Goal: Task Accomplishment & Management: Complete application form

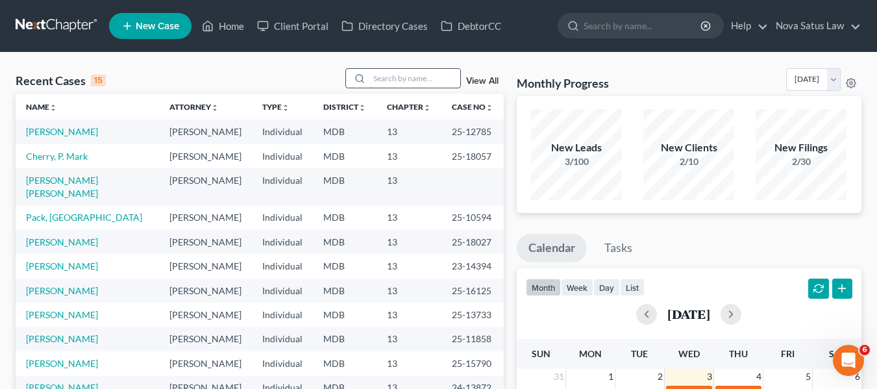
click at [390, 74] on input "search" at bounding box center [414, 78] width 91 height 19
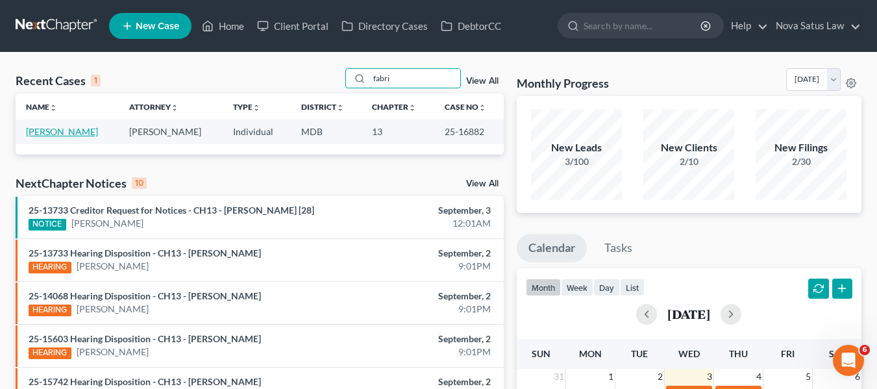
type input "fabri"
click at [66, 128] on link "[PERSON_NAME]" at bounding box center [62, 131] width 72 height 11
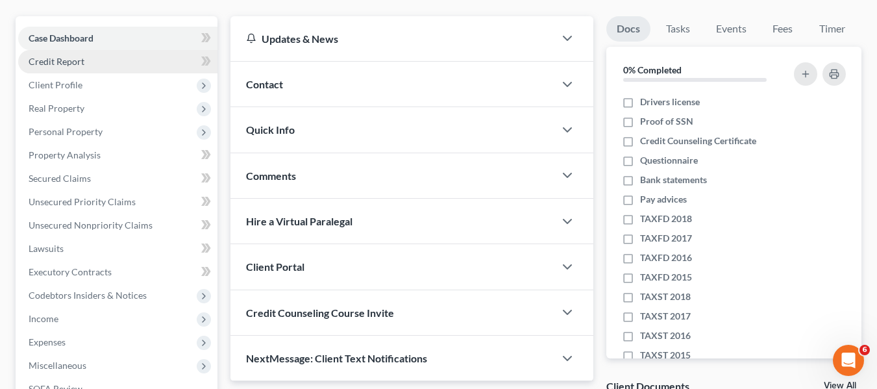
scroll to position [111, 0]
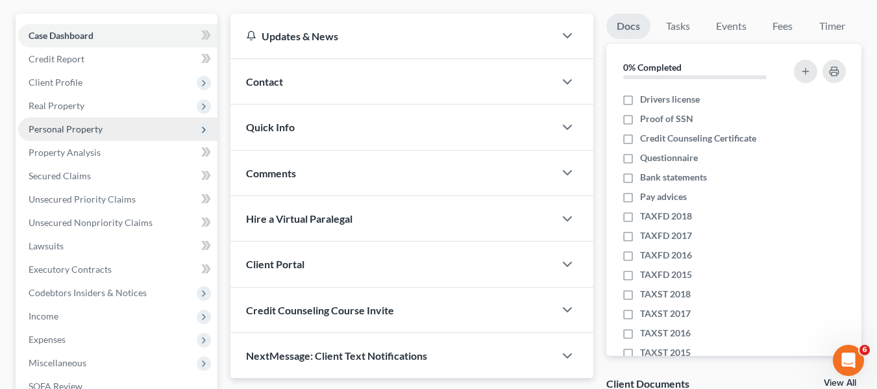
click at [68, 129] on span "Personal Property" at bounding box center [66, 128] width 74 height 11
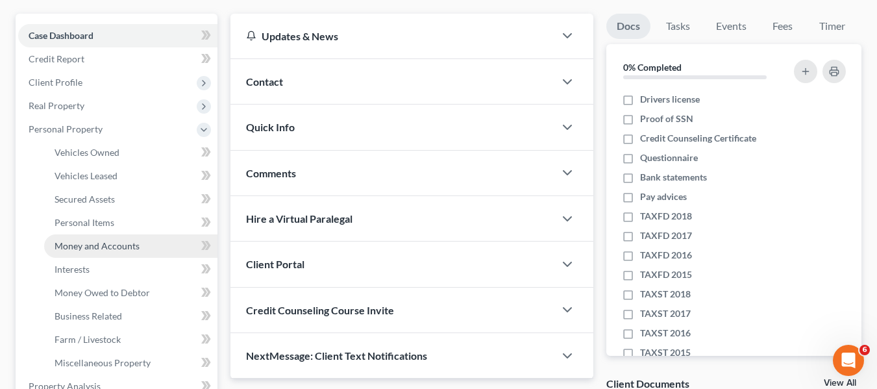
click at [95, 243] on span "Money and Accounts" at bounding box center [97, 245] width 85 height 11
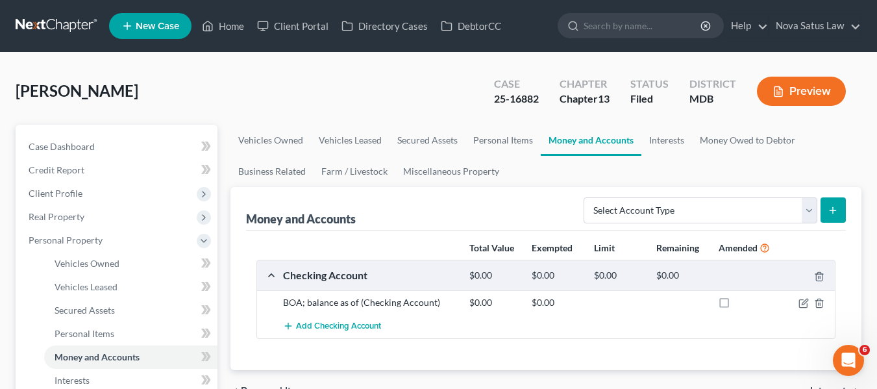
scroll to position [149, 0]
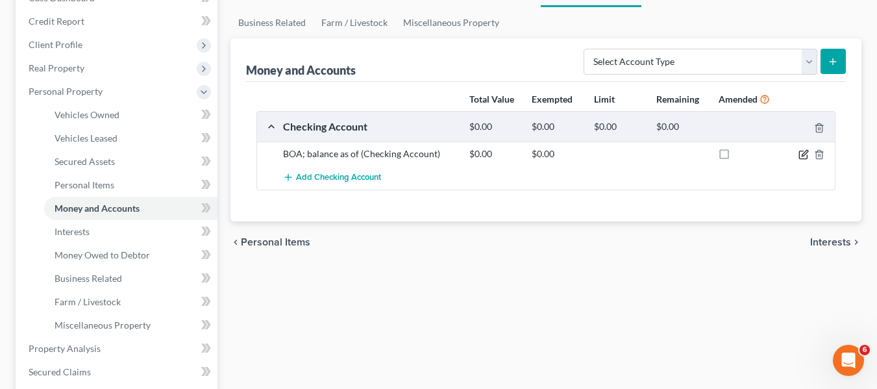
click at [803, 156] on icon "button" at bounding box center [805, 153] width 6 height 6
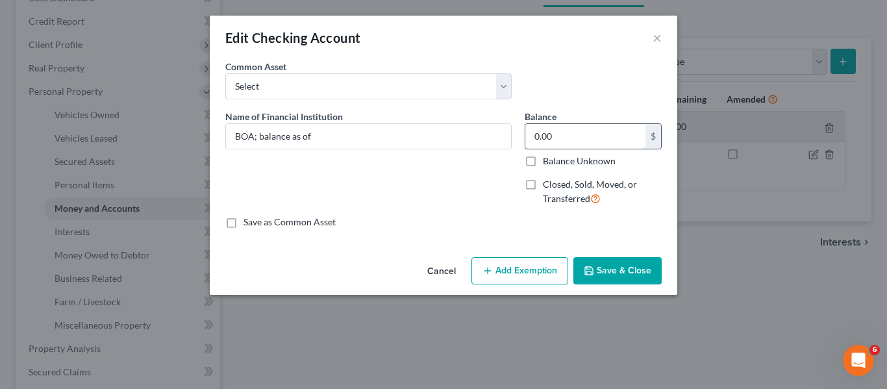
click at [604, 133] on input "0.00" at bounding box center [585, 136] width 120 height 25
type input "7.14"
click at [391, 131] on input "BOA; balance as of" at bounding box center [368, 136] width 285 height 25
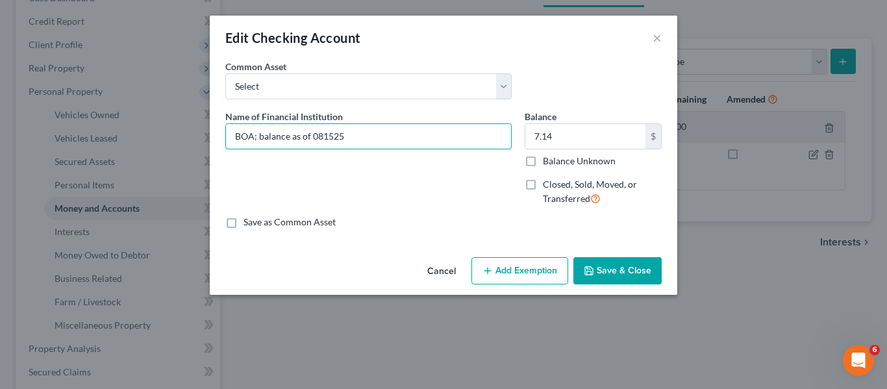
type input "BOA; balance as of 081525"
click at [603, 263] on button "Save & Close" at bounding box center [617, 270] width 88 height 27
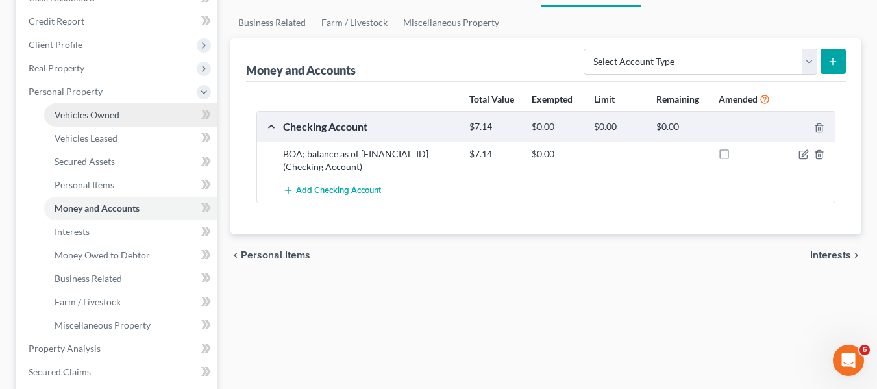
click at [110, 112] on span "Vehicles Owned" at bounding box center [87, 114] width 65 height 11
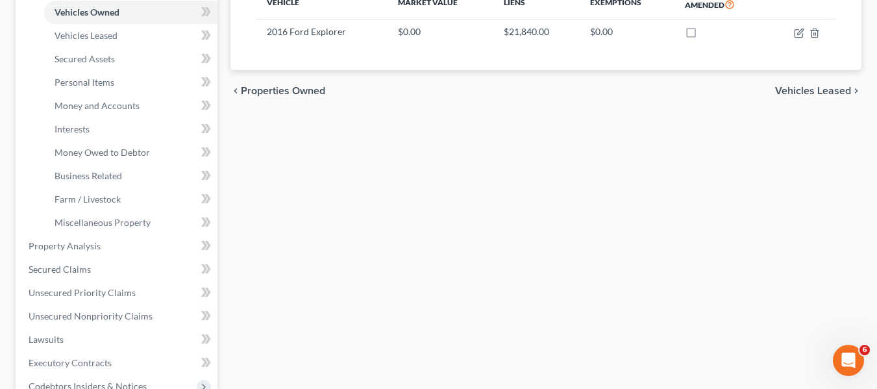
scroll to position [253, 0]
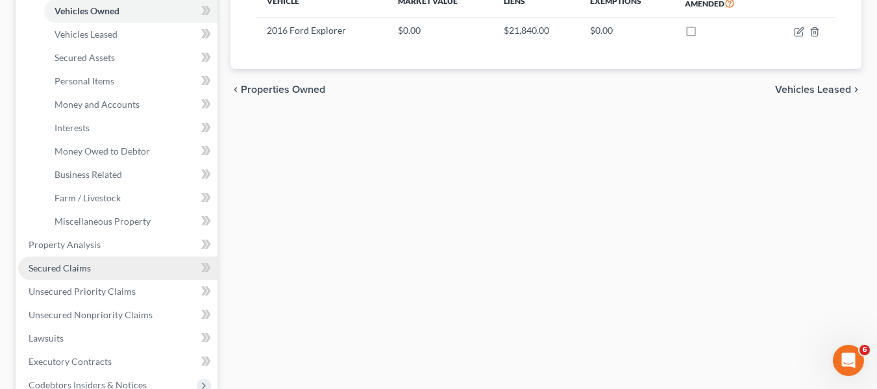
click at [56, 275] on link "Secured Claims" at bounding box center [117, 267] width 199 height 23
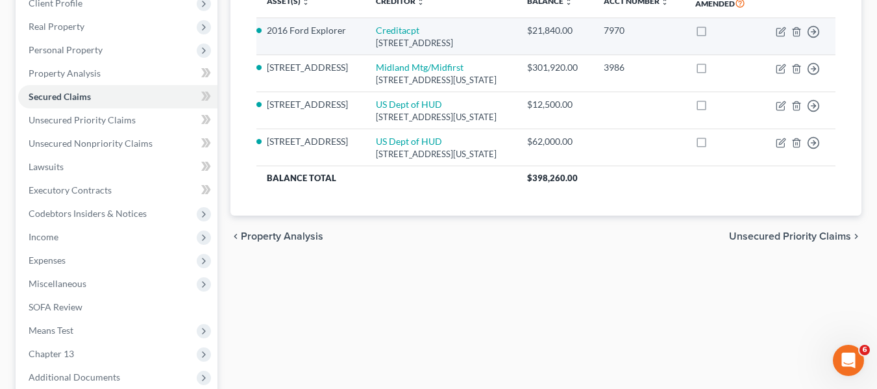
scroll to position [191, 0]
click at [782, 36] on icon "button" at bounding box center [781, 31] width 10 height 10
select select "23"
select select "0"
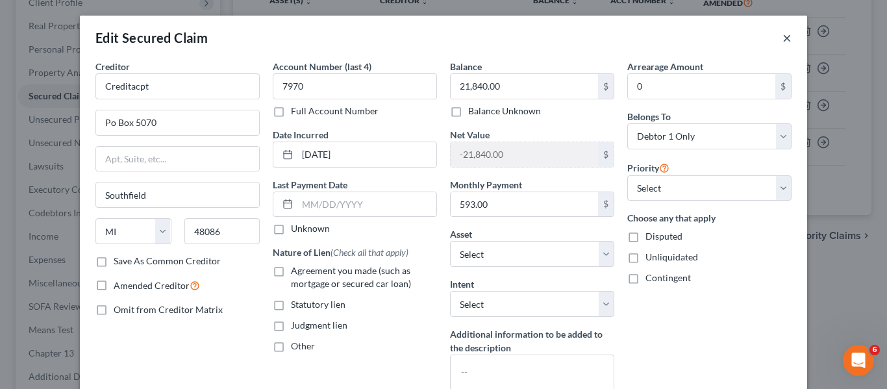
click at [786, 39] on button "×" at bounding box center [786, 38] width 9 height 16
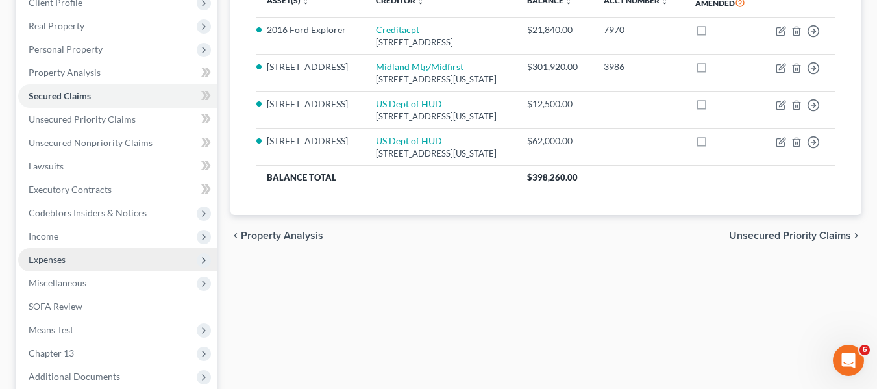
click at [45, 258] on span "Expenses" at bounding box center [47, 259] width 37 height 11
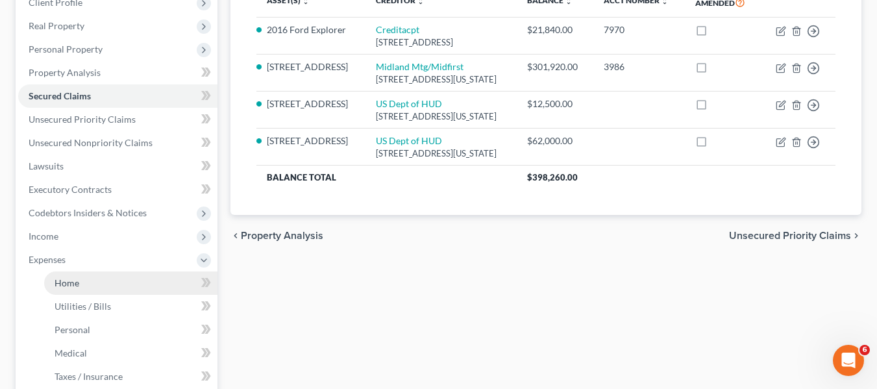
click at [62, 280] on span "Home" at bounding box center [67, 282] width 25 height 11
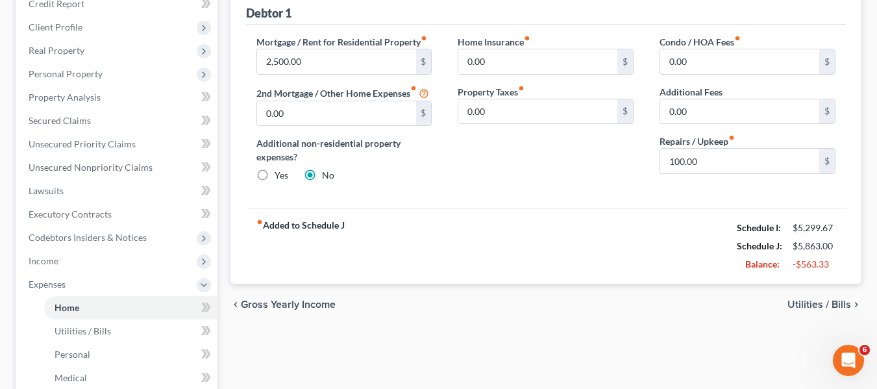
scroll to position [171, 0]
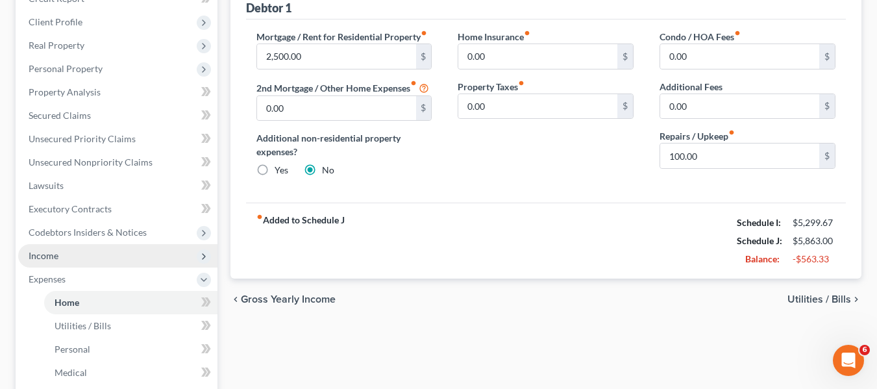
click at [62, 249] on span "Income" at bounding box center [117, 255] width 199 height 23
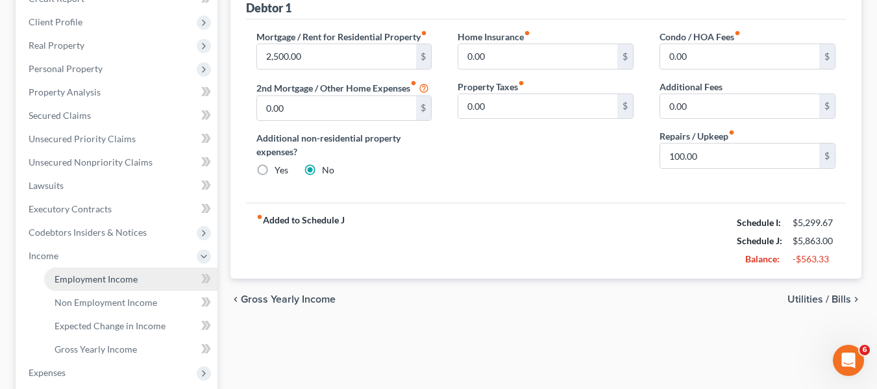
click at [75, 274] on span "Employment Income" at bounding box center [96, 278] width 83 height 11
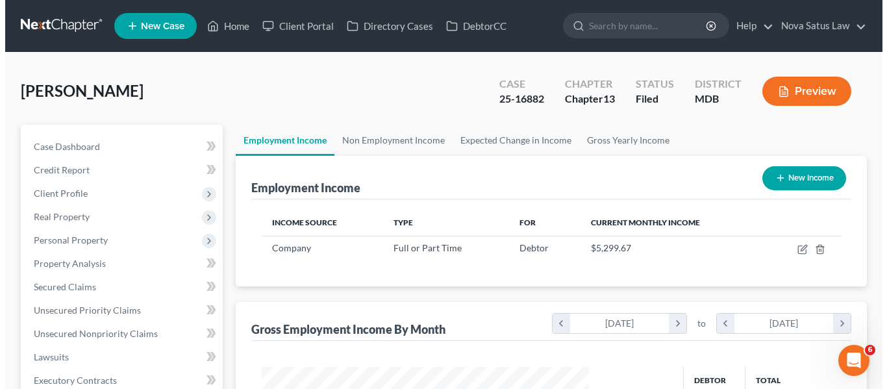
scroll to position [233, 353]
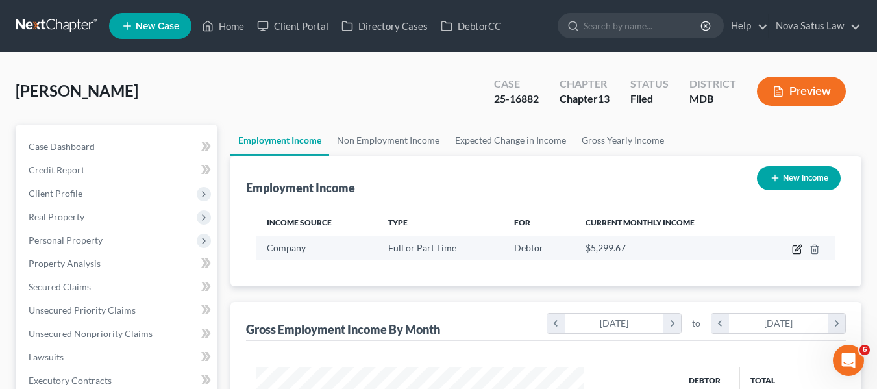
click at [797, 247] on icon "button" at bounding box center [797, 249] width 10 height 10
select select "0"
select select "3"
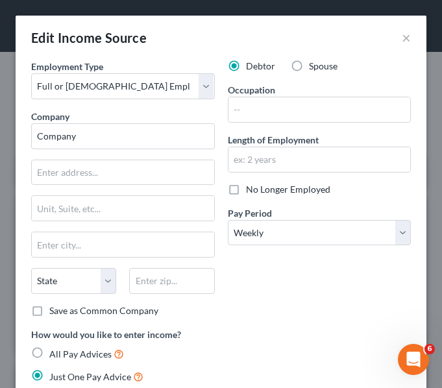
scroll to position [179, 385]
click at [88, 138] on input "Company" at bounding box center [123, 136] width 184 height 26
type input "C"
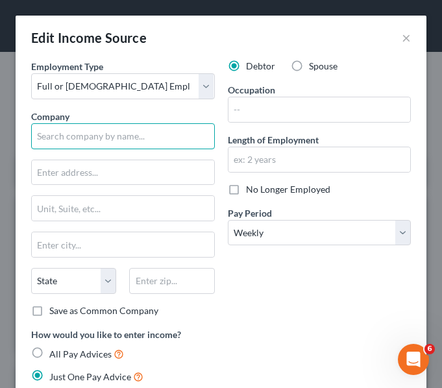
click at [88, 138] on input "text" at bounding box center [123, 136] width 184 height 26
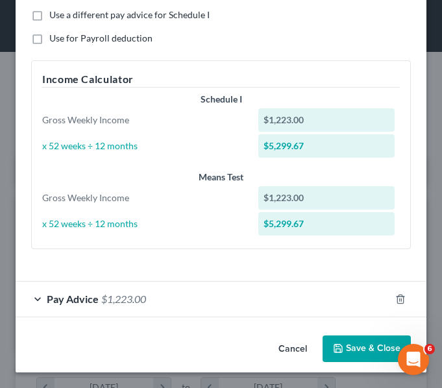
scroll to position [408, 0]
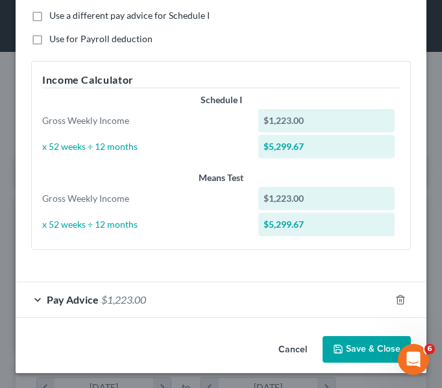
type input "C&H Mechanical"
click at [68, 302] on span "Pay Advice" at bounding box center [73, 299] width 52 height 12
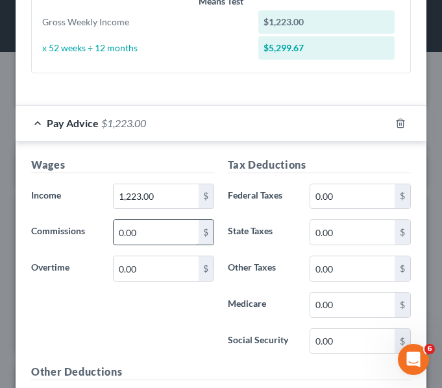
scroll to position [585, 0]
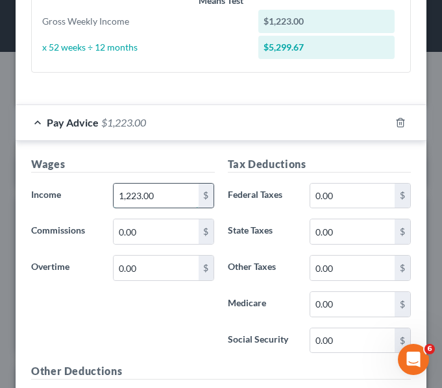
click at [176, 196] on input "1,223.00" at bounding box center [156, 196] width 84 height 25
type input "1,630.80"
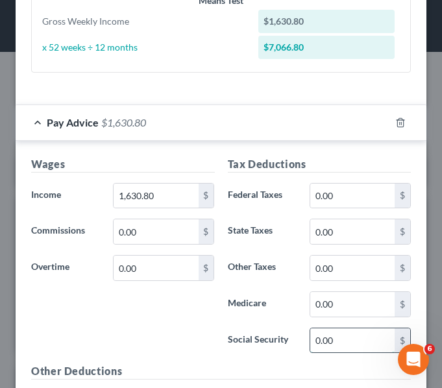
click at [346, 336] on input "0.00" at bounding box center [352, 341] width 84 height 25
type input "101.11"
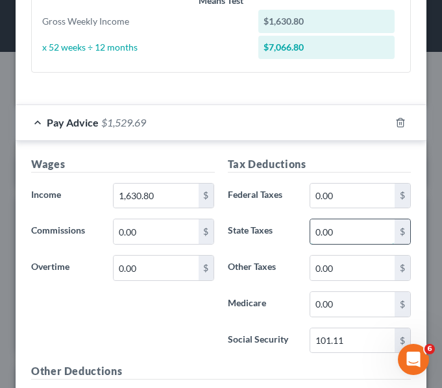
click at [344, 228] on input "0.00" at bounding box center [352, 231] width 84 height 25
type input "130.69"
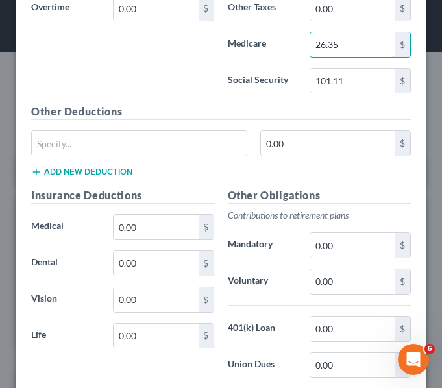
scroll to position [845, 0]
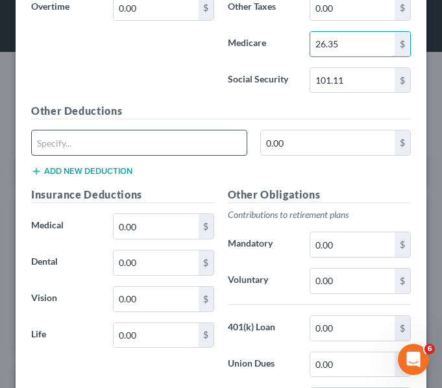
type input "26.35"
click at [63, 141] on input "text" at bounding box center [139, 143] width 215 height 25
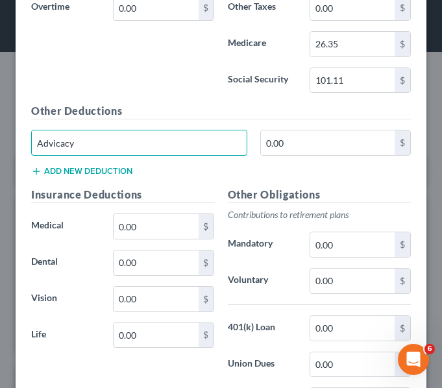
type input "Advicacy"
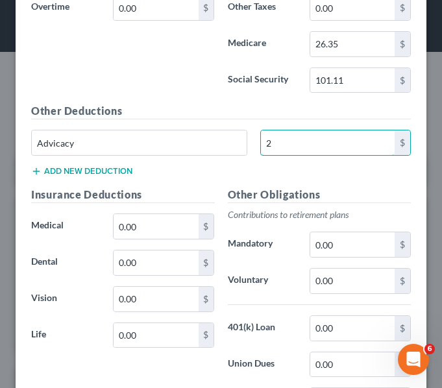
type input "2"
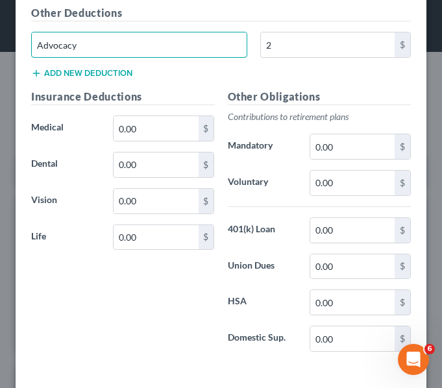
scroll to position [944, 0]
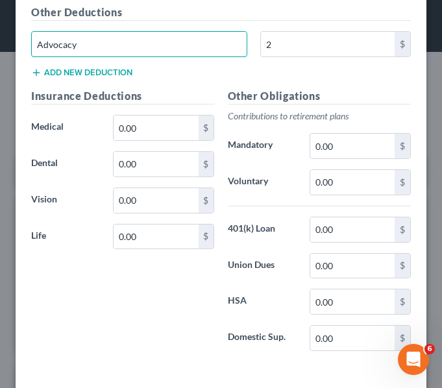
type input "Advocacy"
click at [53, 73] on button "Add new deduction" at bounding box center [81, 73] width 101 height 10
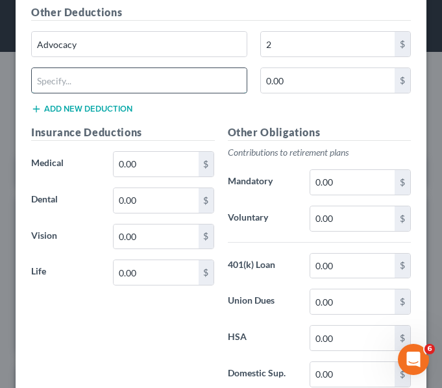
click at [53, 73] on input "text" at bounding box center [139, 80] width 215 height 25
type input "PAC"
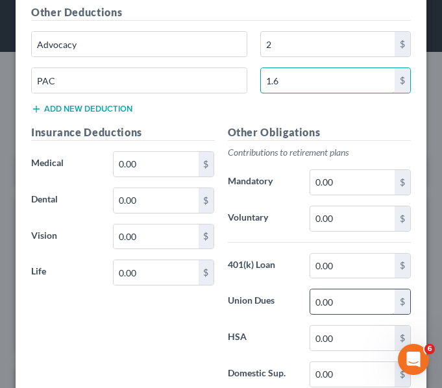
type input "1.6"
click at [326, 301] on input "0.00" at bounding box center [352, 302] width 84 height 25
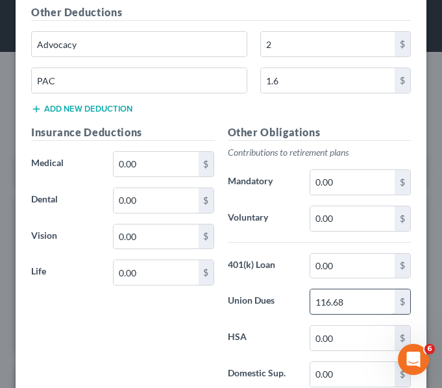
type input "116.68"
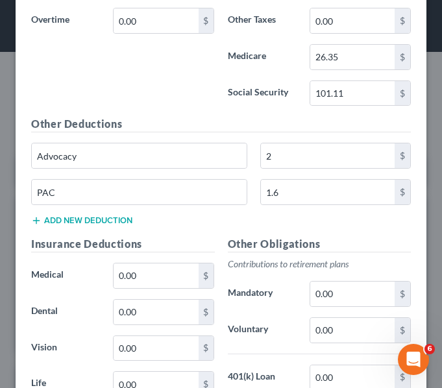
scroll to position [948, 0]
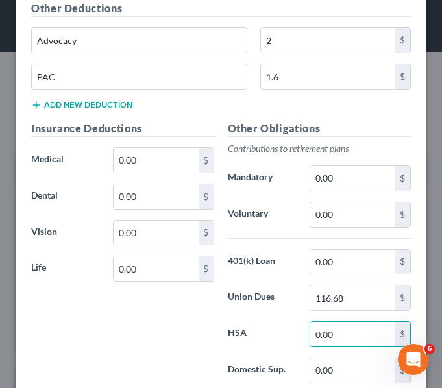
click at [62, 107] on button "Add new deduction" at bounding box center [81, 105] width 101 height 10
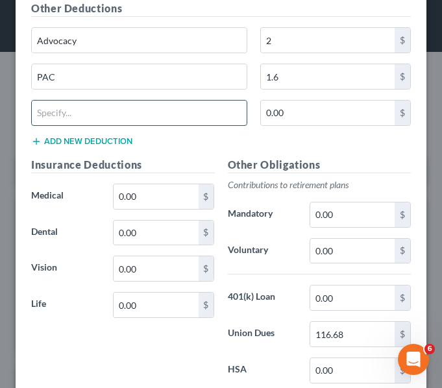
click at [64, 116] on input "text" at bounding box center [139, 113] width 215 height 25
type input "APPR"
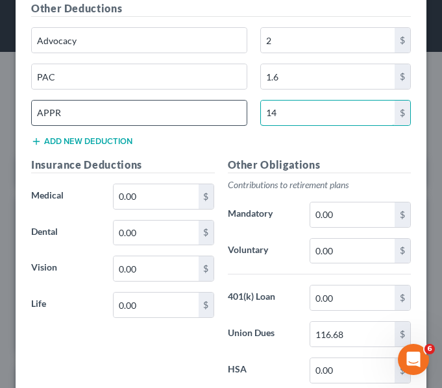
type input "14"
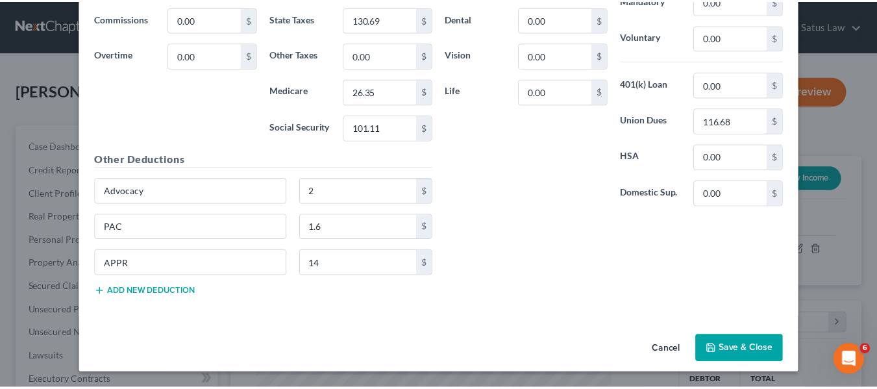
scroll to position [530, 0]
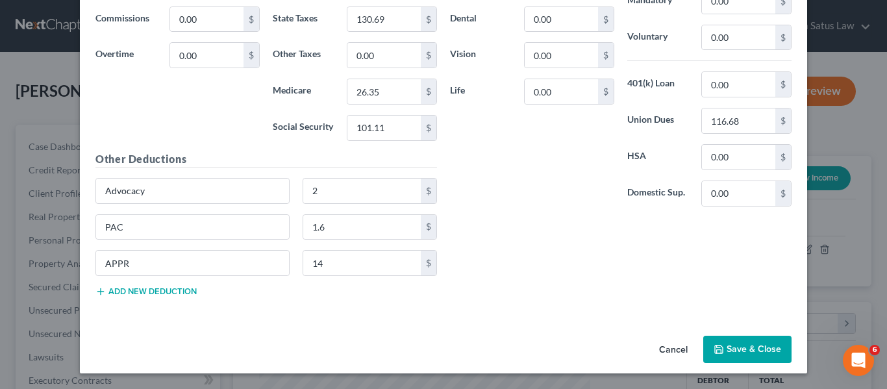
click at [714, 344] on icon "button" at bounding box center [719, 349] width 10 height 10
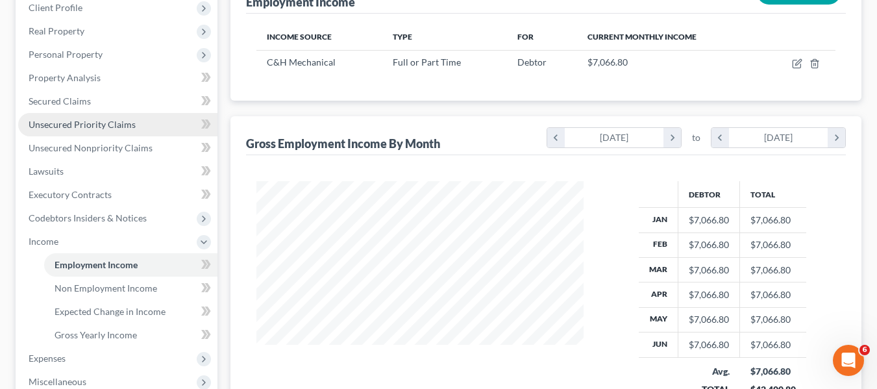
scroll to position [186, 0]
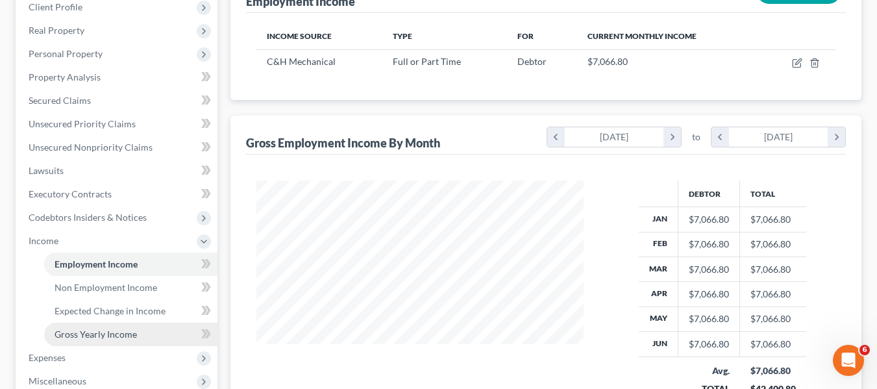
click at [104, 334] on span "Gross Yearly Income" at bounding box center [96, 334] width 82 height 11
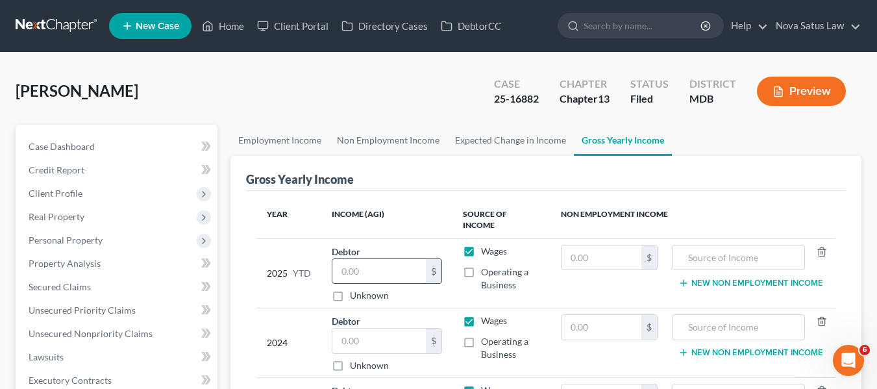
click at [390, 259] on input "text" at bounding box center [379, 271] width 94 height 25
type input "6,237"
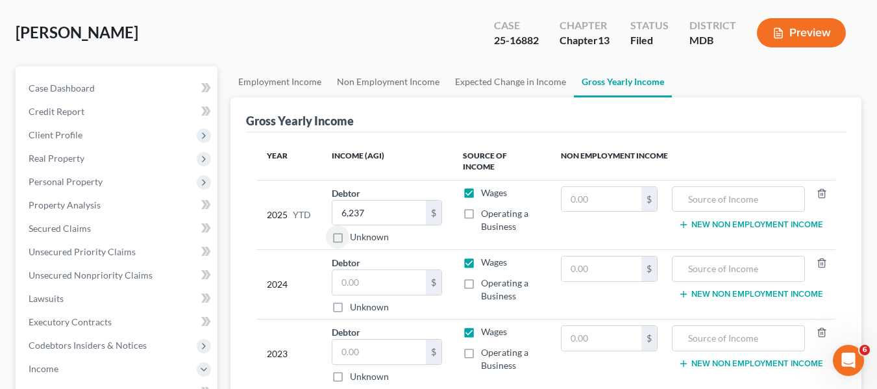
scroll to position [58, 0]
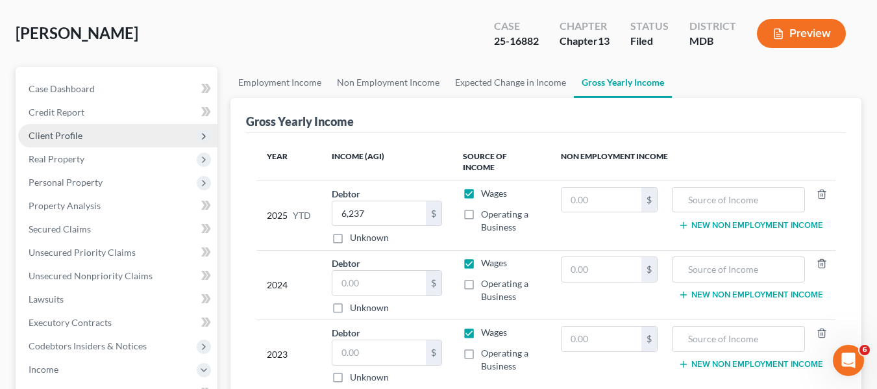
click at [49, 132] on span "Client Profile" at bounding box center [56, 135] width 54 height 11
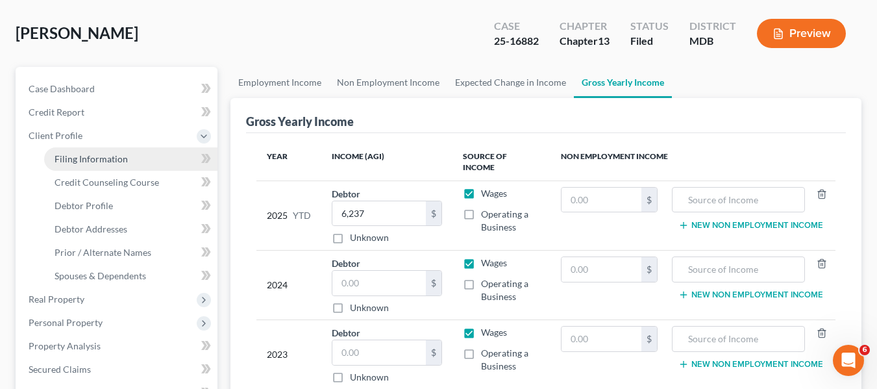
click at [66, 159] on span "Filing Information" at bounding box center [91, 158] width 73 height 11
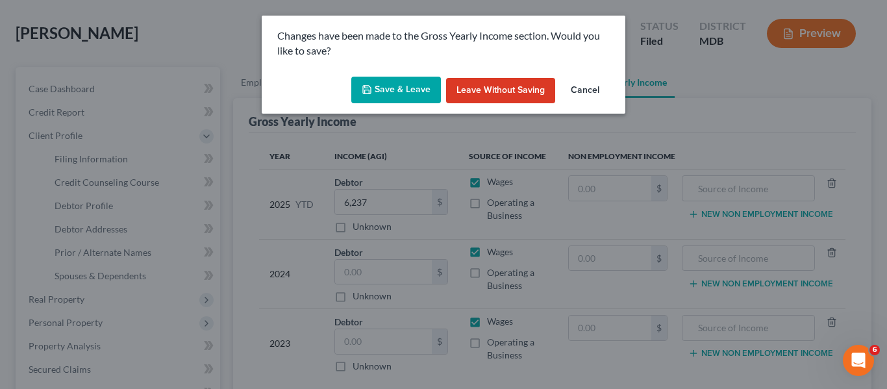
click at [395, 85] on button "Save & Leave" at bounding box center [396, 90] width 90 height 27
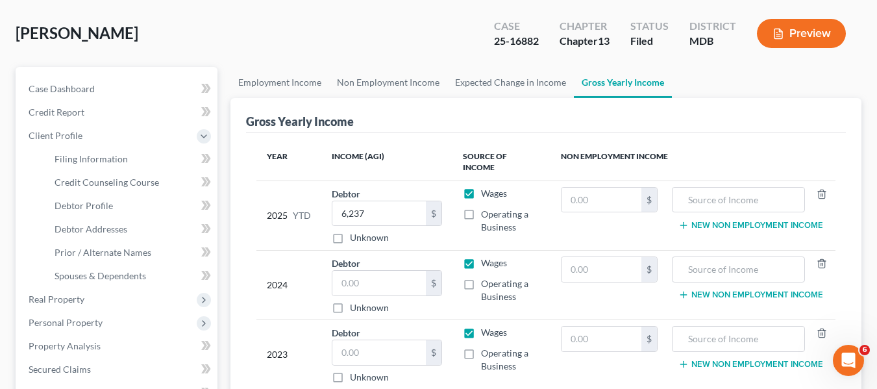
select select "1"
select select "0"
select select "3"
select select "38"
select select "21"
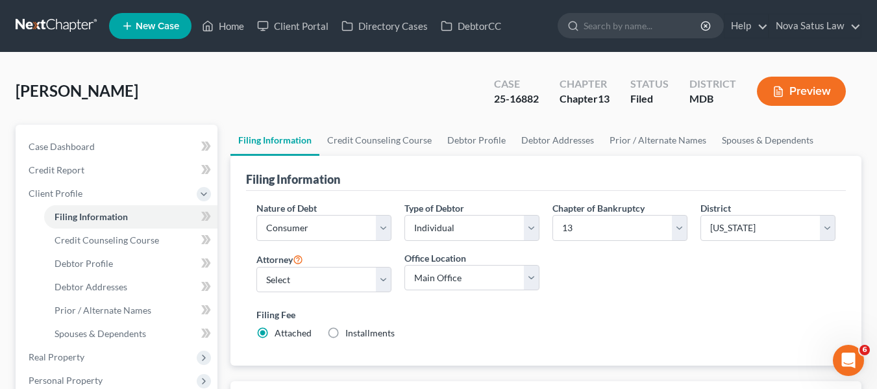
scroll to position [1, 0]
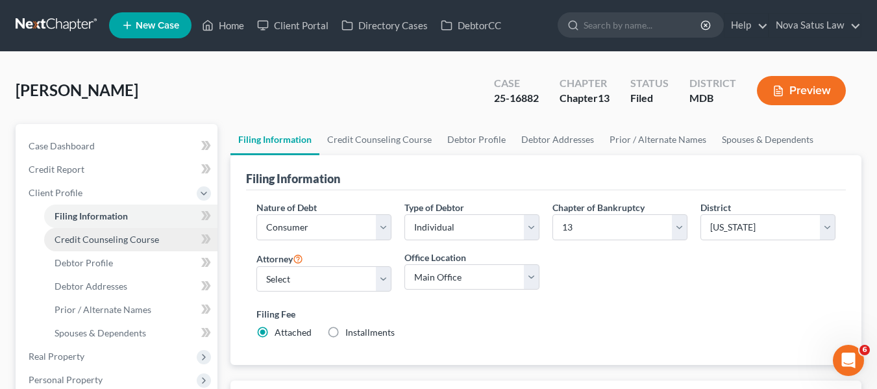
click at [92, 243] on span "Credit Counseling Course" at bounding box center [107, 239] width 105 height 11
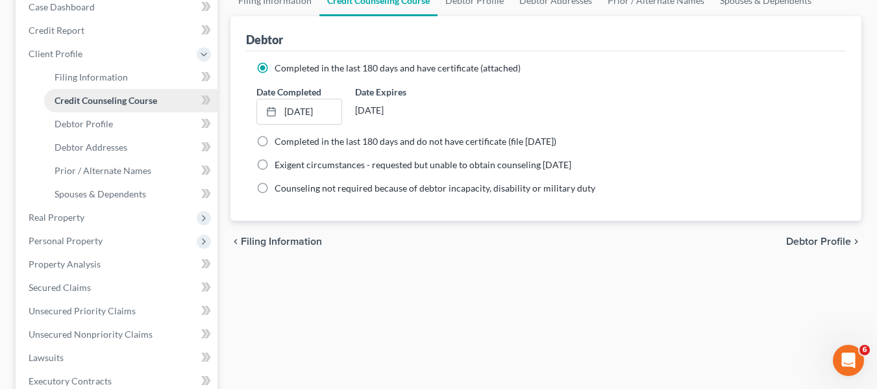
scroll to position [140, 0]
click at [79, 123] on span "Debtor Profile" at bounding box center [84, 123] width 58 height 11
select select "2"
select select "8"
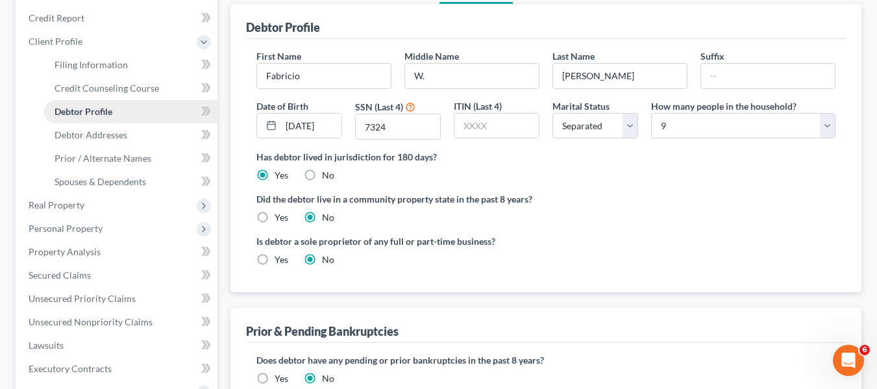
scroll to position [223, 0]
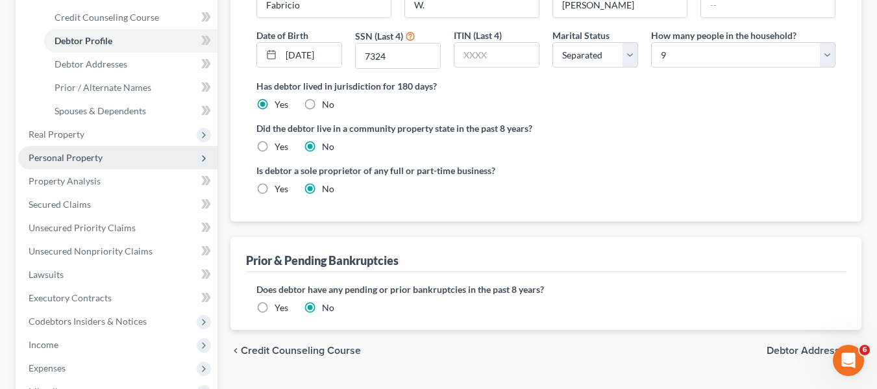
click at [81, 156] on span "Personal Property" at bounding box center [66, 157] width 74 height 11
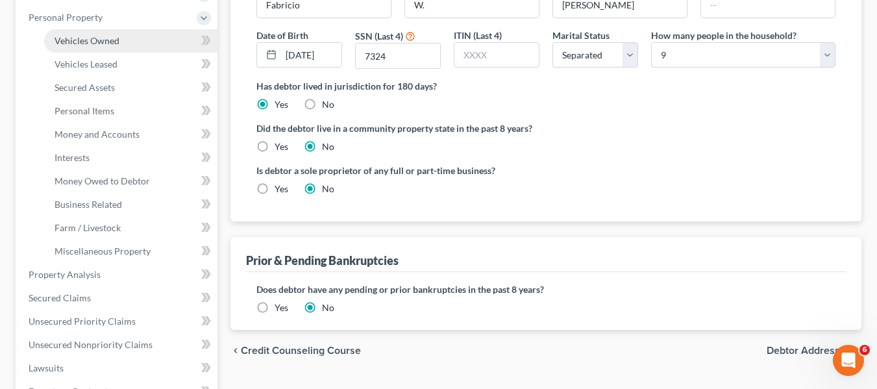
click at [68, 42] on span "Vehicles Owned" at bounding box center [87, 40] width 65 height 11
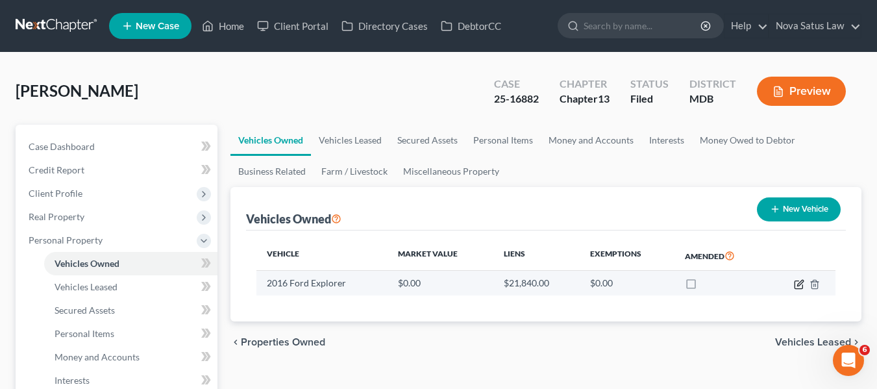
click at [800, 282] on icon "button" at bounding box center [800, 283] width 6 height 6
select select "0"
select select "10"
select select "2"
select select "0"
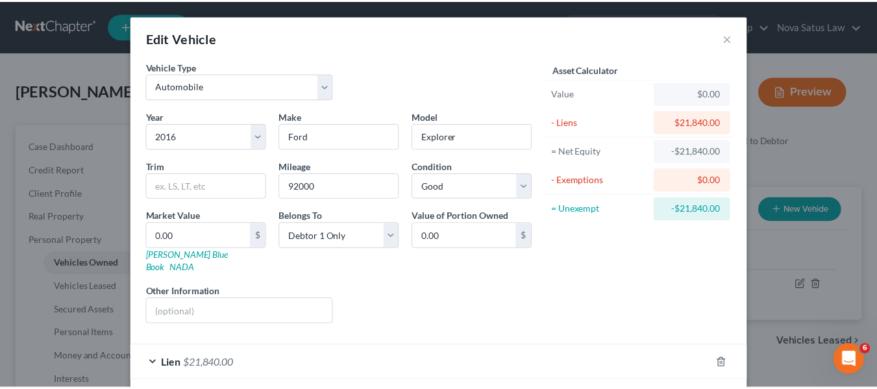
scroll to position [51, 0]
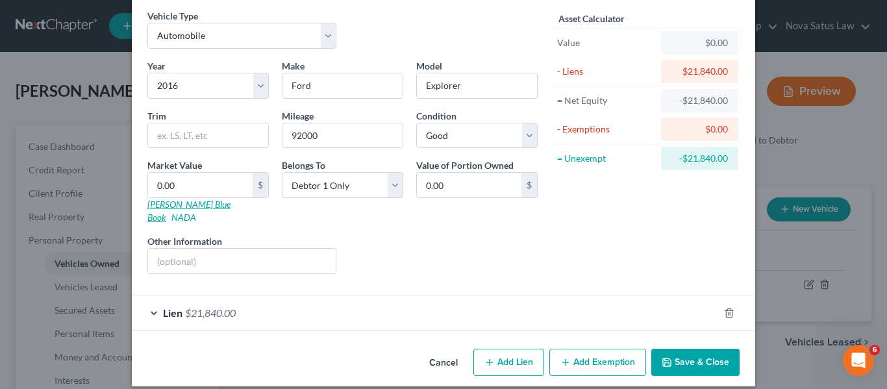
click at [165, 205] on link "Kelly Blue Book" at bounding box center [188, 211] width 83 height 24
click at [179, 133] on input "text" at bounding box center [208, 135] width 120 height 25
click at [169, 184] on input "0.00" at bounding box center [200, 185] width 105 height 25
type input "9"
type input "9.00"
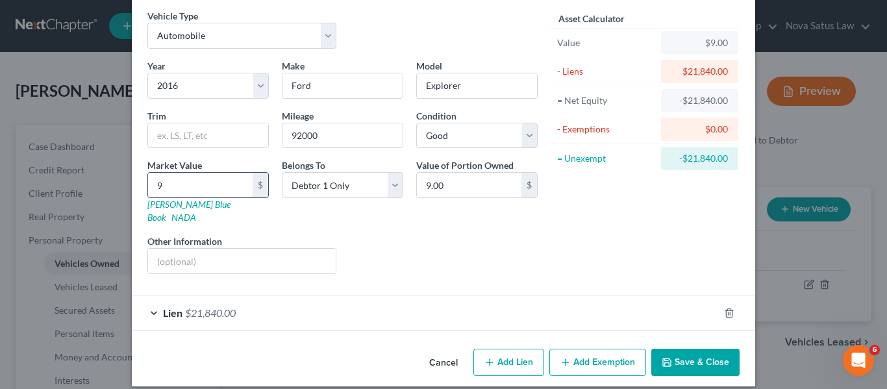
type input "92"
type input "92.00"
type input "920"
type input "920.00"
type input "9200"
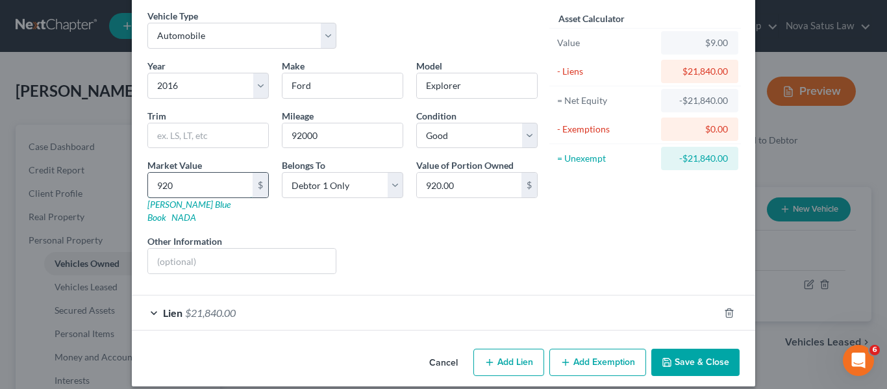
type input "9,200.00"
type input "9,200"
click at [684, 353] on button "Save & Close" at bounding box center [695, 362] width 88 height 27
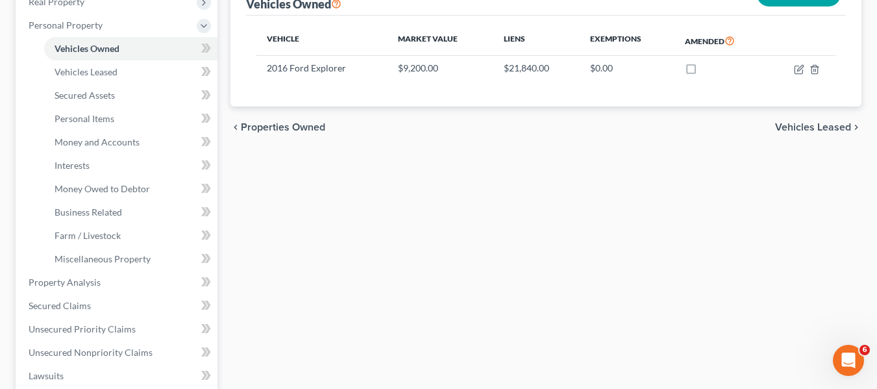
scroll to position [216, 0]
click at [113, 288] on link "Property Analysis" at bounding box center [117, 281] width 199 height 23
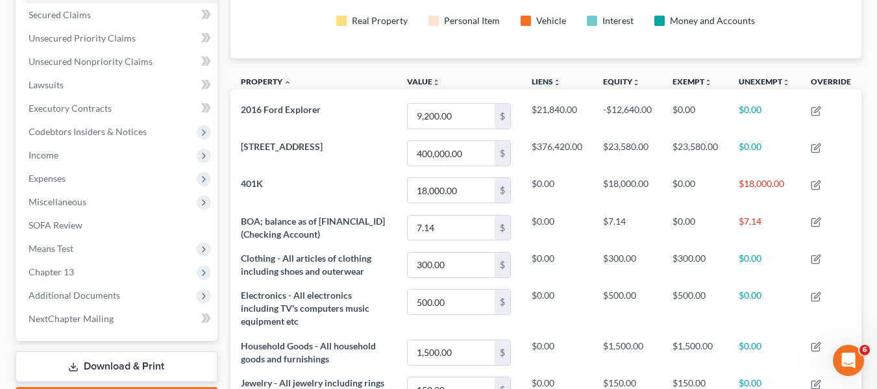
scroll to position [200, 0]
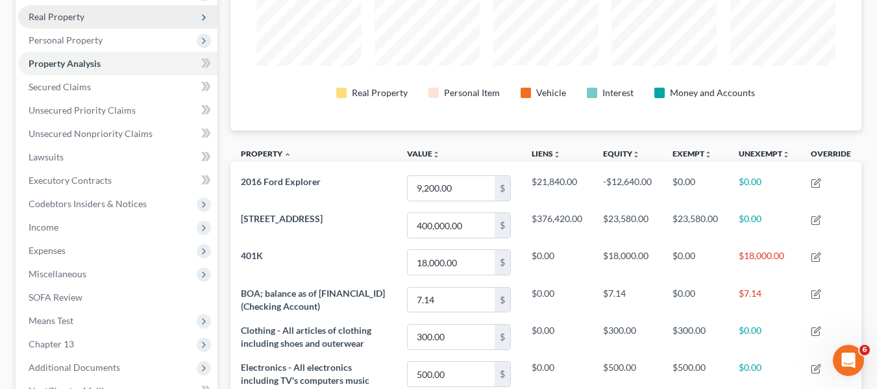
click at [94, 27] on span "Real Property" at bounding box center [117, 16] width 199 height 23
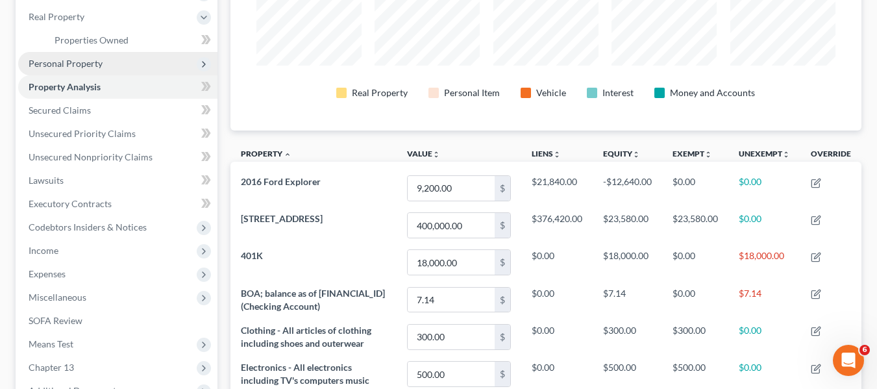
click at [84, 55] on span "Personal Property" at bounding box center [117, 63] width 199 height 23
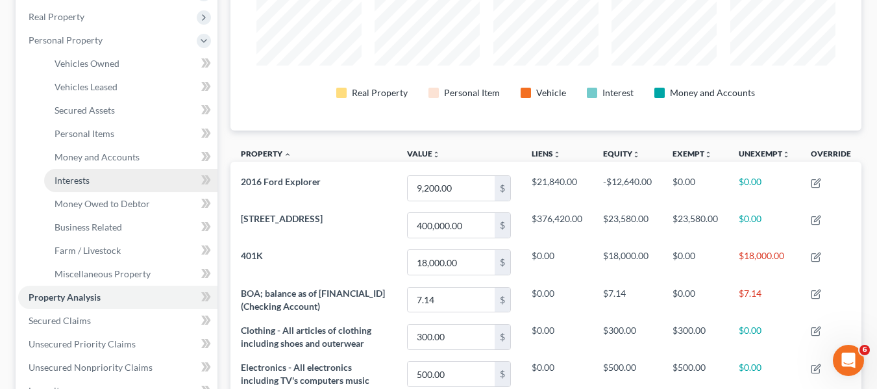
click at [74, 180] on span "Interests" at bounding box center [72, 180] width 35 height 11
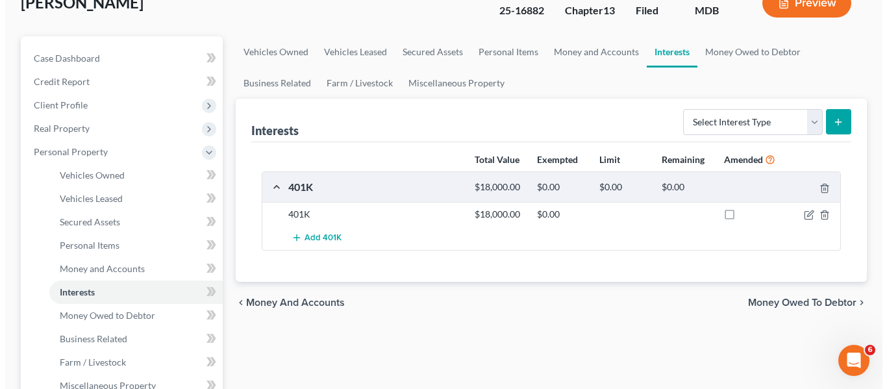
scroll to position [90, 0]
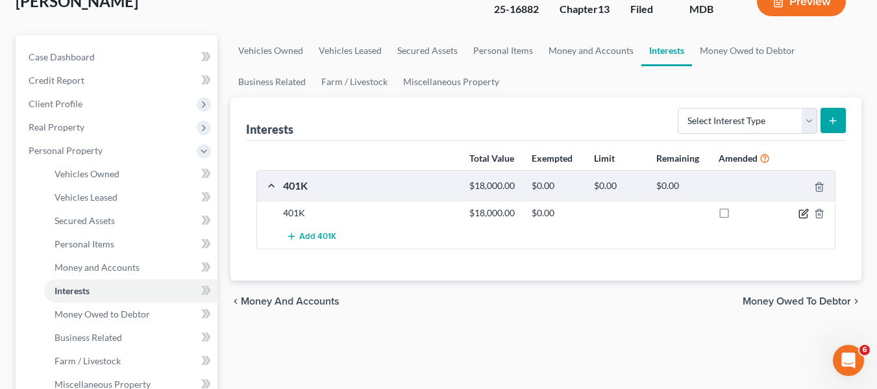
click at [806, 215] on icon "button" at bounding box center [804, 213] width 10 height 10
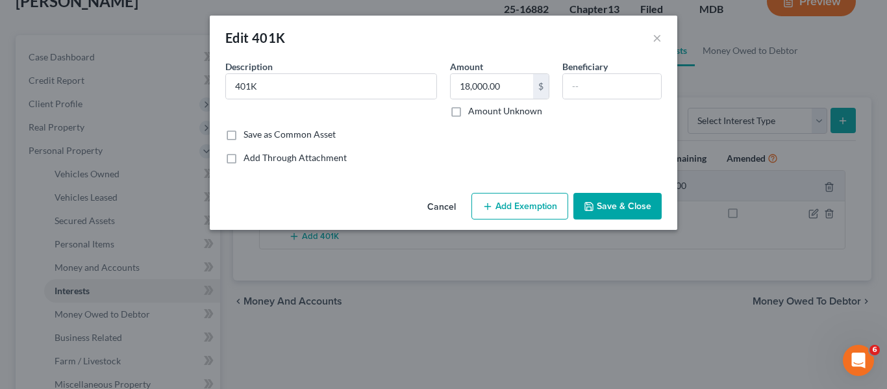
click at [505, 205] on button "Add Exemption" at bounding box center [519, 206] width 97 height 27
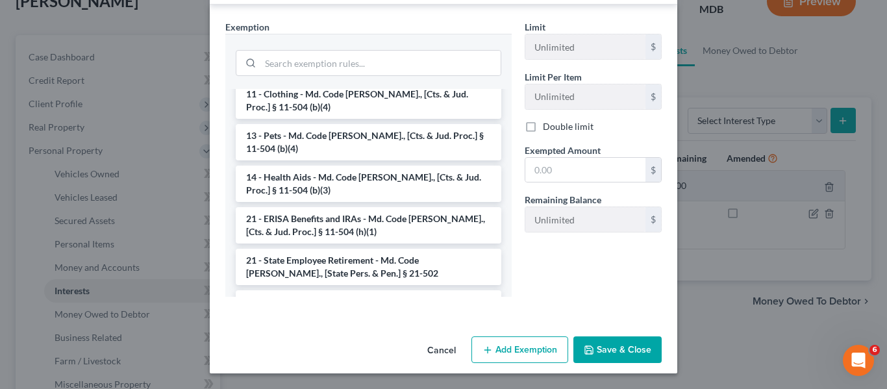
scroll to position [906, 0]
click at [360, 206] on li "21 - ERISA Benefits and IRAs - Md. Code Ann., [Cts. & Jud. Proc.] § 11-504 (h)(…" at bounding box center [369, 224] width 266 height 36
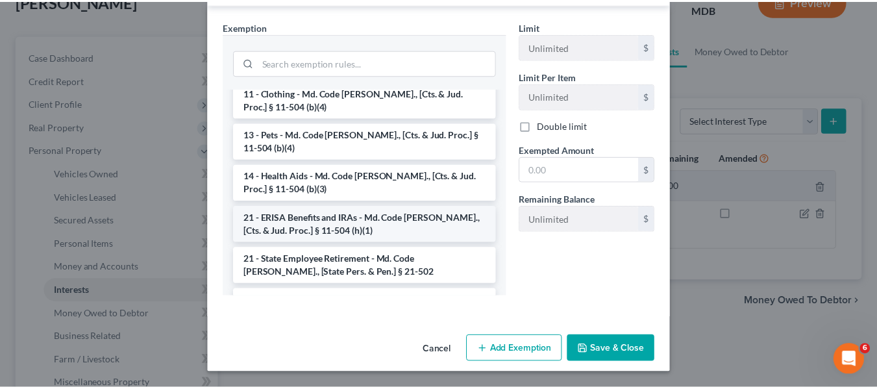
scroll to position [144, 0]
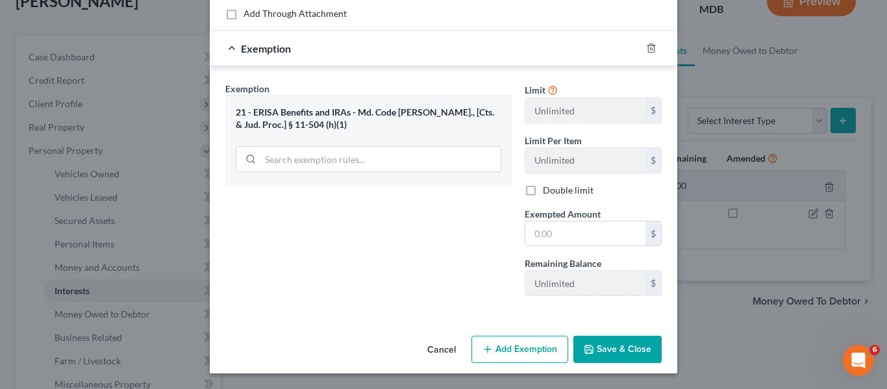
click at [575, 247] on div "Limit Unlimited $ Limit Per Item Unlimited $ Double limit Exempted Amount * $ R…" at bounding box center [593, 194] width 150 height 225
click at [569, 240] on input "text" at bounding box center [585, 233] width 120 height 25
type input "18,000"
click at [583, 343] on button "Save & Close" at bounding box center [617, 349] width 88 height 27
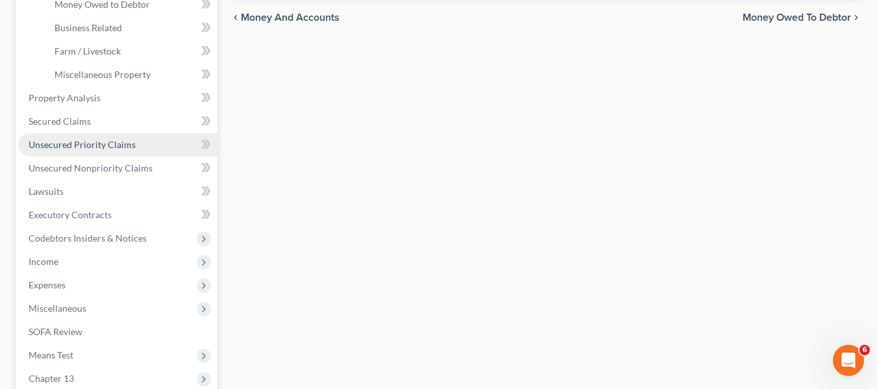
scroll to position [401, 0]
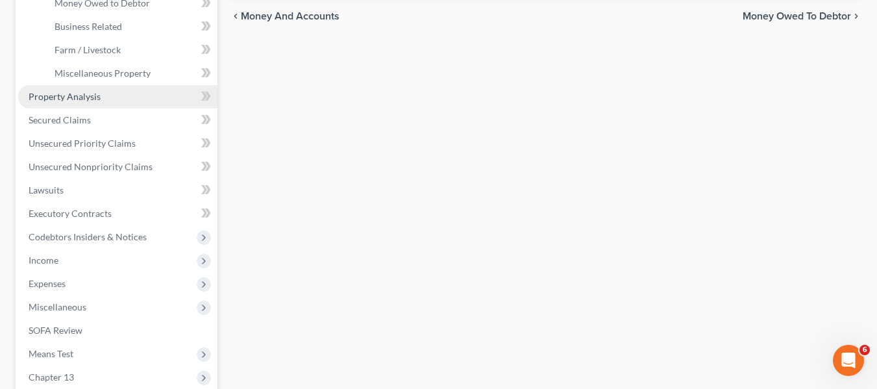
click at [42, 103] on link "Property Analysis" at bounding box center [117, 96] width 199 height 23
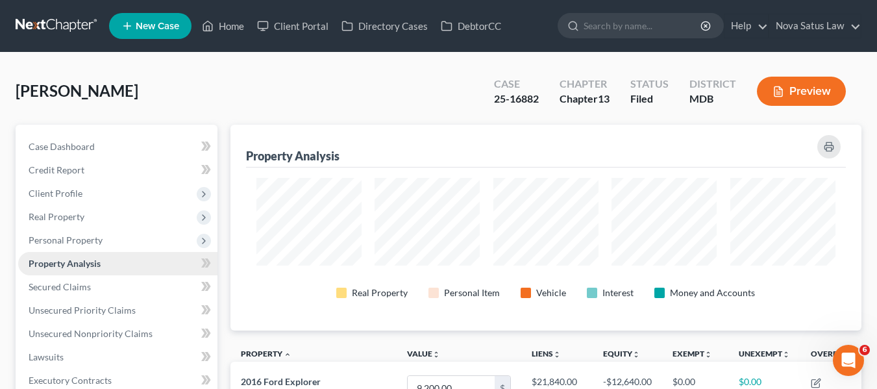
scroll to position [206, 632]
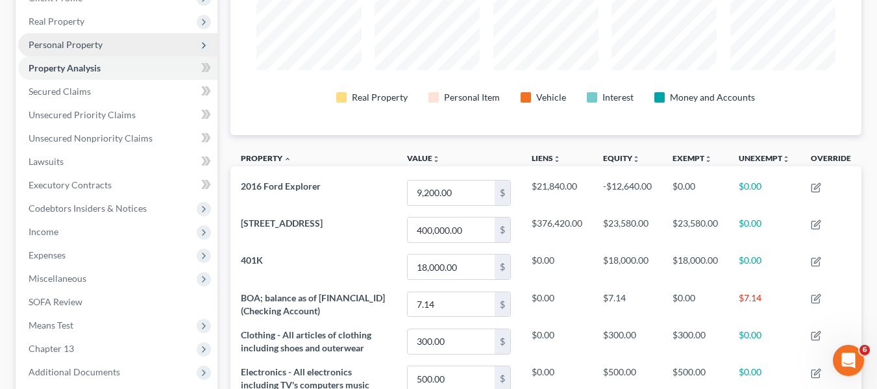
click at [47, 47] on span "Personal Property" at bounding box center [66, 44] width 74 height 11
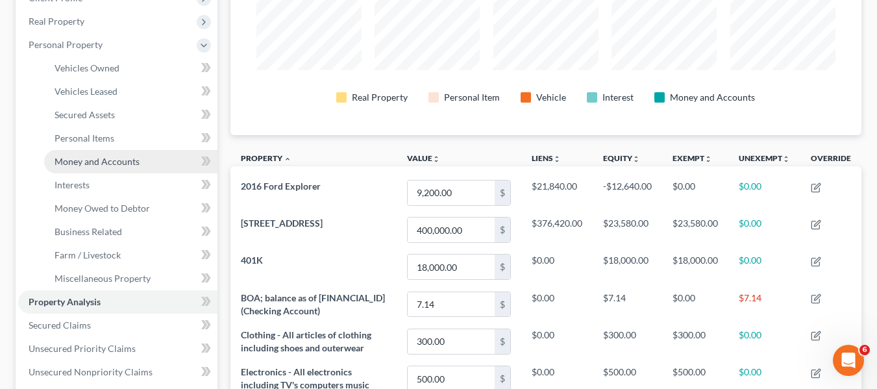
click at [79, 159] on span "Money and Accounts" at bounding box center [97, 161] width 85 height 11
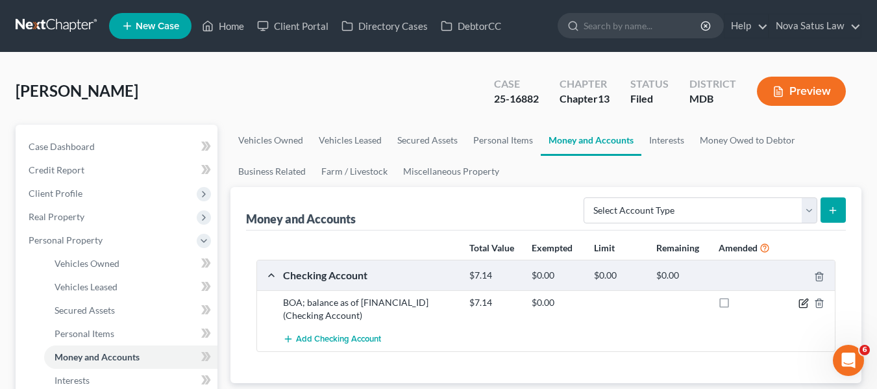
click at [803, 304] on icon "button" at bounding box center [805, 302] width 6 height 6
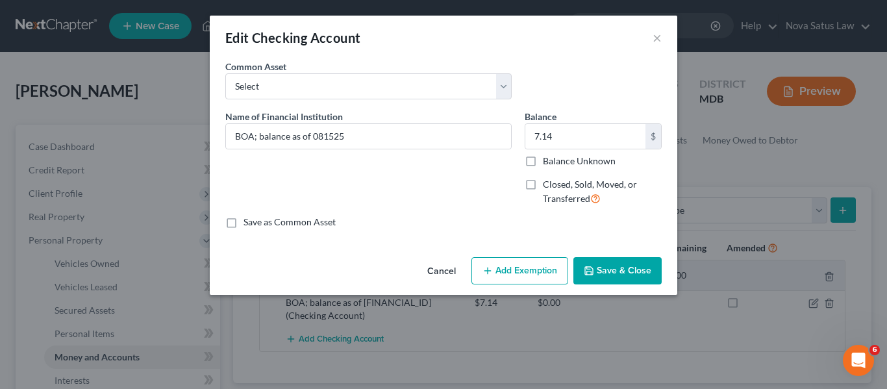
click at [490, 276] on icon "button" at bounding box center [487, 271] width 10 height 10
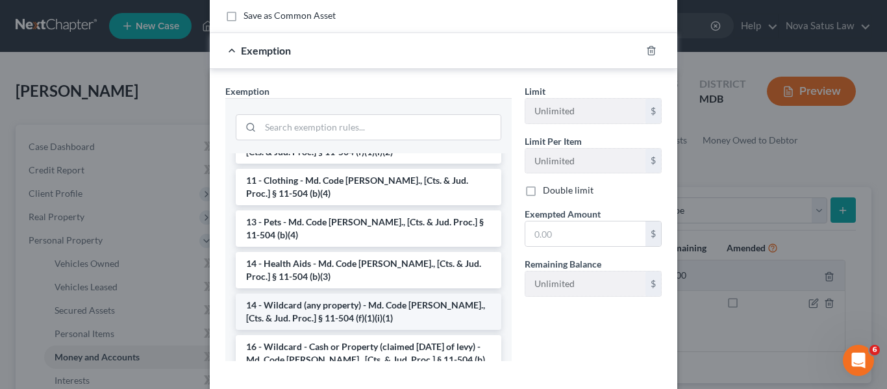
click at [374, 293] on li "14 - Wildcard (any property) - Md. Code Ann., [Cts. & Jud. Proc.] § 11-504 (f)(…" at bounding box center [369, 311] width 266 height 36
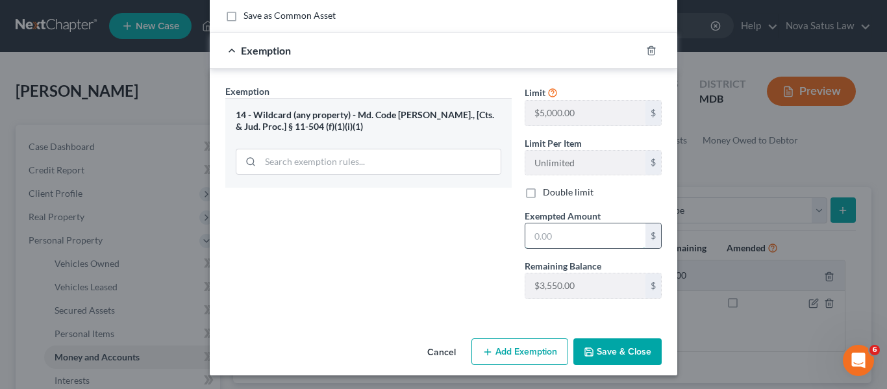
click at [573, 233] on input "text" at bounding box center [585, 235] width 120 height 25
type input "7.14"
click at [597, 351] on button "Save & Close" at bounding box center [617, 351] width 88 height 27
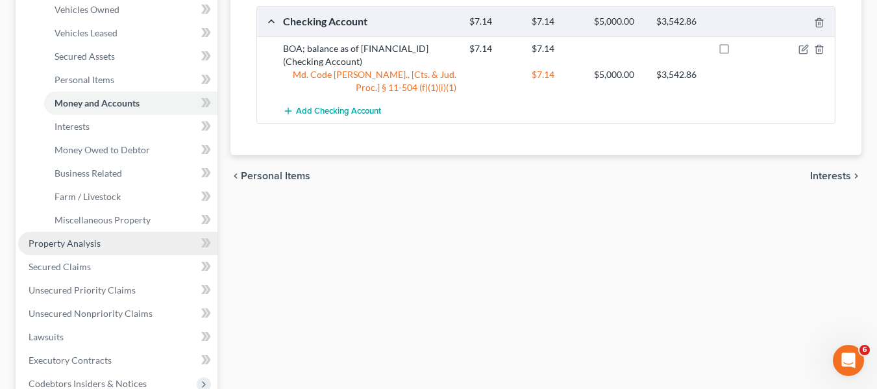
click at [93, 247] on span "Property Analysis" at bounding box center [65, 243] width 72 height 11
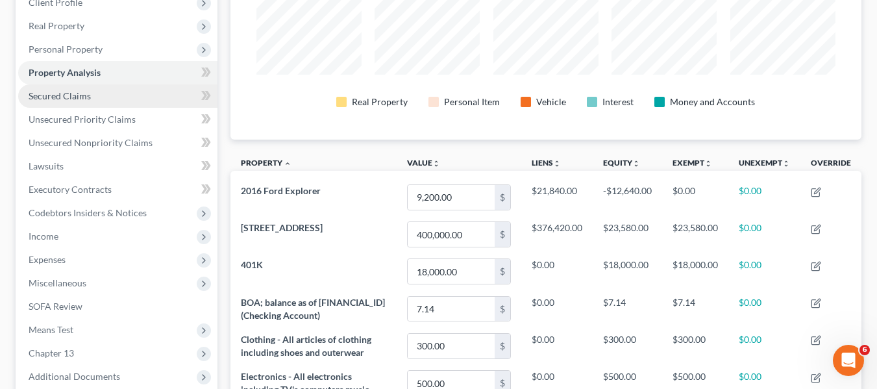
click at [58, 97] on span "Secured Claims" at bounding box center [60, 95] width 62 height 11
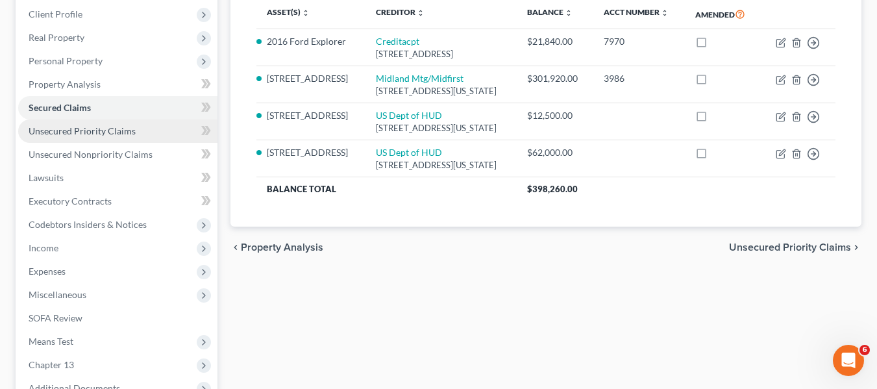
click at [69, 123] on link "Unsecured Priority Claims" at bounding box center [117, 130] width 199 height 23
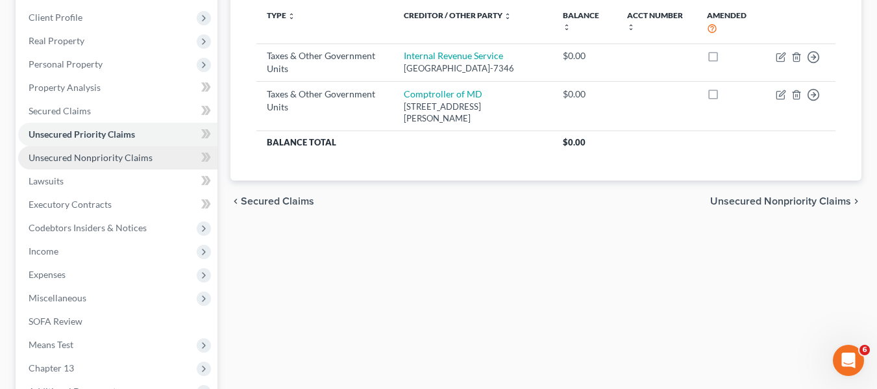
click at [75, 153] on span "Unsecured Nonpriority Claims" at bounding box center [91, 157] width 124 height 11
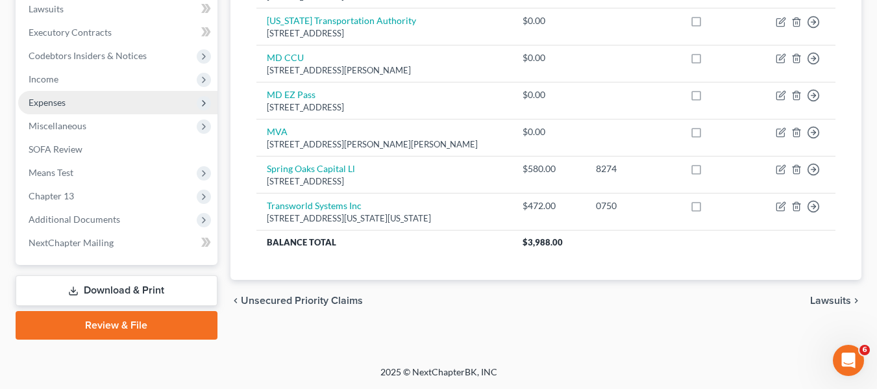
click at [62, 110] on span "Expenses" at bounding box center [117, 102] width 199 height 23
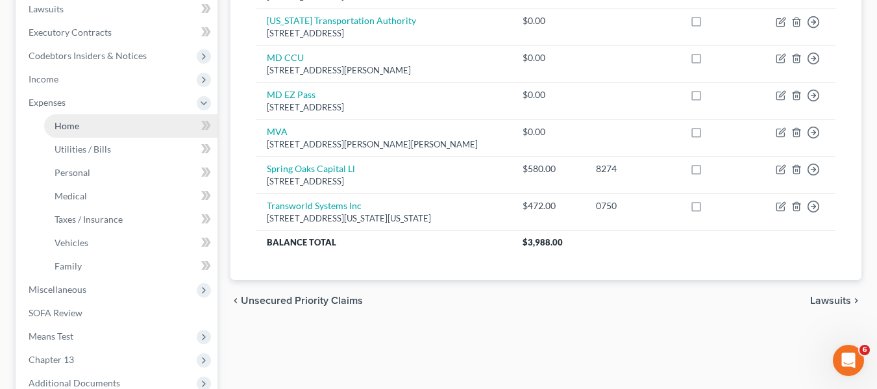
click at [68, 121] on span "Home" at bounding box center [67, 125] width 25 height 11
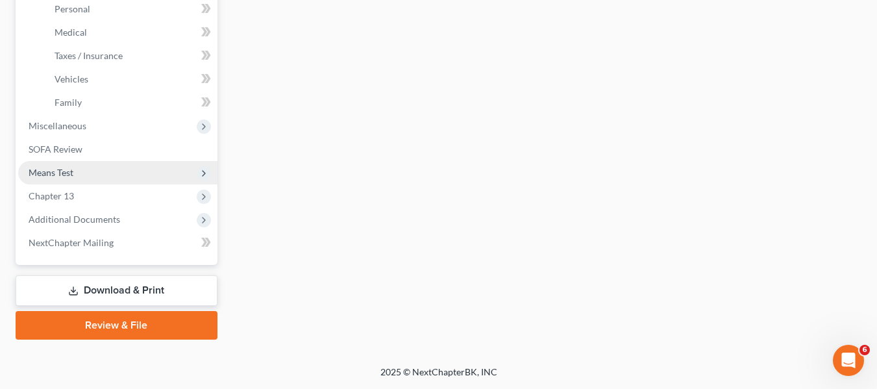
click at [66, 182] on span "Means Test" at bounding box center [117, 172] width 199 height 23
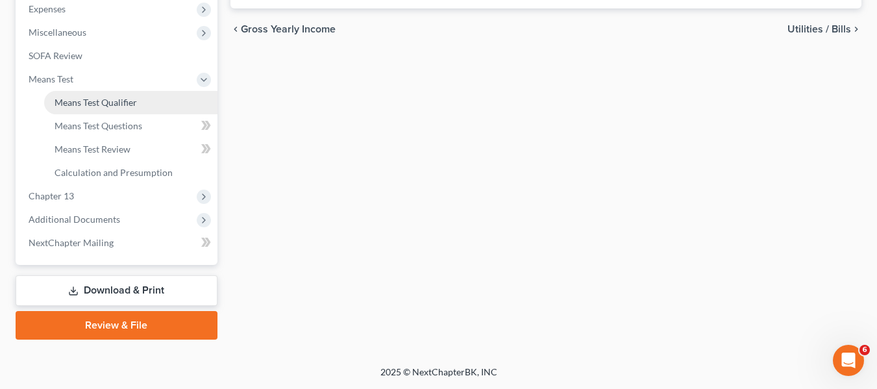
click at [84, 97] on span "Means Test Qualifier" at bounding box center [96, 102] width 82 height 11
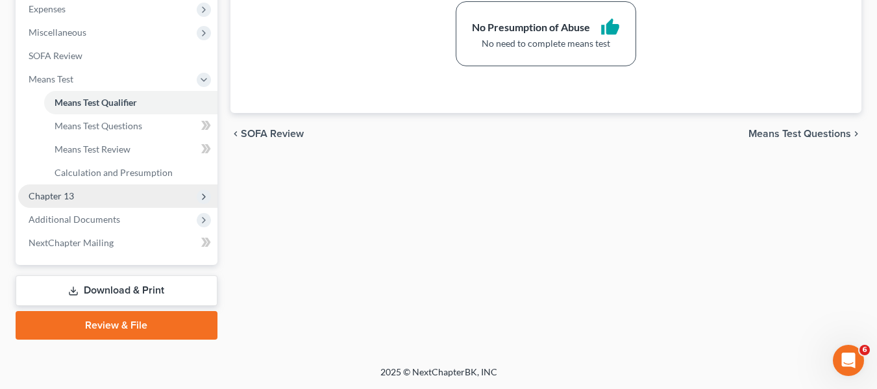
click at [45, 200] on span "Chapter 13" at bounding box center [51, 195] width 45 height 11
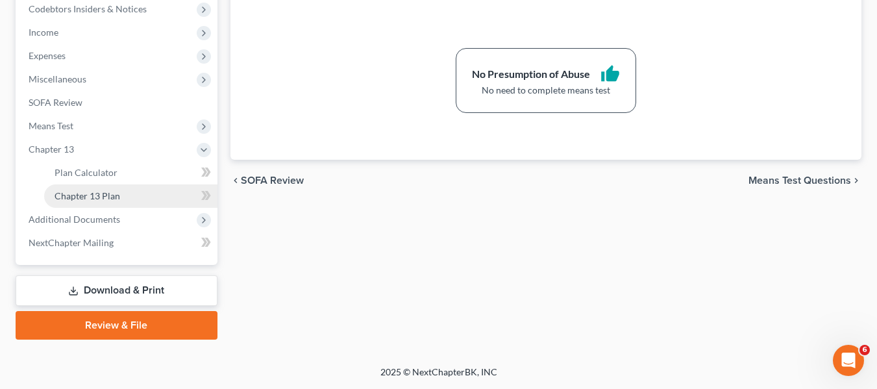
click at [69, 195] on span "Chapter 13 Plan" at bounding box center [88, 195] width 66 height 11
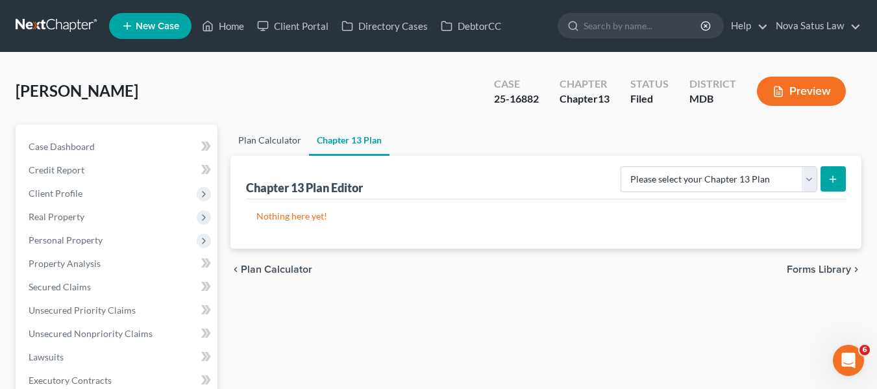
click at [264, 143] on link "Plan Calculator" at bounding box center [269, 140] width 79 height 31
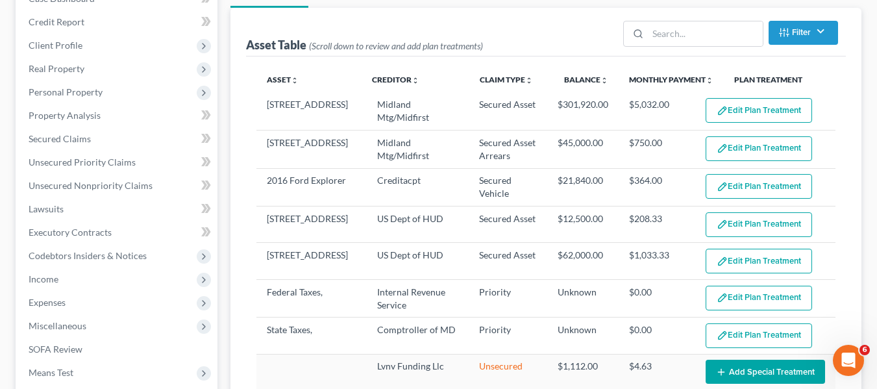
select select "59"
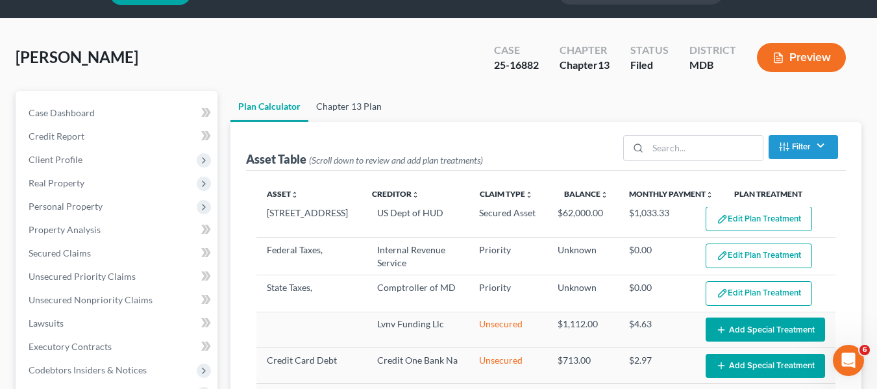
click at [345, 101] on link "Chapter 13 Plan" at bounding box center [348, 106] width 81 height 31
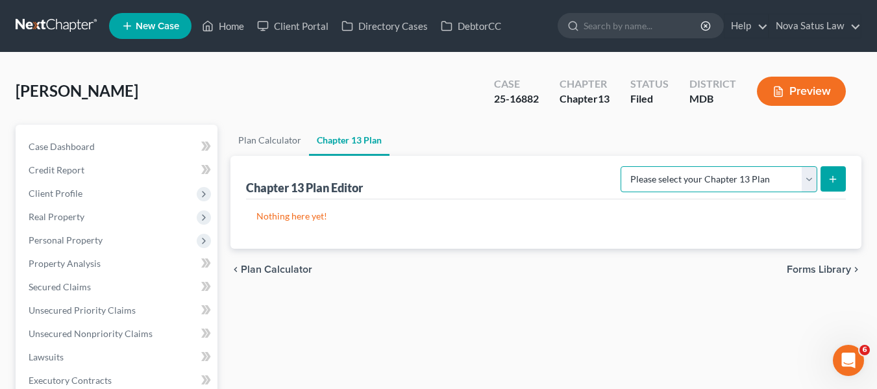
click at [801, 186] on select "Please select your Chapter 13 Plan District of Maryland District of Maryland - …" at bounding box center [719, 179] width 197 height 26
select select "1"
click at [625, 166] on select "Please select your Chapter 13 Plan District of Maryland District of Maryland - …" at bounding box center [719, 179] width 197 height 26
click at [832, 182] on icon "submit" at bounding box center [833, 179] width 10 height 10
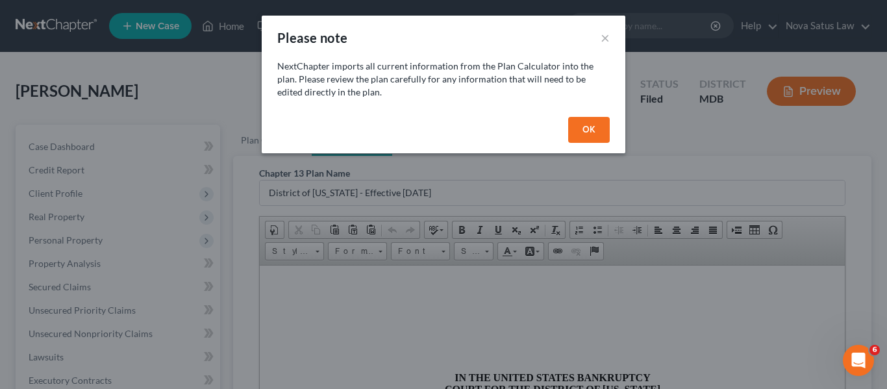
click at [590, 131] on button "OK" at bounding box center [589, 130] width 42 height 26
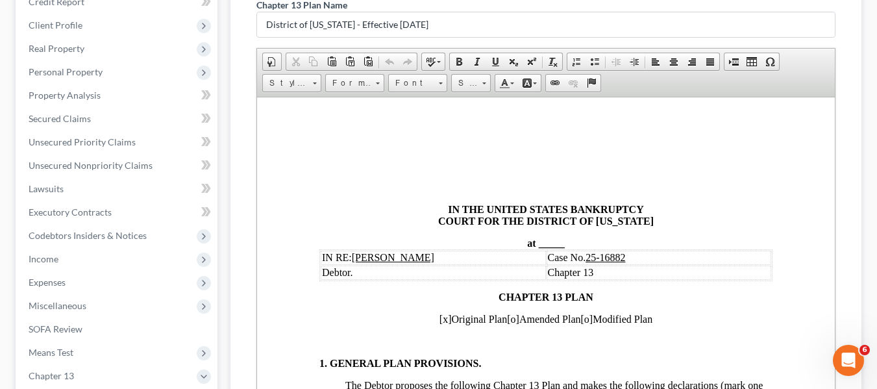
scroll to position [175, 0]
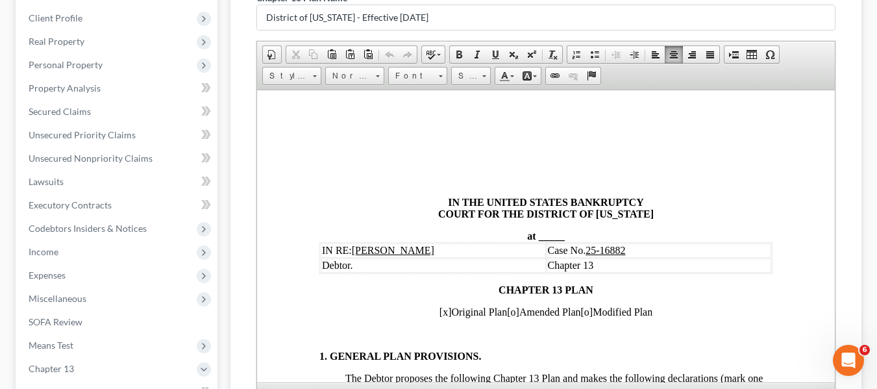
click at [538, 234] on span "_____" at bounding box center [551, 235] width 26 height 11
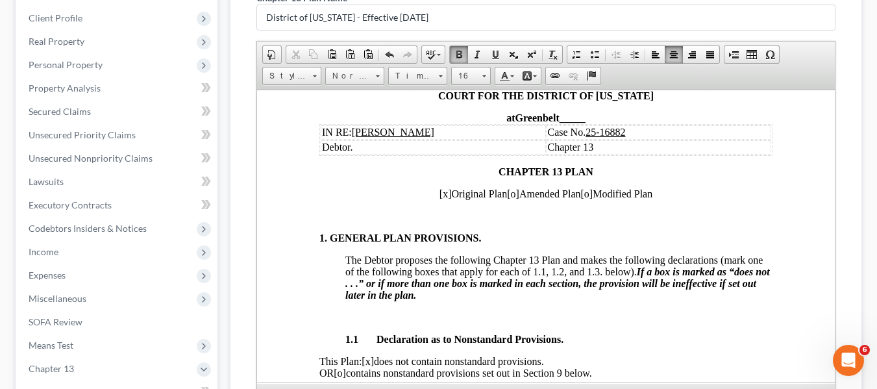
scroll to position [119, 0]
click at [439, 195] on span "[x]" at bounding box center [445, 192] width 12 height 11
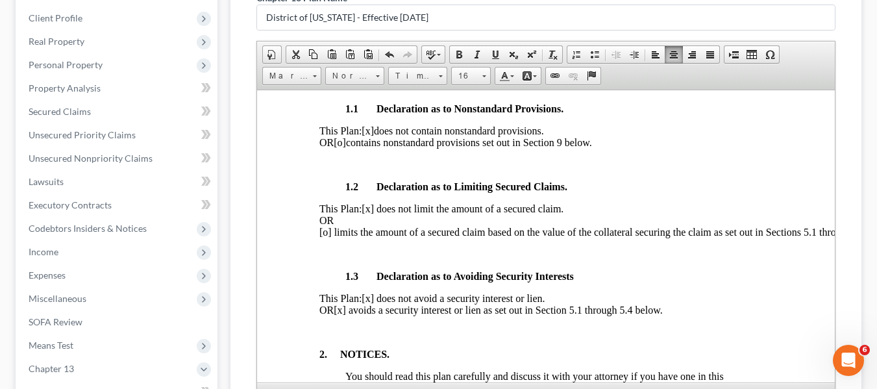
scroll to position [382, 0]
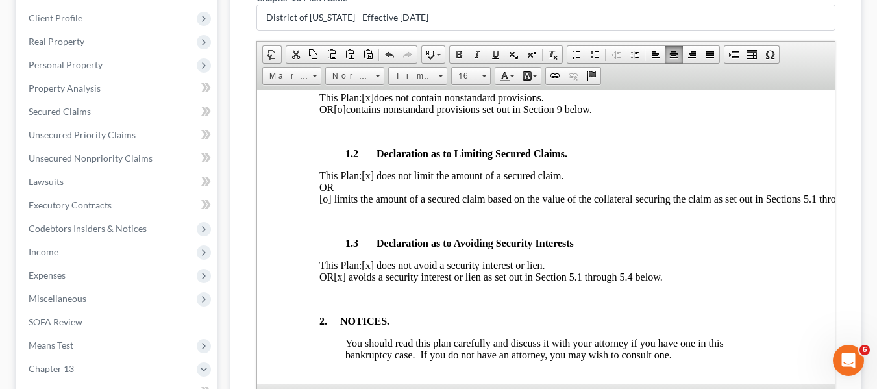
click at [376, 282] on span "[x] avoids a security interest or lien as set out in Section 5.1 through 5.4 be…" at bounding box center [497, 276] width 329 height 11
click at [379, 282] on span "[x] avoids a security interest or lien as set out in Section 5.1 through 5.4 be…" at bounding box center [497, 276] width 329 height 11
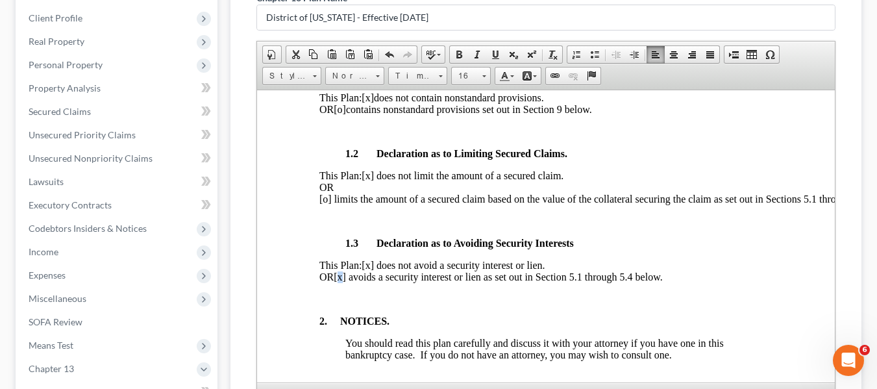
click at [379, 282] on span "[x] avoids a security interest or lien as set out in Section 5.1 through 5.4 be…" at bounding box center [497, 276] width 329 height 11
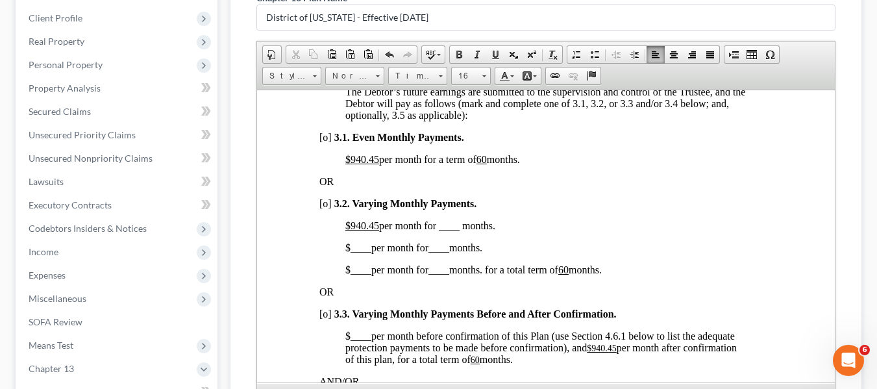
scroll to position [948, 0]
click at [323, 142] on span "[o]" at bounding box center [325, 136] width 12 height 11
click at [349, 164] on u "$940.45" at bounding box center [362, 158] width 34 height 11
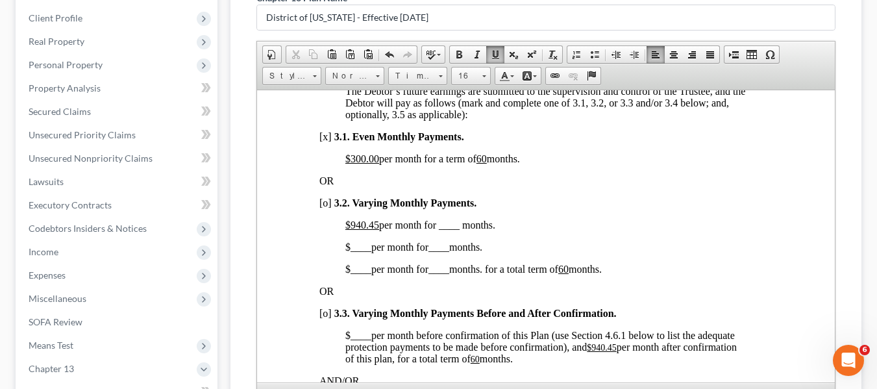
click at [349, 230] on u "$" at bounding box center [347, 224] width 5 height 11
click at [440, 230] on span "$300.00 per month for ____ months." at bounding box center [421, 224] width 153 height 11
click at [351, 164] on u "$300.00" at bounding box center [362, 158] width 34 height 11
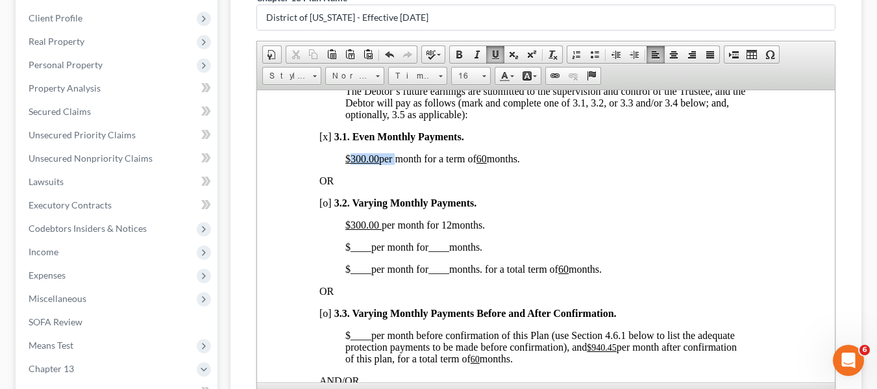
click at [351, 164] on u "$300.00" at bounding box center [362, 158] width 34 height 11
click at [442, 164] on u "60" at bounding box center [436, 158] width 10 height 11
click at [323, 142] on span "[x]" at bounding box center [325, 136] width 12 height 11
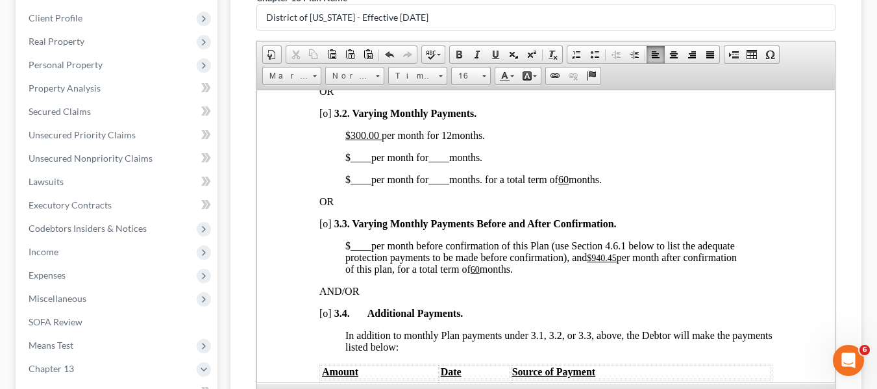
scroll to position [1044, 0]
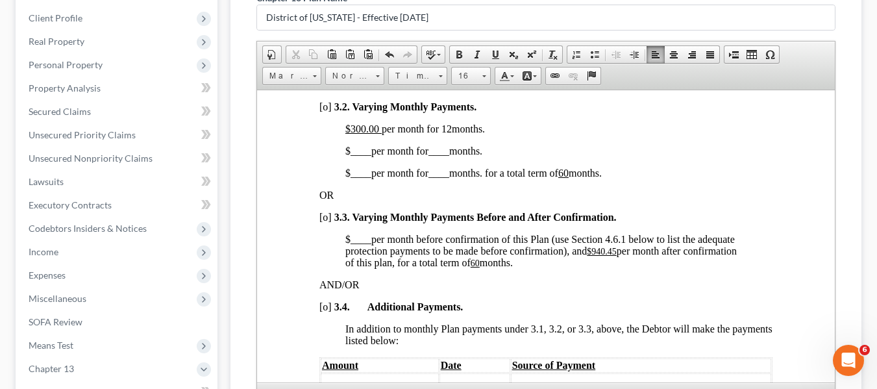
click at [352, 156] on span "____" at bounding box center [360, 150] width 21 height 11
click at [449, 156] on span "____" at bounding box center [453, 150] width 21 height 11
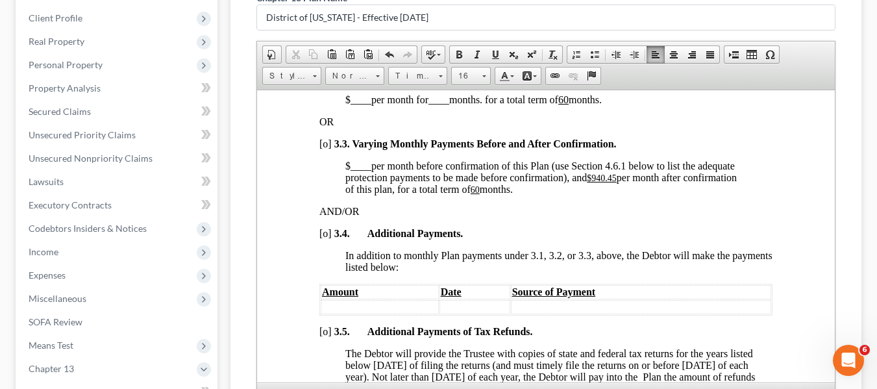
scroll to position [1121, 0]
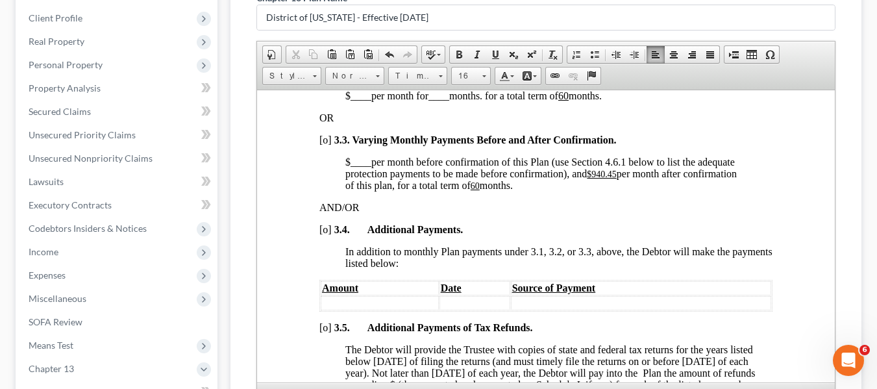
click at [345, 101] on span "$ ____ per month for ____ months. for a total term of 60 months." at bounding box center [473, 95] width 256 height 11
click at [594, 179] on u "$940.45" at bounding box center [601, 174] width 30 height 10
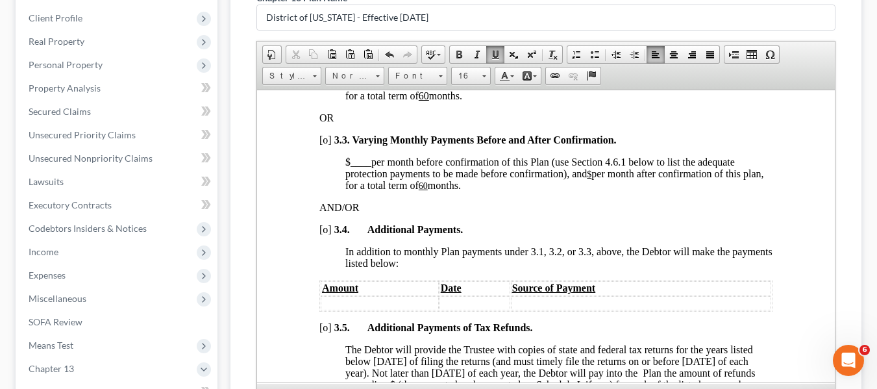
click at [427, 190] on u "60" at bounding box center [422, 186] width 9 height 10
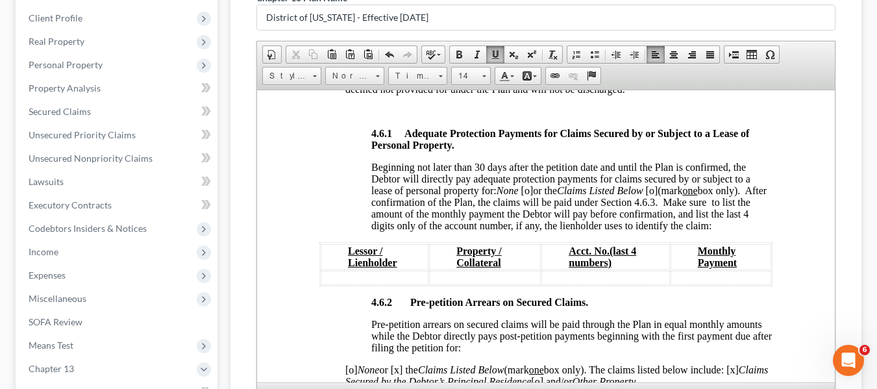
scroll to position [2141, 0]
click at [528, 195] on span "[o]" at bounding box center [527, 189] width 12 height 11
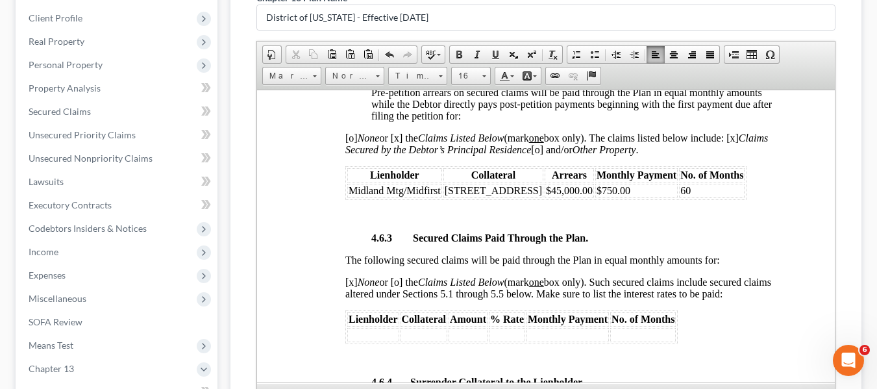
scroll to position [2373, 0]
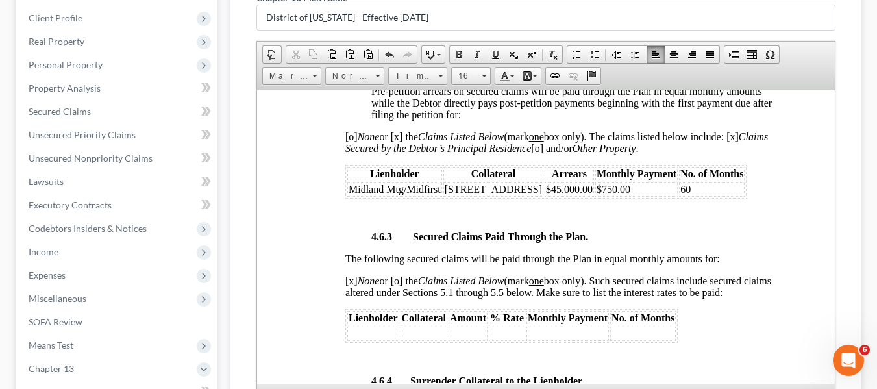
click at [620, 196] on td "$750.00" at bounding box center [636, 189] width 82 height 14
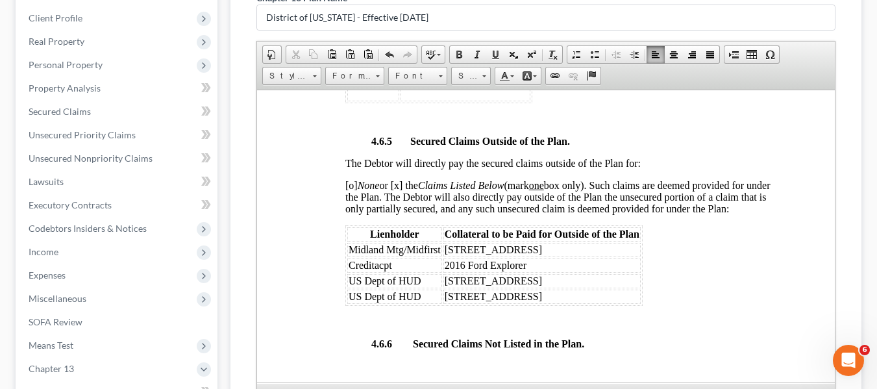
scroll to position [2839, 0]
click at [348, 254] on span "Midland Mtg/Midfirst" at bounding box center [394, 248] width 92 height 11
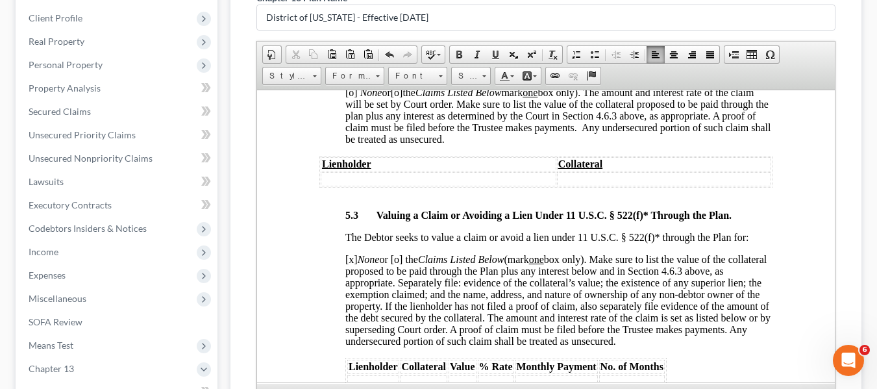
scroll to position [3897, 0]
click at [349, 97] on span "[o]" at bounding box center [351, 91] width 12 height 11
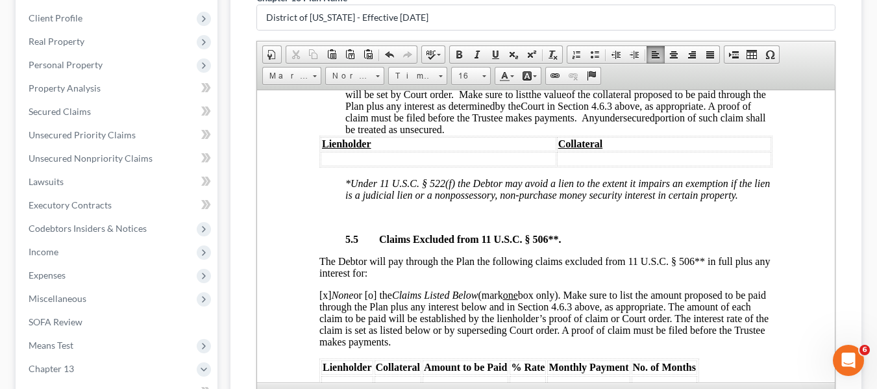
scroll to position [4301, 0]
click at [349, 87] on span "[o]" at bounding box center [351, 81] width 12 height 11
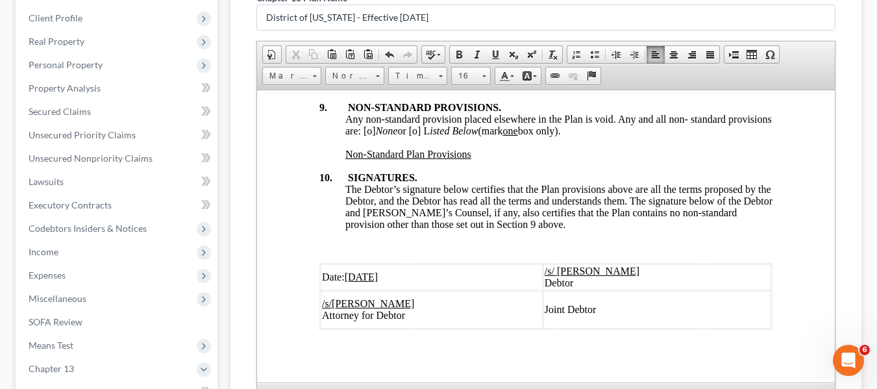
scroll to position [5008, 0]
click at [412, 135] on span "Any non-standard provision placed elsewhere in the Plan is void. Any and all no…" at bounding box center [558, 123] width 427 height 23
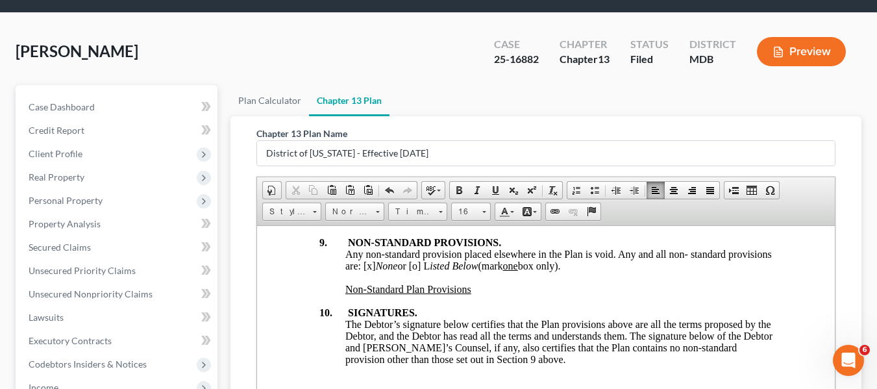
scroll to position [0, 0]
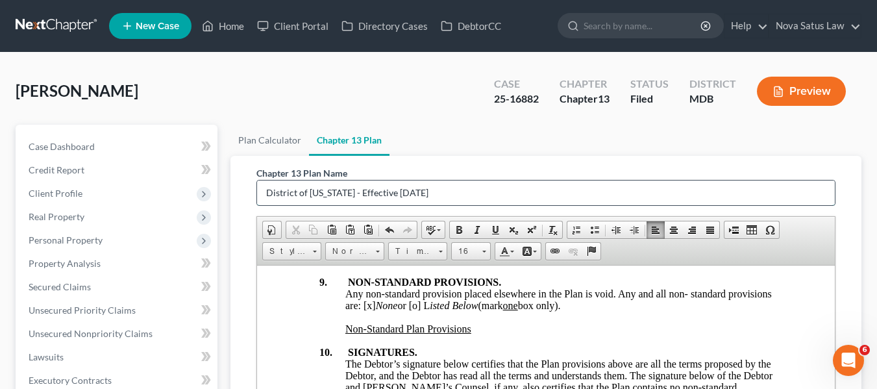
click at [454, 185] on input "District of Maryland - Effective 12/1/17" at bounding box center [546, 193] width 578 height 25
type input "D"
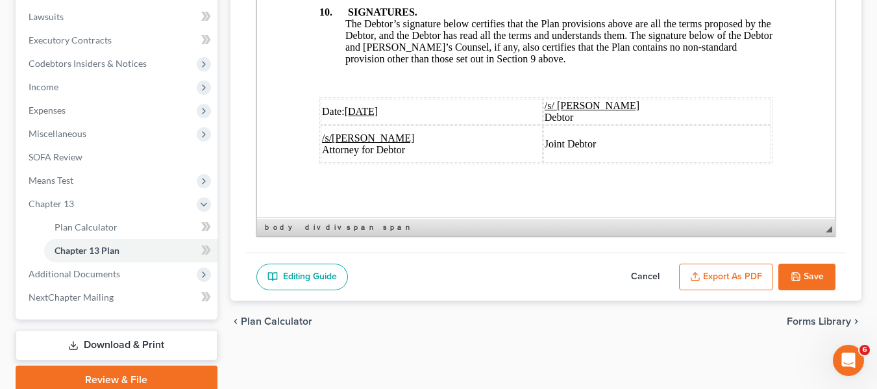
type input "original plan"
click at [704, 269] on button "Export as PDF" at bounding box center [726, 277] width 94 height 27
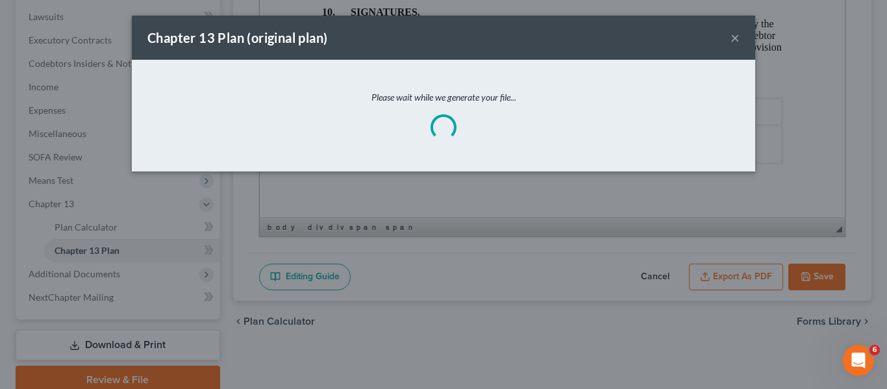
scroll to position [4961, 0]
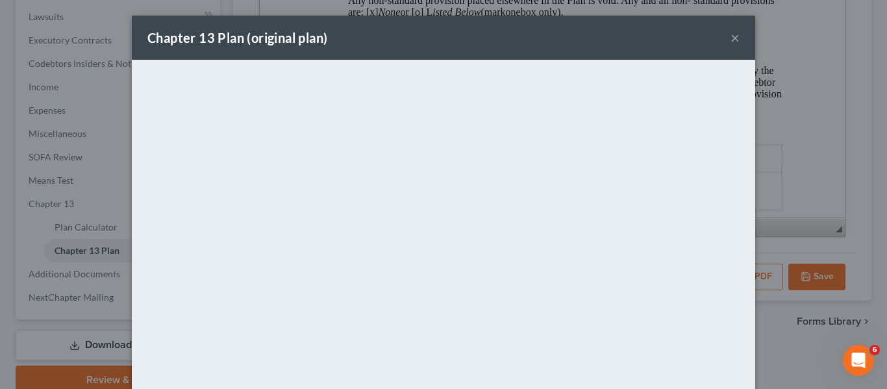
click at [504, 28] on div "Chapter 13 Plan (original plan) ×" at bounding box center [443, 38] width 623 height 44
click at [732, 36] on button "×" at bounding box center [734, 38] width 9 height 16
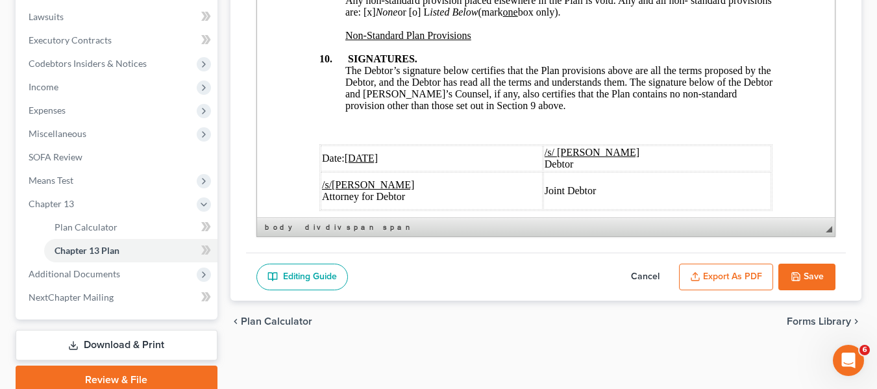
scroll to position [5008, 0]
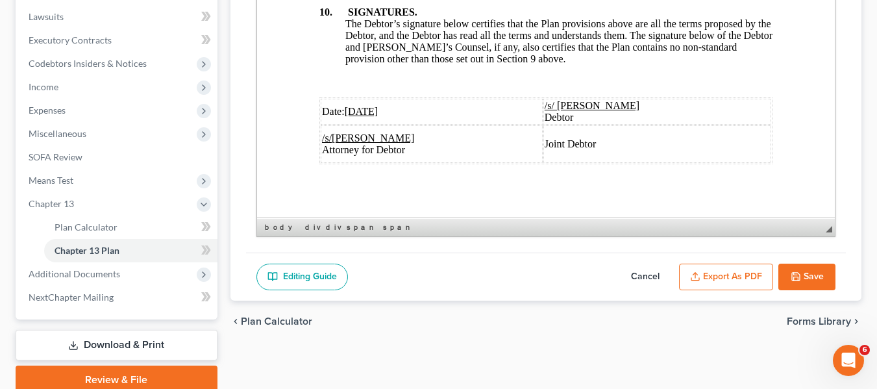
click at [808, 279] on button "Save" at bounding box center [806, 277] width 57 height 27
select select "1"
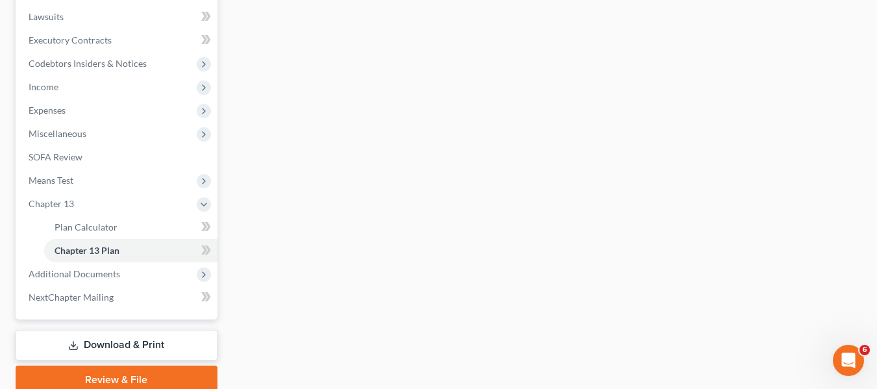
click at [142, 335] on link "Download & Print" at bounding box center [117, 345] width 202 height 31
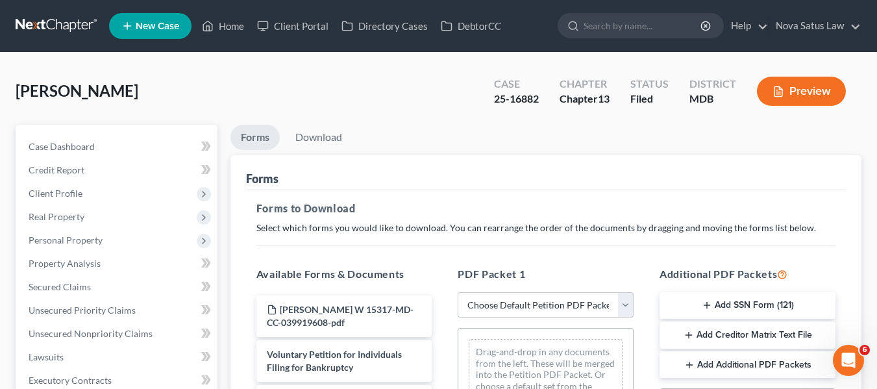
click at [573, 313] on select "Choose Default Petition PDF Packet Complete Bankruptcy Petition (all forms and …" at bounding box center [546, 305] width 176 height 26
select select "0"
click at [458, 292] on select "Choose Default Petition PDF Packet Complete Bankruptcy Petition (all forms and …" at bounding box center [546, 305] width 176 height 26
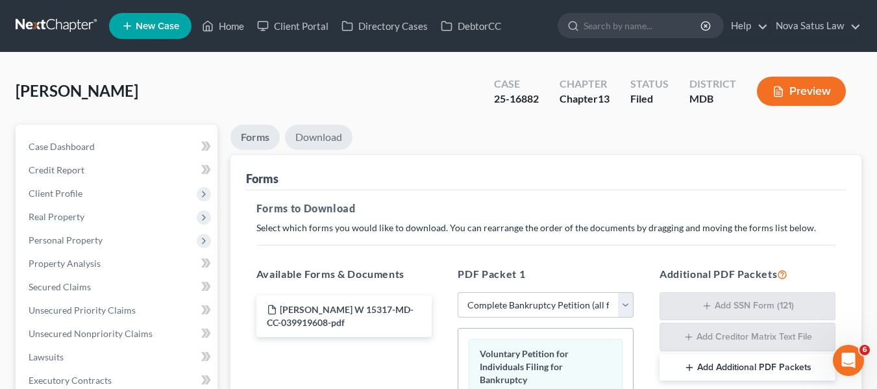
click at [305, 134] on link "Download" at bounding box center [319, 137] width 68 height 25
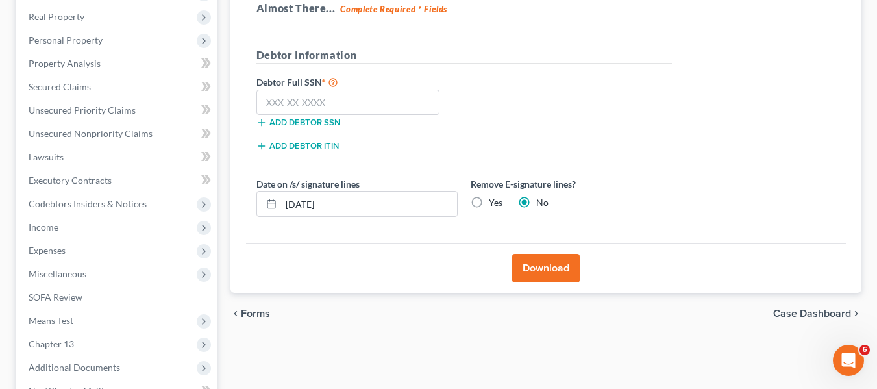
scroll to position [208, 0]
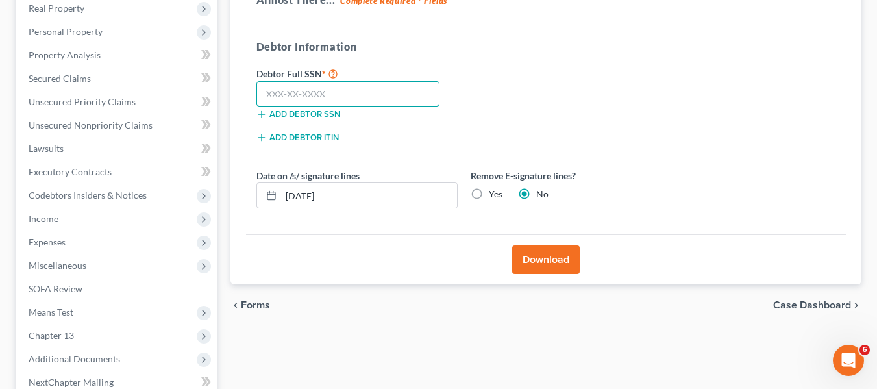
click at [268, 94] on input "text" at bounding box center [348, 94] width 184 height 26
type input "227-75-7324"
click at [562, 255] on button "Download" at bounding box center [546, 259] width 68 height 29
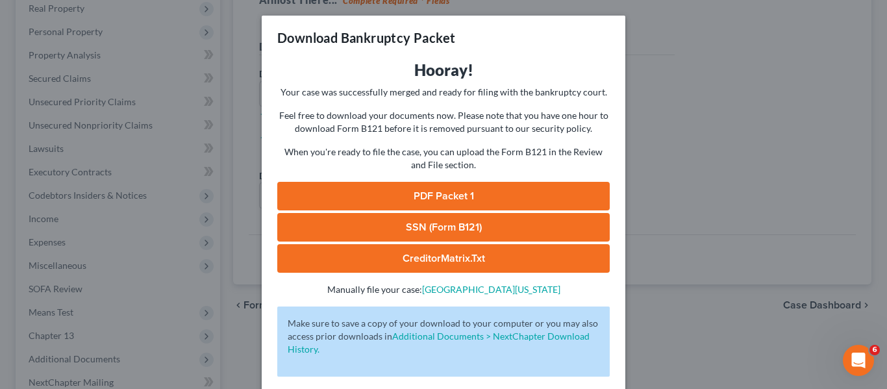
click at [499, 198] on link "PDF Packet 1" at bounding box center [443, 196] width 332 height 29
click at [662, 132] on div "Download Bankruptcy Packet Hooray! Your case was successfully merged and ready …" at bounding box center [443, 194] width 887 height 389
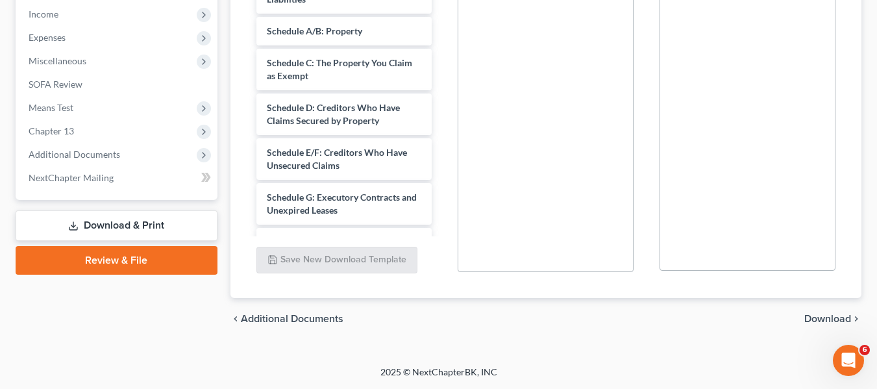
click at [90, 224] on link "Download & Print" at bounding box center [117, 225] width 202 height 31
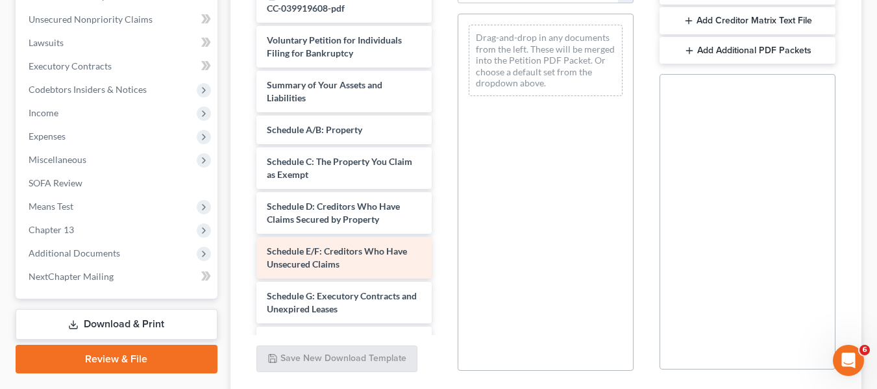
scroll to position [197, 0]
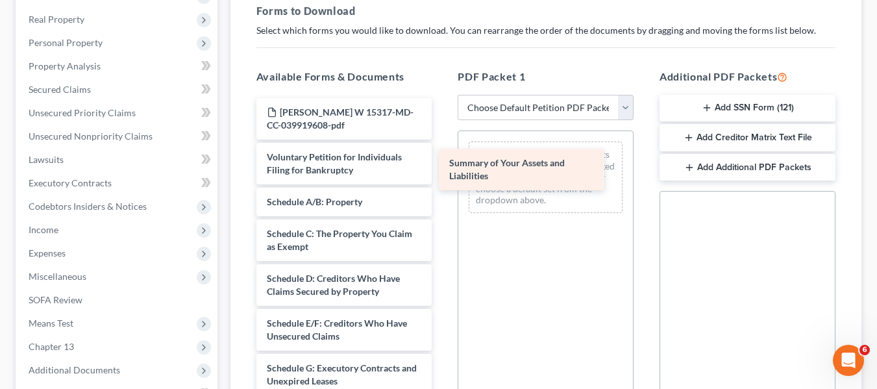
drag, startPoint x: 298, startPoint y: 201, endPoint x: 498, endPoint y: 157, distance: 204.7
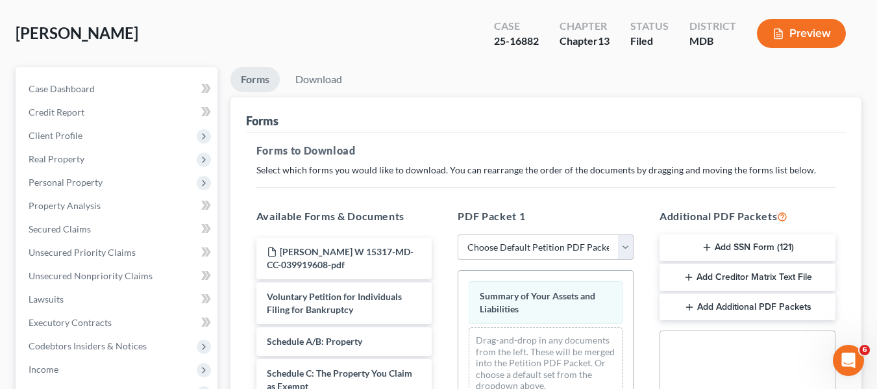
scroll to position [54, 0]
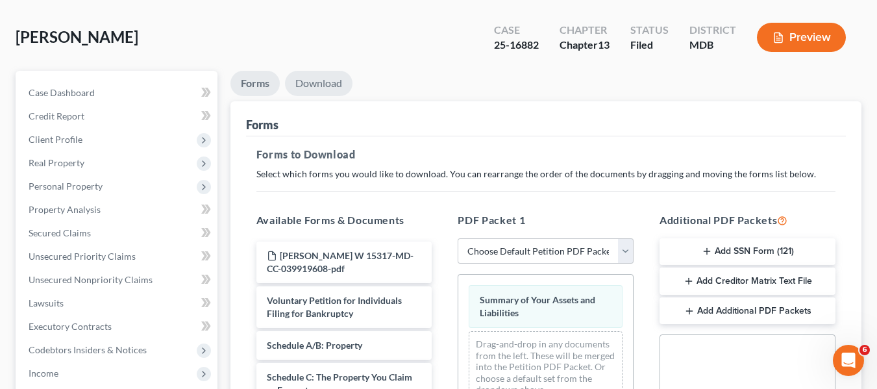
click at [326, 84] on link "Download" at bounding box center [319, 83] width 68 height 25
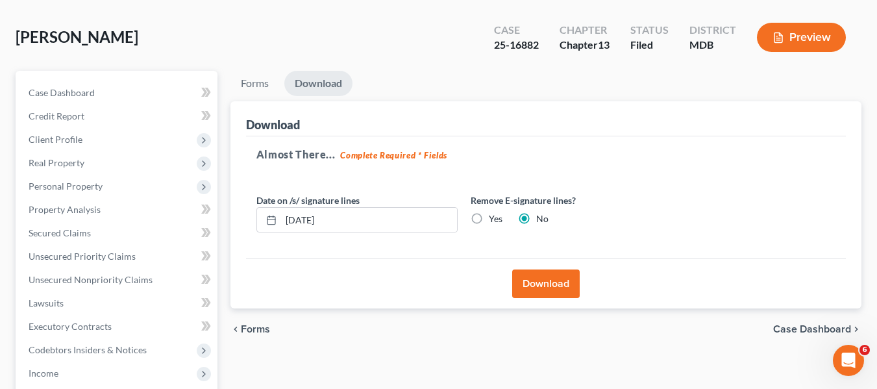
click at [532, 278] on button "Download" at bounding box center [546, 283] width 68 height 29
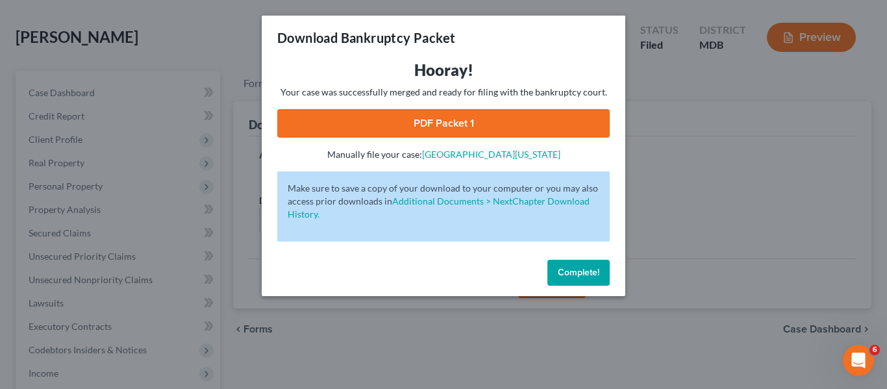
click at [436, 136] on link "PDF Packet 1" at bounding box center [443, 123] width 332 height 29
click at [571, 275] on span "Complete!" at bounding box center [579, 272] width 42 height 11
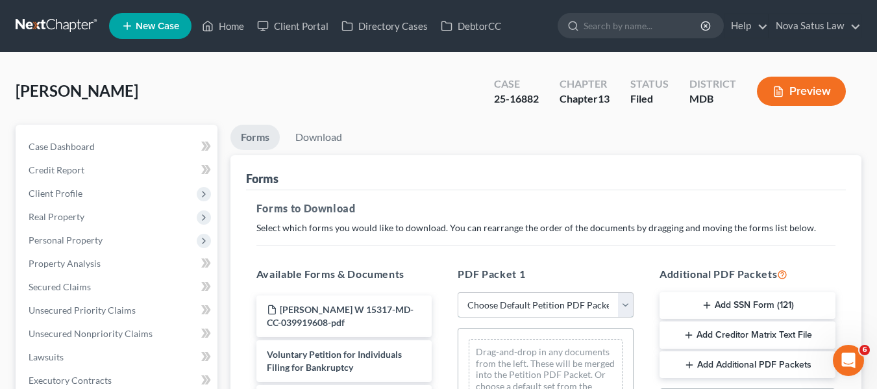
click at [495, 312] on select "Choose Default Petition PDF Packet Complete Bankruptcy Petition (all forms and …" at bounding box center [546, 305] width 176 height 26
select select "7"
click at [458, 292] on select "Choose Default Petition PDF Packet Complete Bankruptcy Petition (all forms and …" at bounding box center [546, 305] width 176 height 26
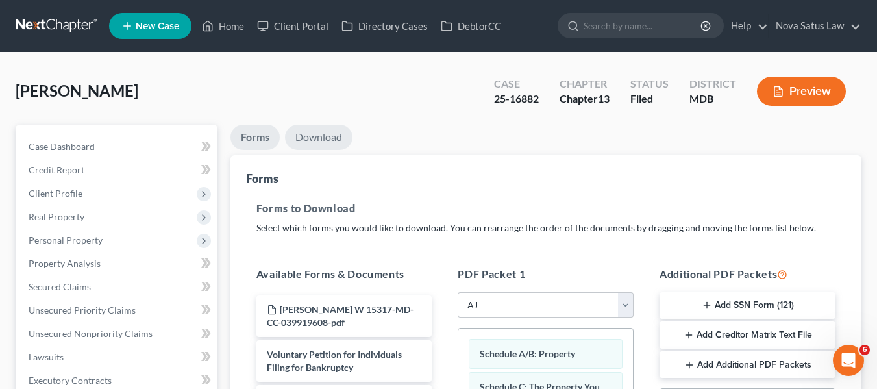
click at [321, 137] on link "Download" at bounding box center [319, 137] width 68 height 25
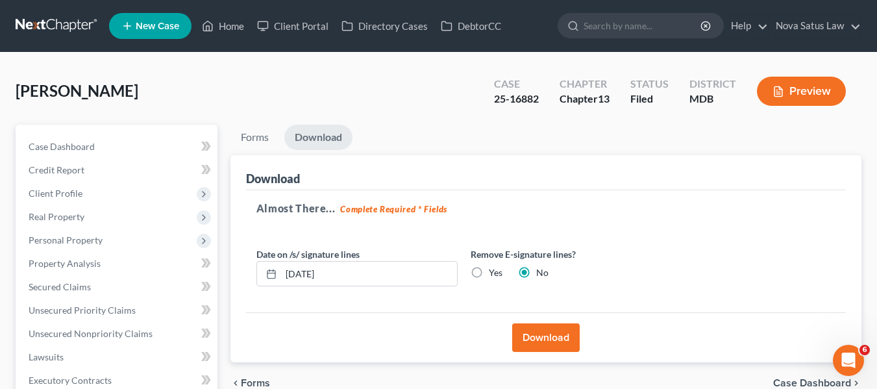
click at [543, 330] on button "Download" at bounding box center [546, 337] width 68 height 29
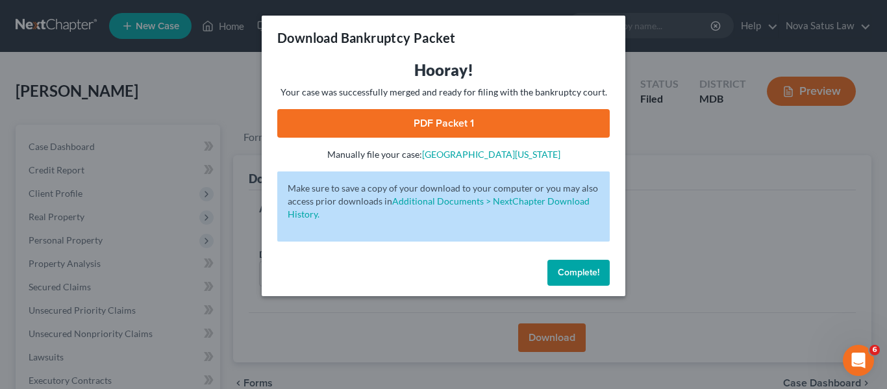
click at [440, 123] on link "PDF Packet 1" at bounding box center [443, 123] width 332 height 29
click at [562, 273] on span "Complete!" at bounding box center [579, 272] width 42 height 11
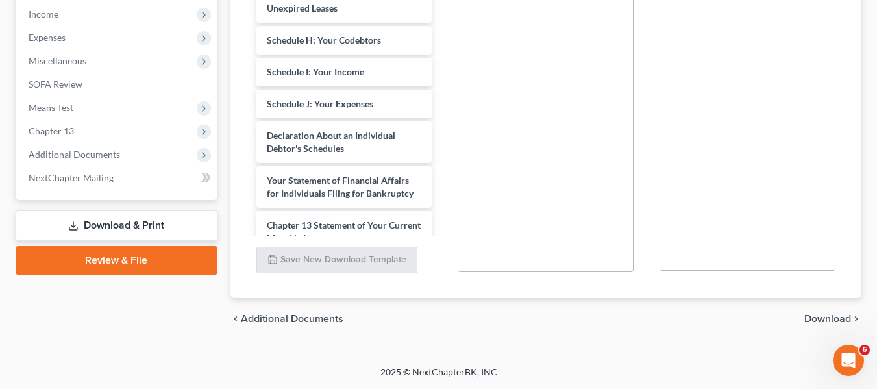
scroll to position [203, 0]
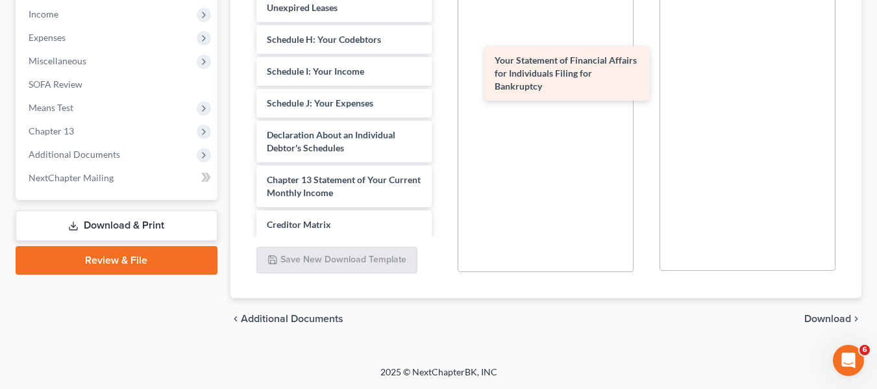
drag, startPoint x: 286, startPoint y: 187, endPoint x: 513, endPoint y: 69, distance: 256.1
click at [443, 69] on div "Your Statement of Financial Affairs for Individuals Filing for Bankruptcy Garay…" at bounding box center [344, 20] width 197 height 680
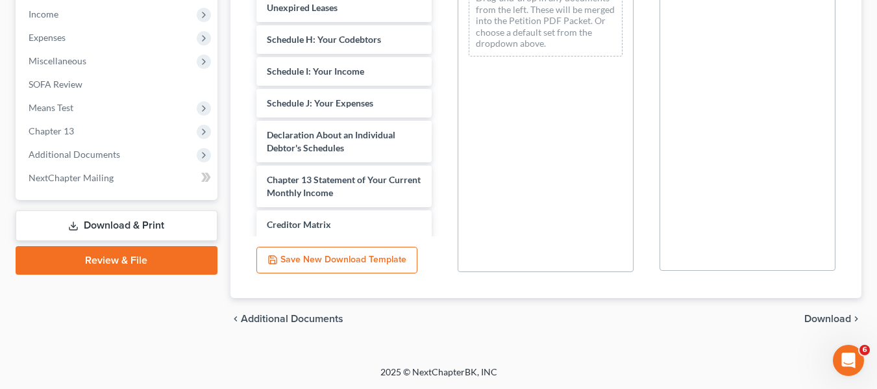
scroll to position [73, 0]
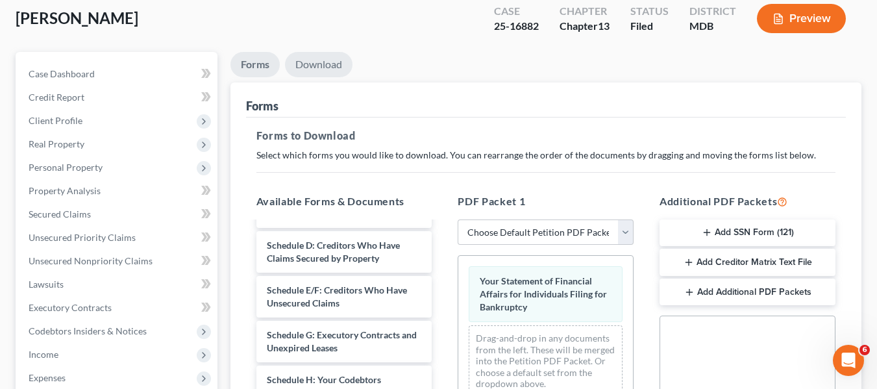
click at [308, 66] on link "Download" at bounding box center [319, 64] width 68 height 25
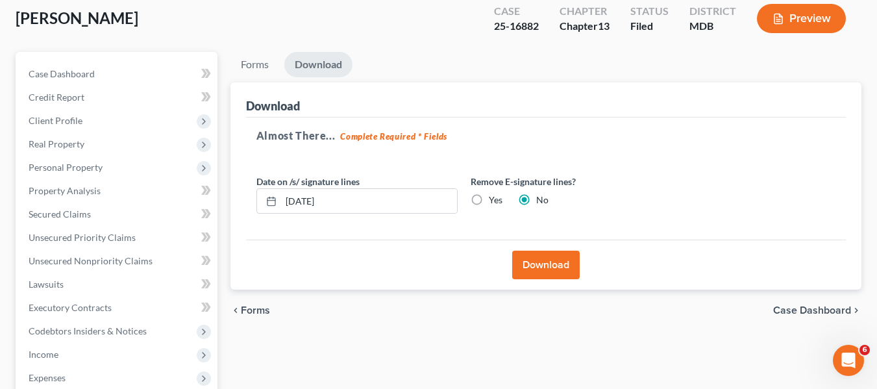
click at [544, 258] on button "Download" at bounding box center [546, 265] width 68 height 29
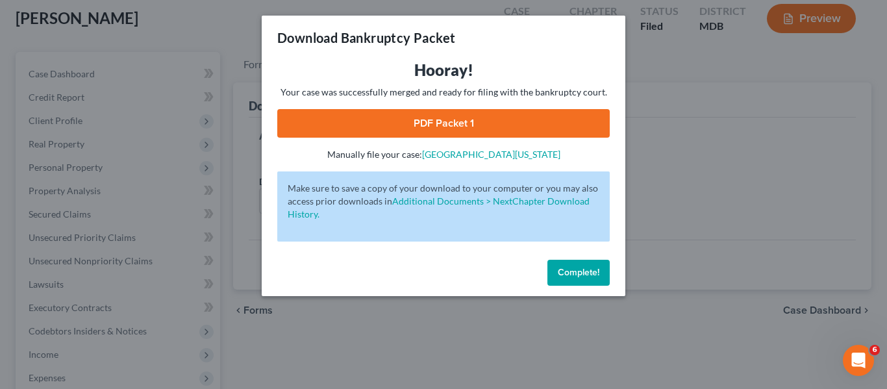
click at [422, 116] on link "PDF Packet 1" at bounding box center [443, 123] width 332 height 29
click at [562, 274] on span "Complete!" at bounding box center [579, 272] width 42 height 11
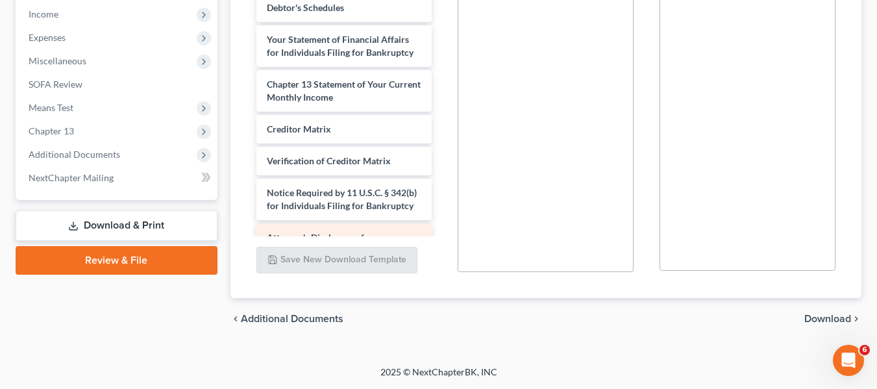
scroll to position [342, 0]
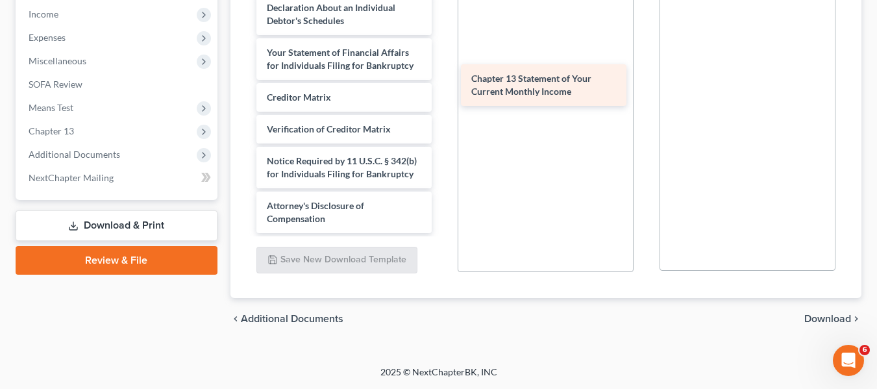
drag, startPoint x: 295, startPoint y: 101, endPoint x: 500, endPoint y: 82, distance: 205.5
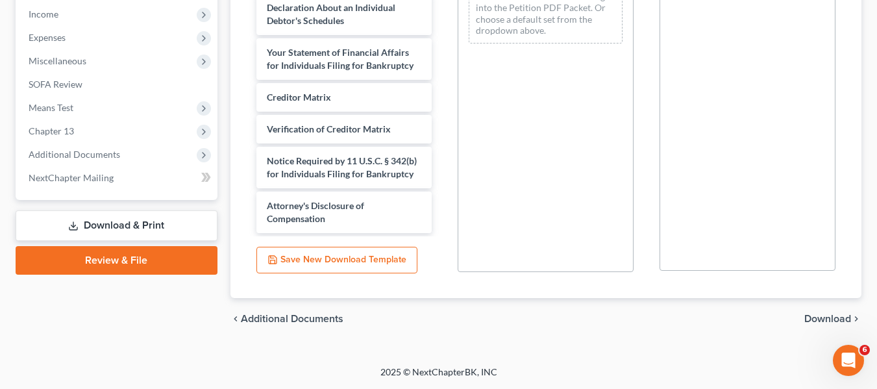
scroll to position [73, 0]
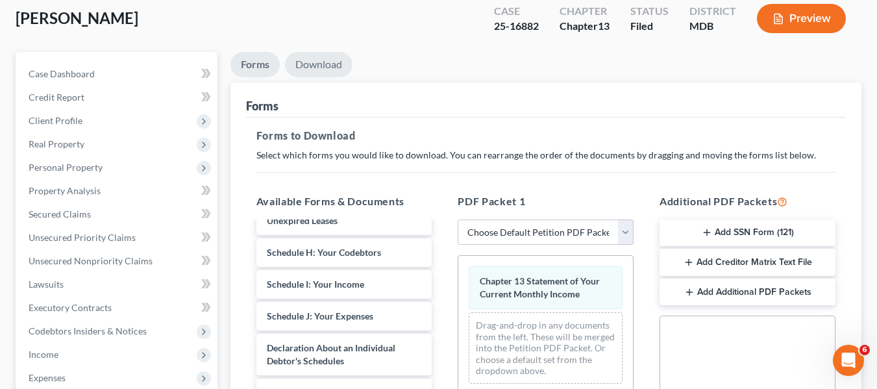
click at [324, 60] on link "Download" at bounding box center [319, 64] width 68 height 25
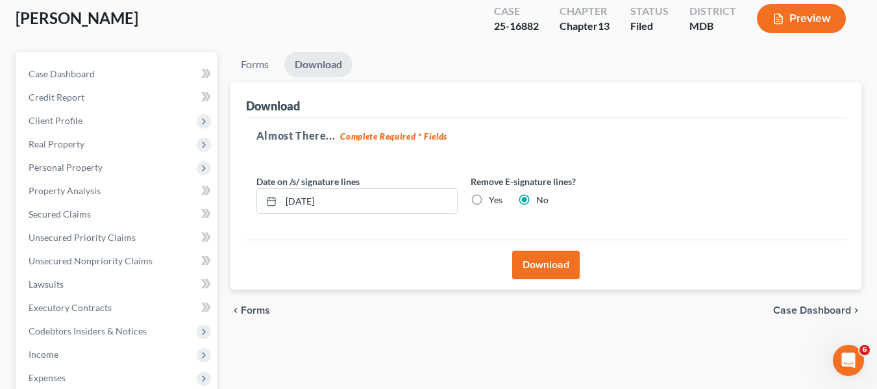
click at [546, 255] on button "Download" at bounding box center [546, 265] width 68 height 29
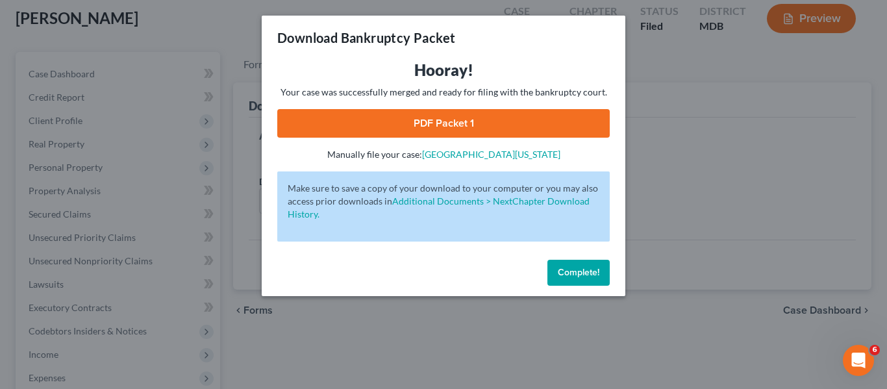
click at [426, 118] on link "PDF Packet 1" at bounding box center [443, 123] width 332 height 29
click at [560, 260] on button "Complete!" at bounding box center [578, 273] width 62 height 26
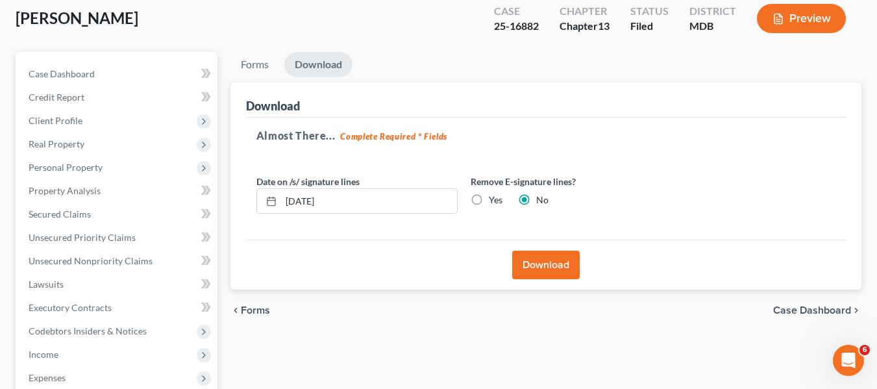
scroll to position [0, 0]
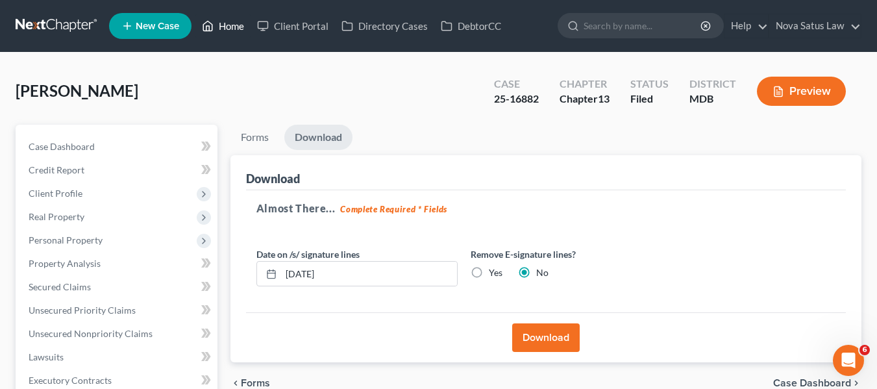
click at [232, 31] on link "Home" at bounding box center [222, 25] width 55 height 23
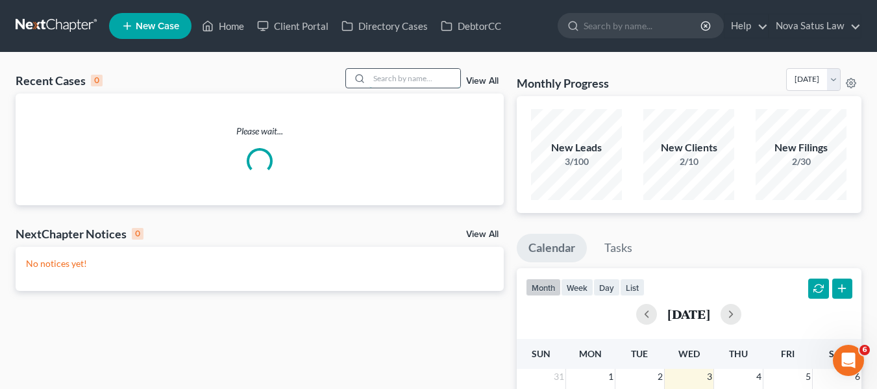
click at [403, 84] on input "search" at bounding box center [414, 78] width 91 height 19
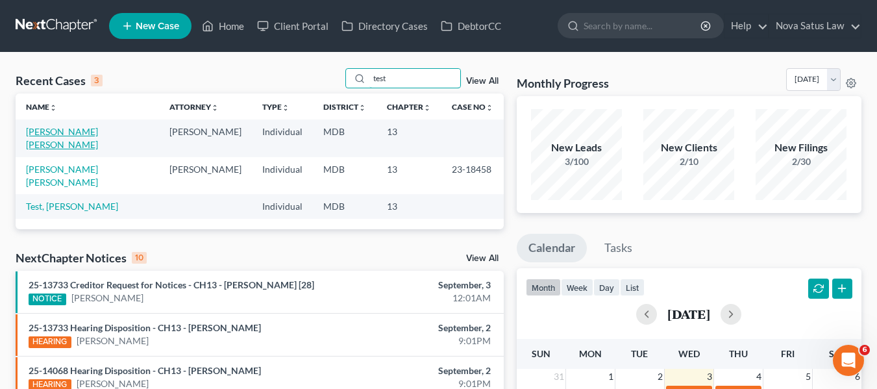
type input "test"
click at [80, 133] on link "[PERSON_NAME] [PERSON_NAME]" at bounding box center [62, 138] width 72 height 24
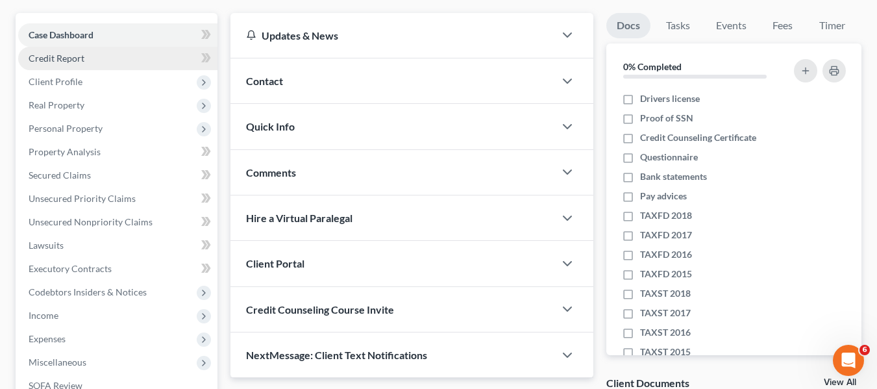
scroll to position [112, 0]
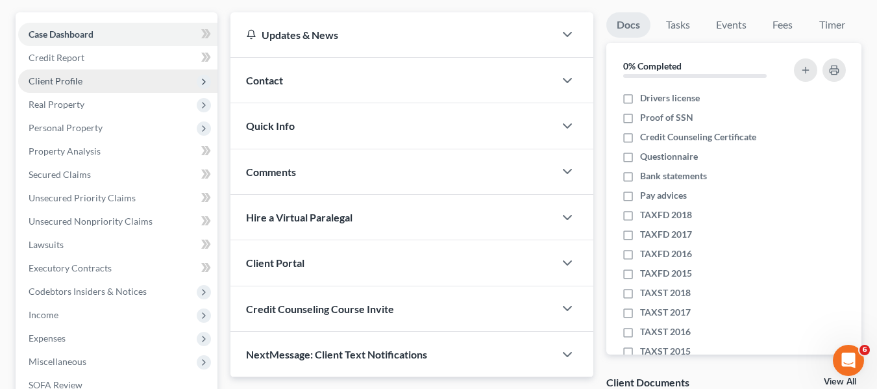
click at [72, 87] on span "Client Profile" at bounding box center [117, 80] width 199 height 23
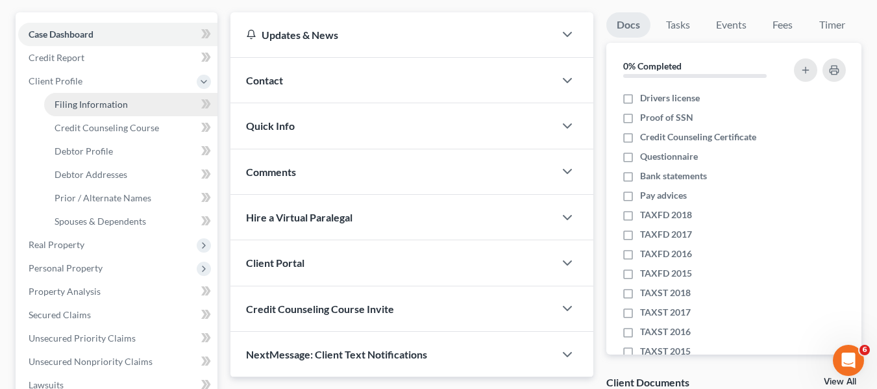
click at [79, 102] on span "Filing Information" at bounding box center [91, 104] width 73 height 11
select select "1"
select select "0"
select select "3"
select select "21"
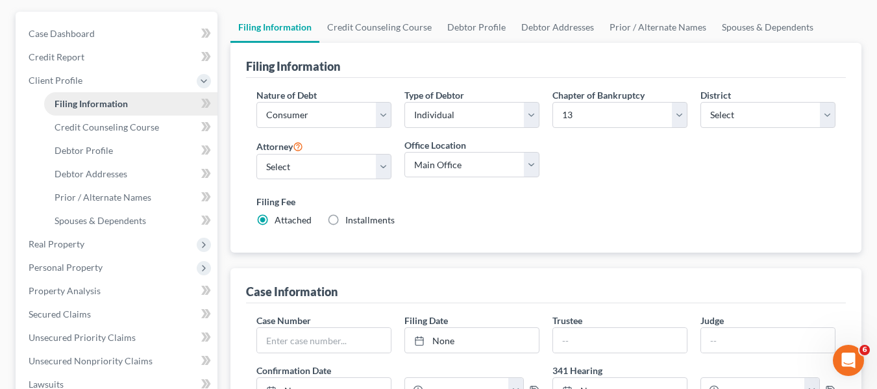
scroll to position [114, 0]
click at [89, 122] on span "Credit Counseling Course" at bounding box center [107, 126] width 105 height 11
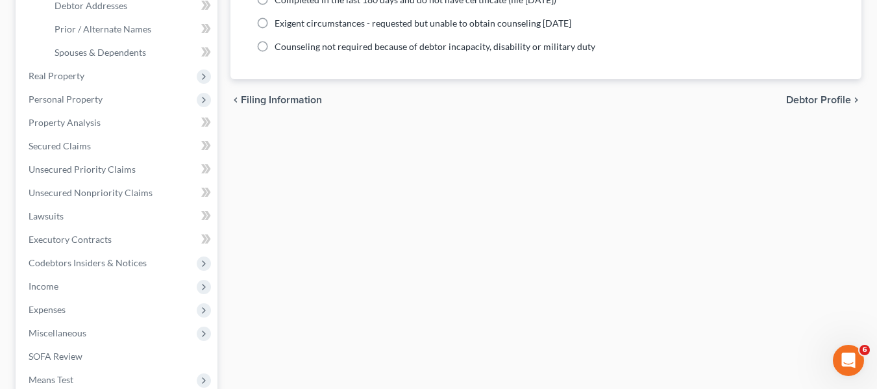
scroll to position [488, 0]
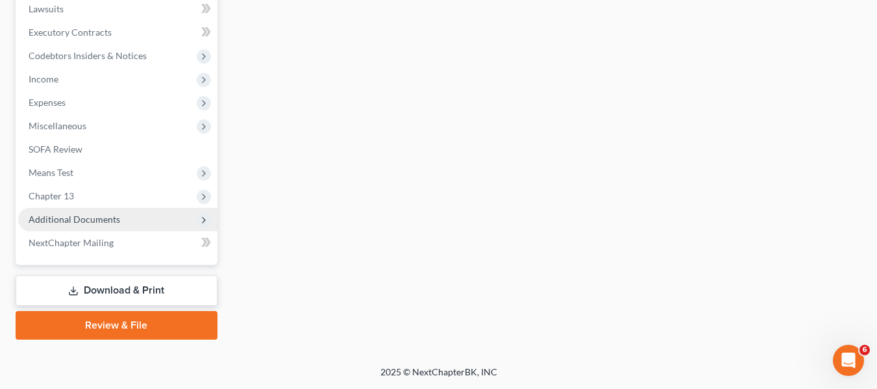
click at [62, 219] on span "Additional Documents" at bounding box center [75, 219] width 92 height 11
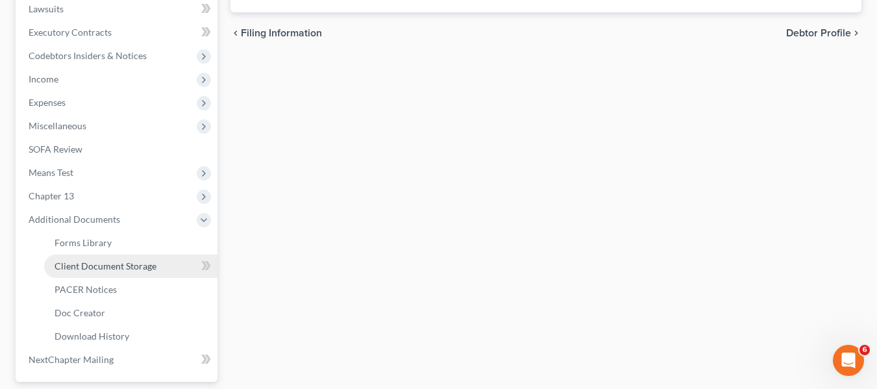
click at [76, 262] on span "Client Document Storage" at bounding box center [106, 265] width 102 height 11
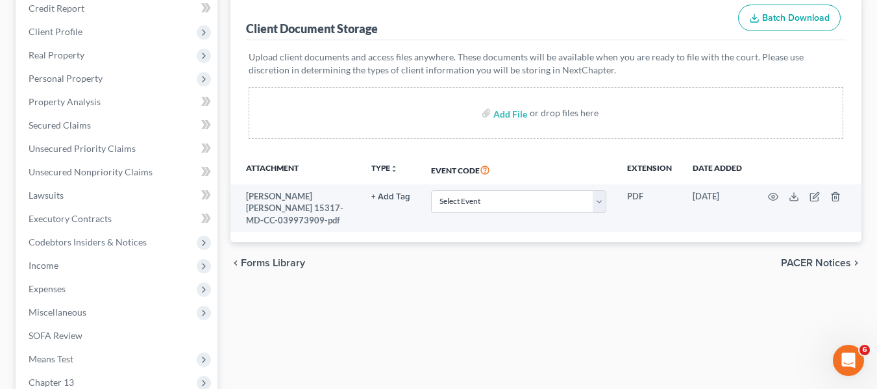
scroll to position [162, 0]
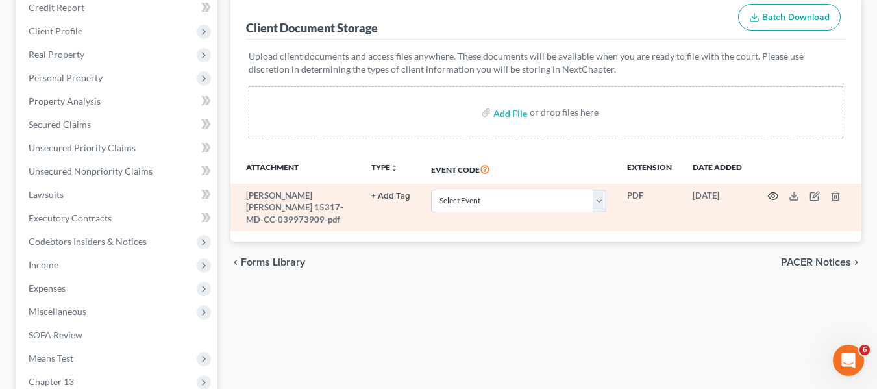
click at [775, 192] on icon "button" at bounding box center [773, 196] width 10 height 10
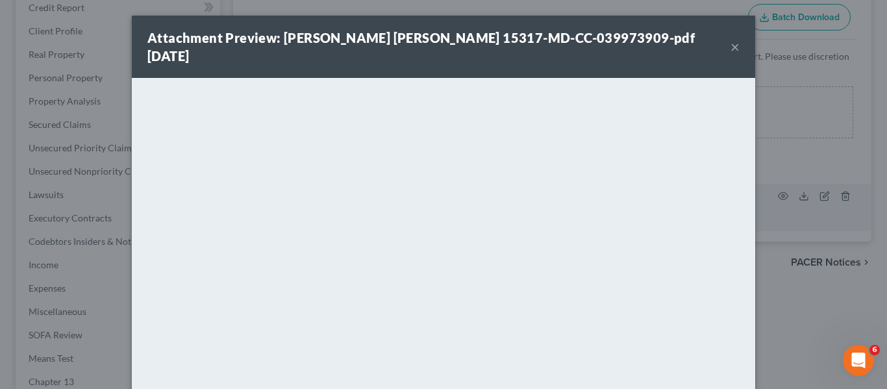
click at [730, 39] on button "×" at bounding box center [734, 47] width 9 height 16
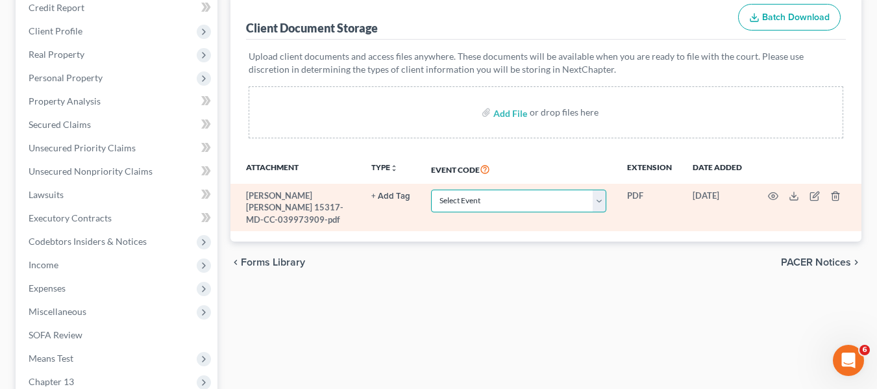
click at [497, 204] on select "Select Event Affidavit Affidavit of Adequate Protection and Lease Payments Affi…" at bounding box center [518, 201] width 175 height 23
select select "14"
click at [431, 190] on select "Select Event Affidavit Affidavit of Adequate Protection and Lease Payments Affi…" at bounding box center [518, 201] width 175 height 23
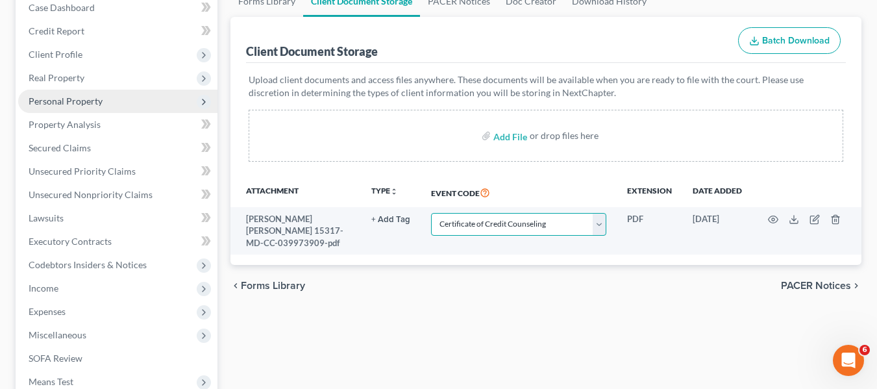
scroll to position [138, 0]
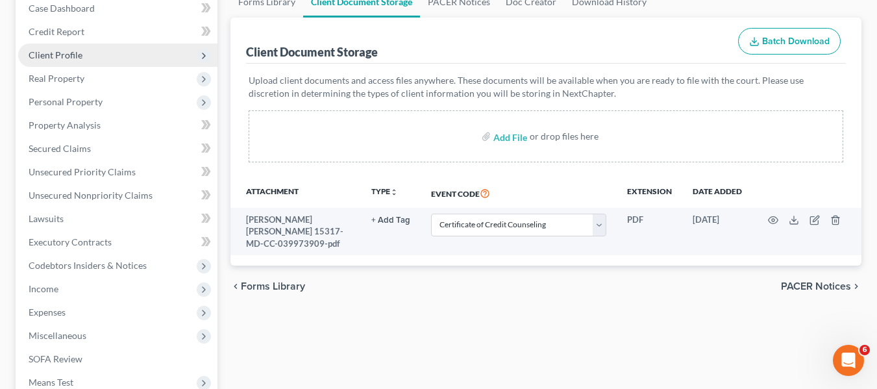
click at [80, 59] on span "Client Profile" at bounding box center [56, 54] width 54 height 11
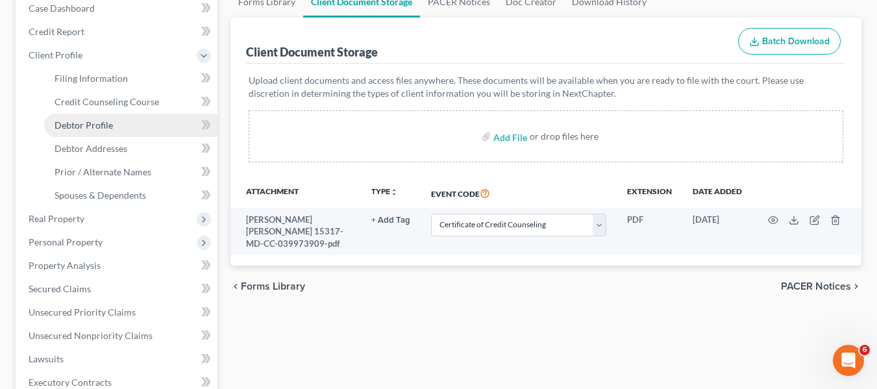
click at [67, 125] on span "Debtor Profile" at bounding box center [84, 124] width 58 height 11
select select "1"
select select "3"
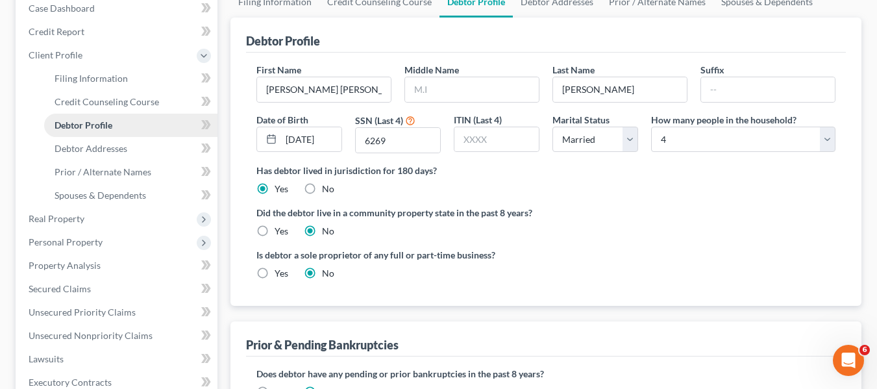
scroll to position [2, 0]
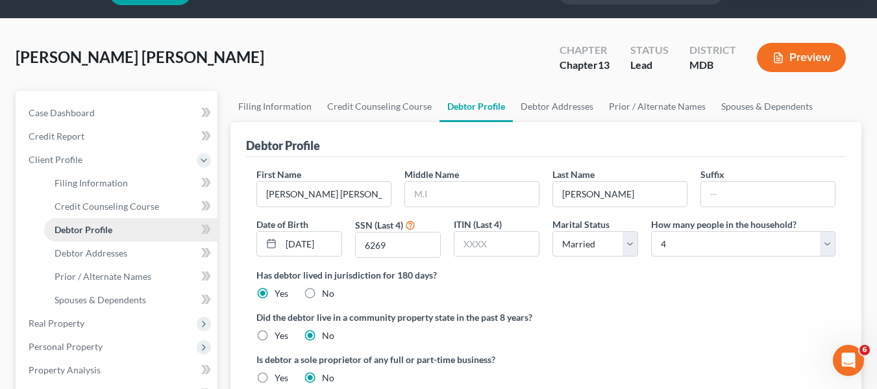
radio input "true"
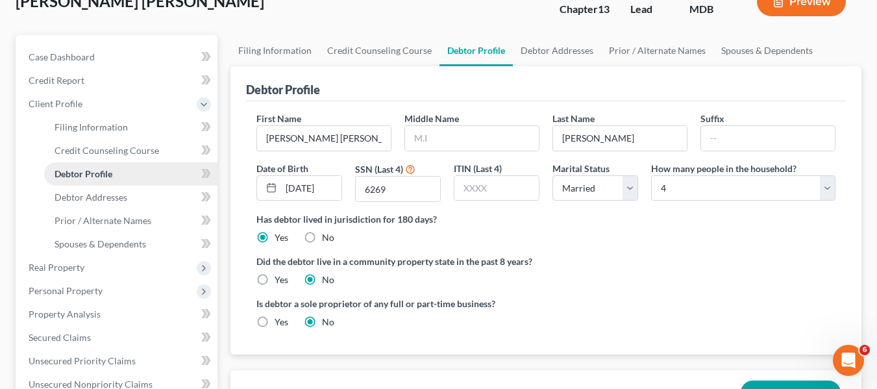
scroll to position [92, 0]
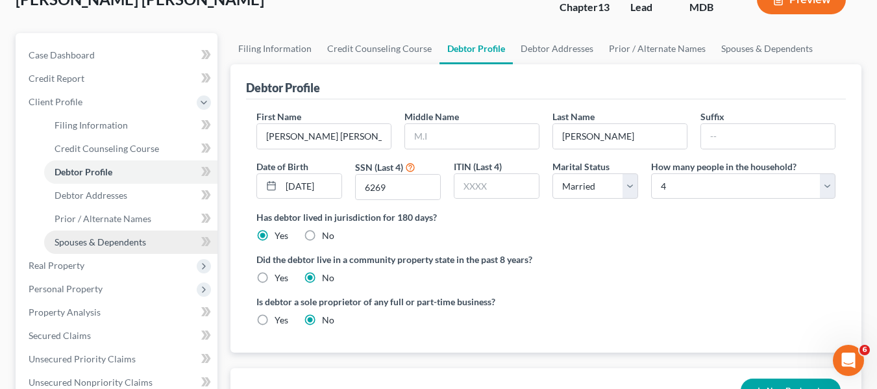
click at [88, 236] on span "Spouses & Dependents" at bounding box center [101, 241] width 92 height 11
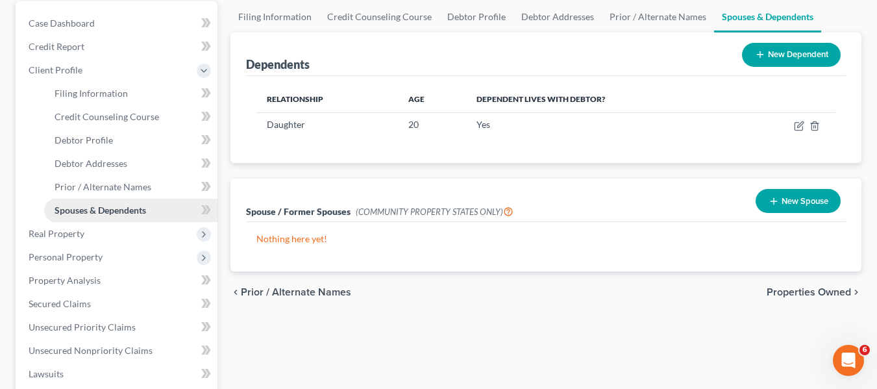
scroll to position [128, 0]
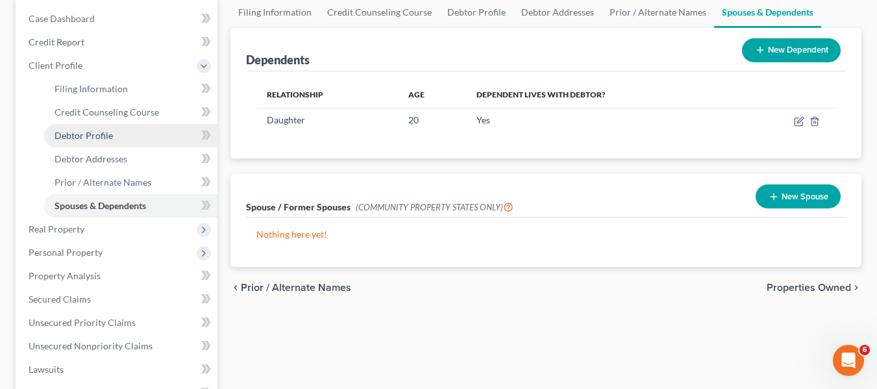
click at [83, 137] on span "Debtor Profile" at bounding box center [84, 135] width 58 height 11
select select "1"
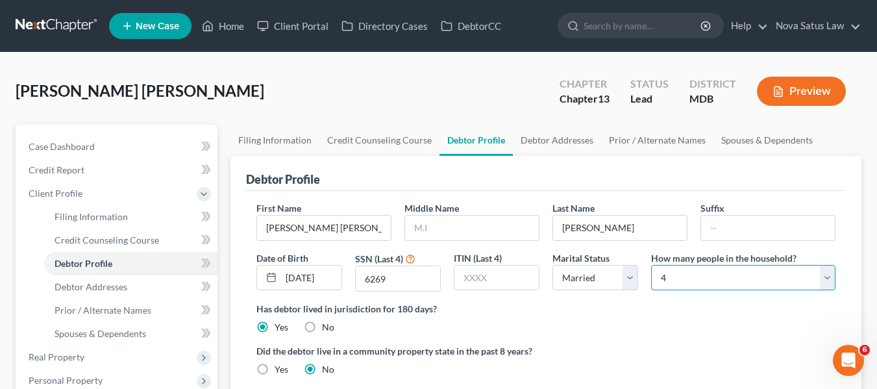
click at [687, 284] on select "Select 1 2 3 4 5 6 7 8 9 10 11 12 13 14 15 16 17 18 19 20" at bounding box center [743, 278] width 184 height 26
select select "2"
click at [651, 265] on select "Select 1 2 3 4 5 6 7 8 9 10 11 12 13 14 15 16 17 18 19 20" at bounding box center [743, 278] width 184 height 26
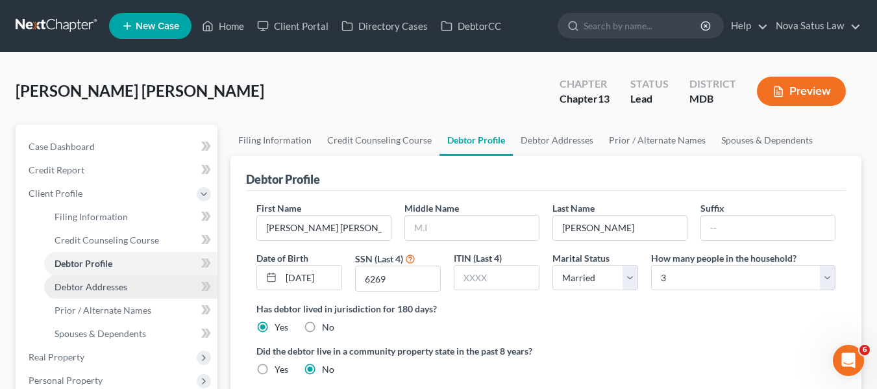
click at [105, 281] on span "Debtor Addresses" at bounding box center [91, 286] width 73 height 11
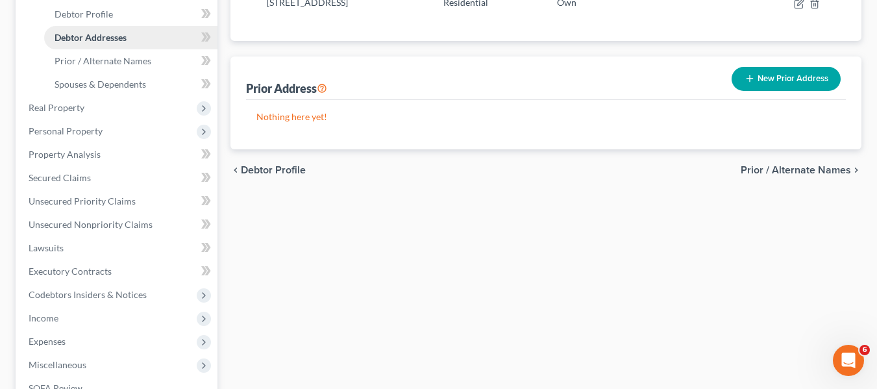
scroll to position [251, 0]
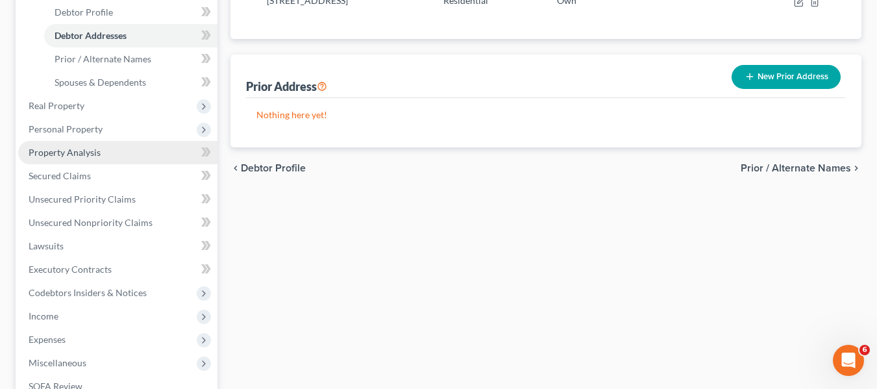
click at [65, 156] on span "Property Analysis" at bounding box center [65, 152] width 72 height 11
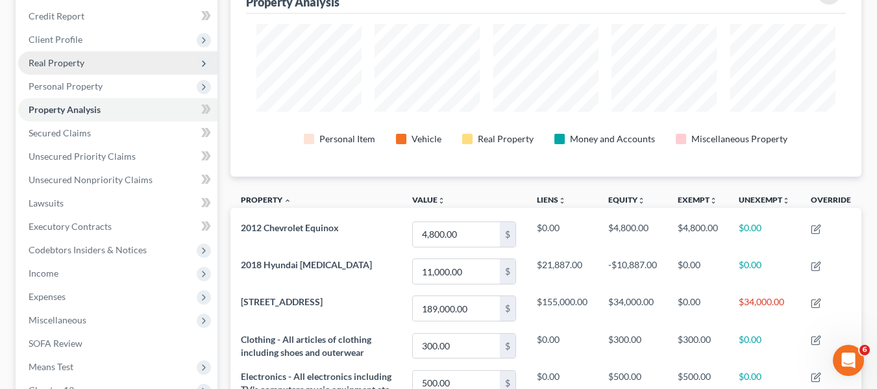
click at [81, 62] on span "Real Property" at bounding box center [57, 62] width 56 height 11
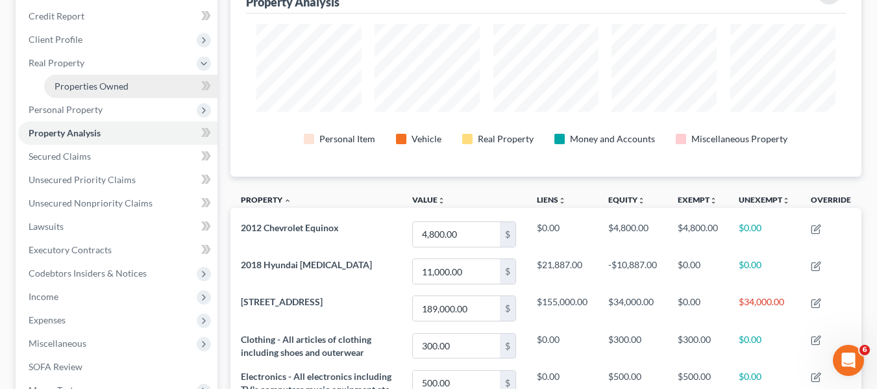
click at [93, 81] on span "Properties Owned" at bounding box center [92, 86] width 74 height 11
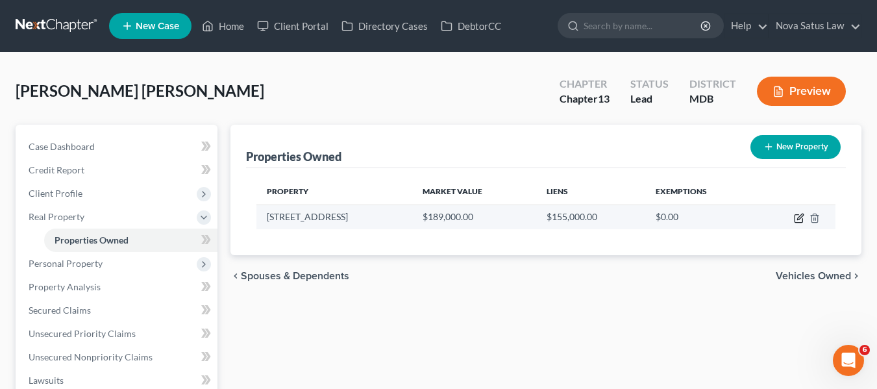
click at [798, 219] on icon "button" at bounding box center [800, 217] width 6 height 6
select select "21"
select select "3"
select select "0"
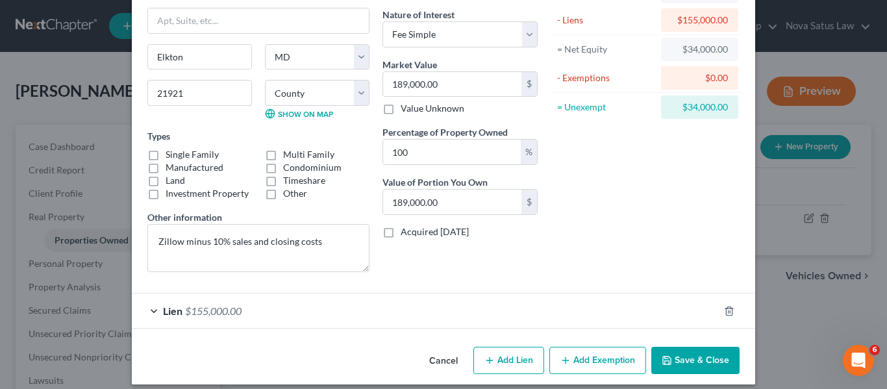
click at [575, 366] on button "Add Exemption" at bounding box center [597, 360] width 97 height 27
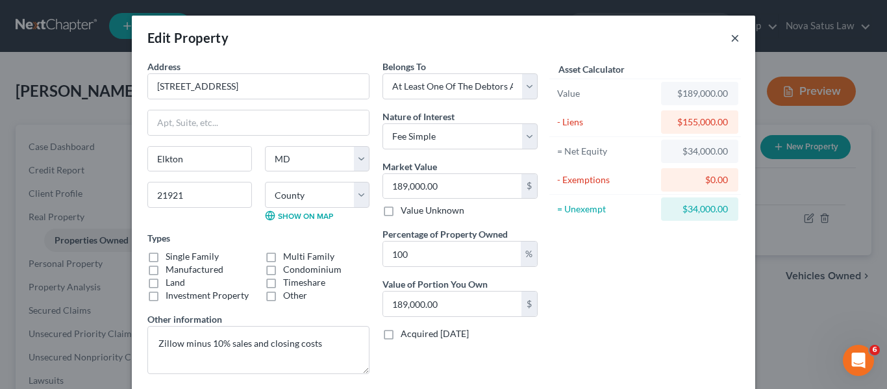
click at [730, 41] on button "×" at bounding box center [734, 38] width 9 height 16
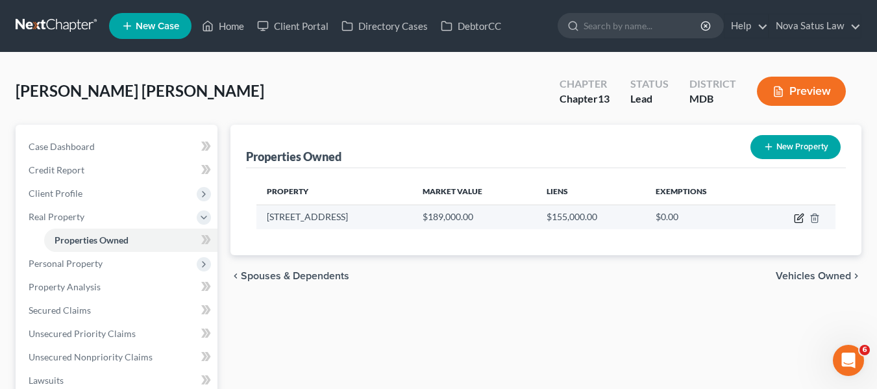
click at [797, 215] on icon "button" at bounding box center [799, 219] width 8 height 8
select select "21"
select select "7"
select select "3"
select select "0"
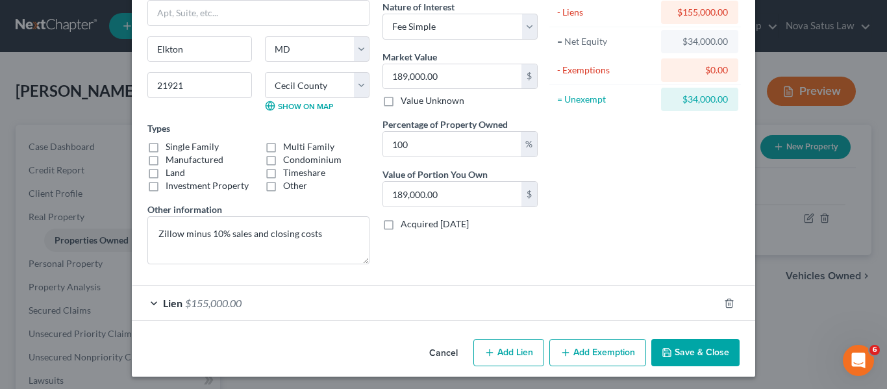
click at [571, 351] on button "Add Exemption" at bounding box center [597, 352] width 97 height 27
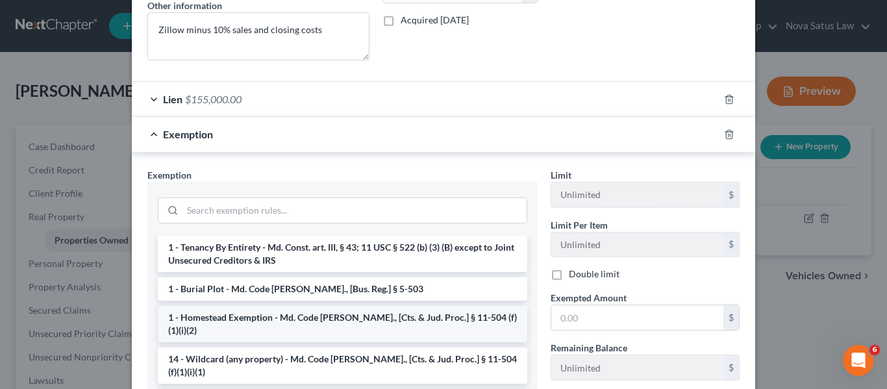
click at [260, 323] on li "1 - Homestead Exemption - Md. Code Ann., [Cts. & Jud. Proc.] § 11-504 (f)(1)(i)…" at bounding box center [342, 324] width 369 height 36
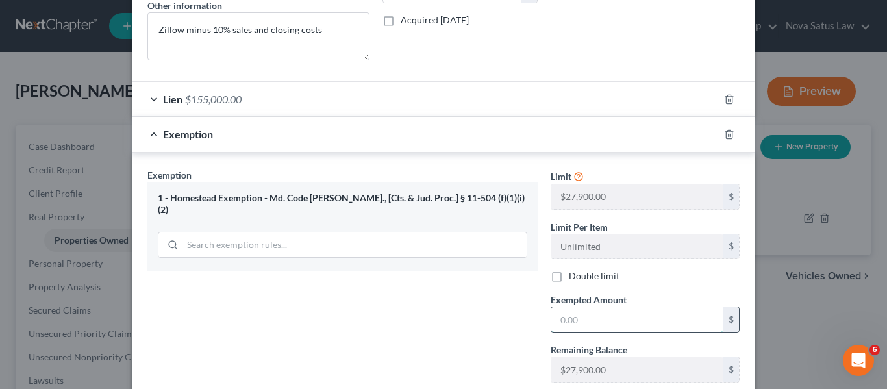
click at [582, 325] on input "text" at bounding box center [637, 319] width 172 height 25
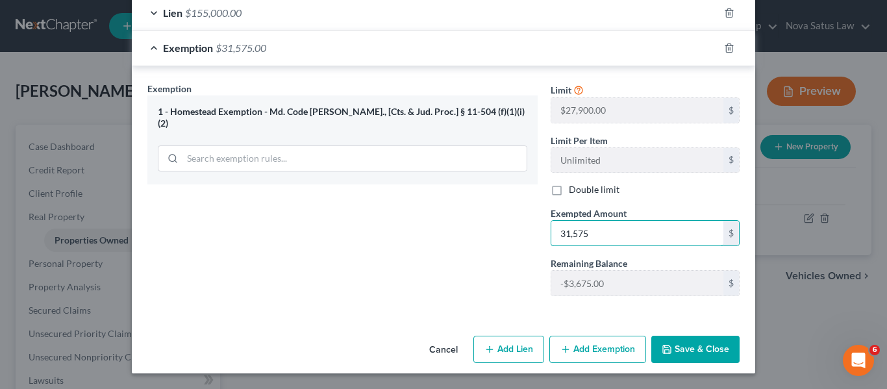
type input "31,575"
click at [654, 350] on button "Save & Close" at bounding box center [695, 349] width 88 height 27
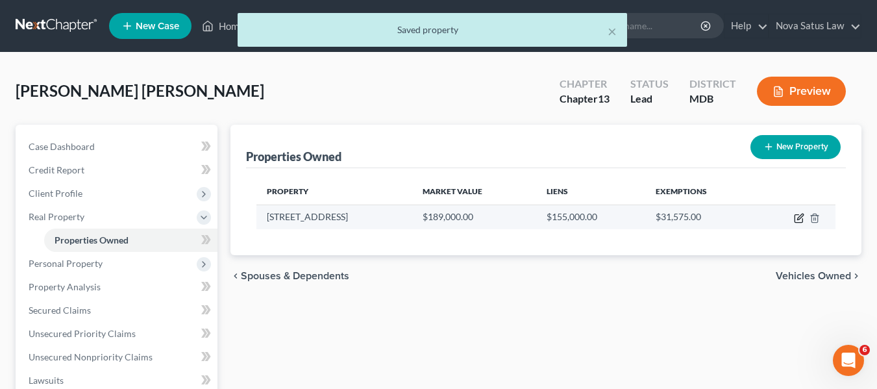
click at [797, 215] on icon "button" at bounding box center [799, 219] width 8 height 8
select select "21"
select select "7"
select select "3"
select select "0"
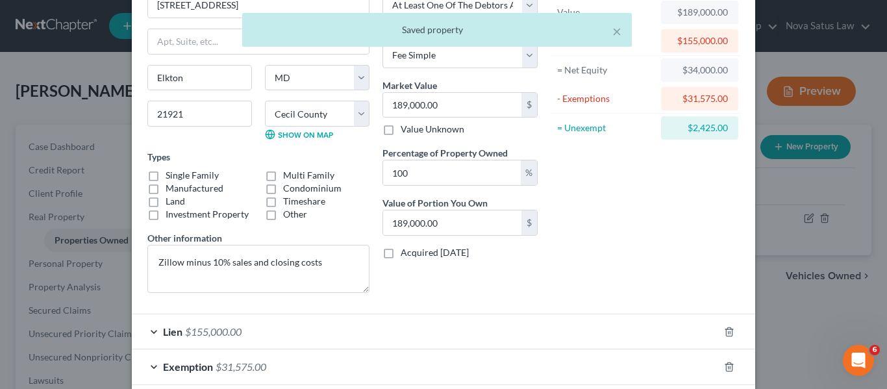
scroll to position [148, 0]
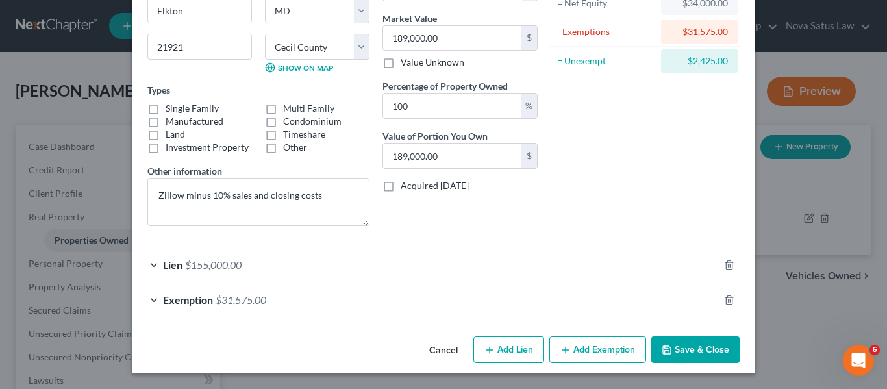
click at [585, 345] on button "Add Exemption" at bounding box center [597, 349] width 97 height 27
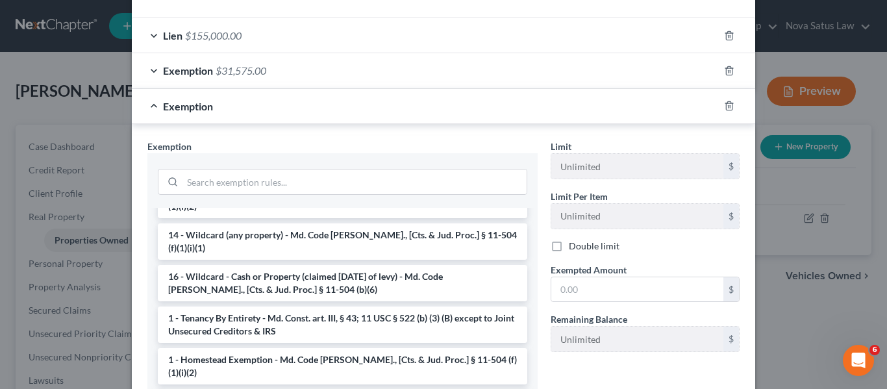
scroll to position [125, 0]
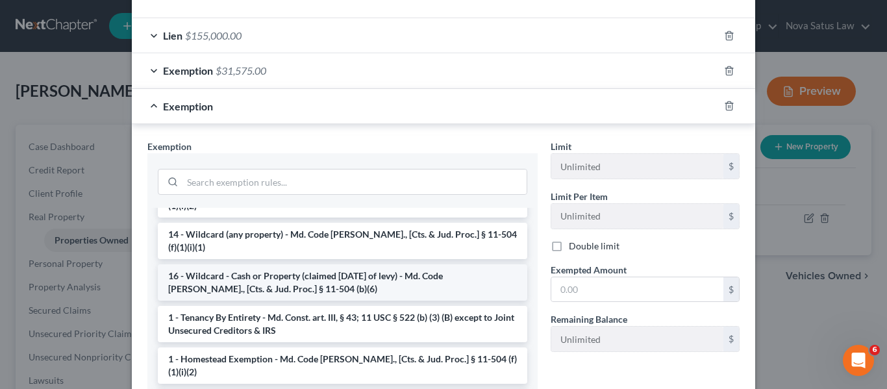
click at [299, 264] on li "16 - Wildcard - Cash or Property (claimed within Thirty Days of levy) - Md. Cod…" at bounding box center [342, 282] width 369 height 36
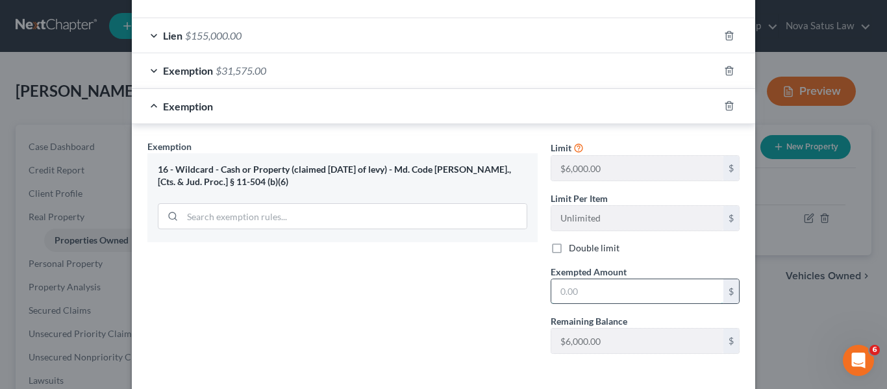
click at [573, 280] on input "text" at bounding box center [637, 291] width 172 height 25
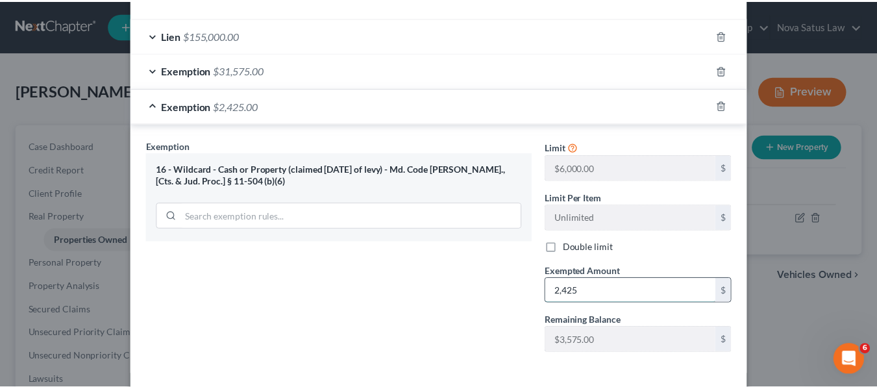
scroll to position [435, 0]
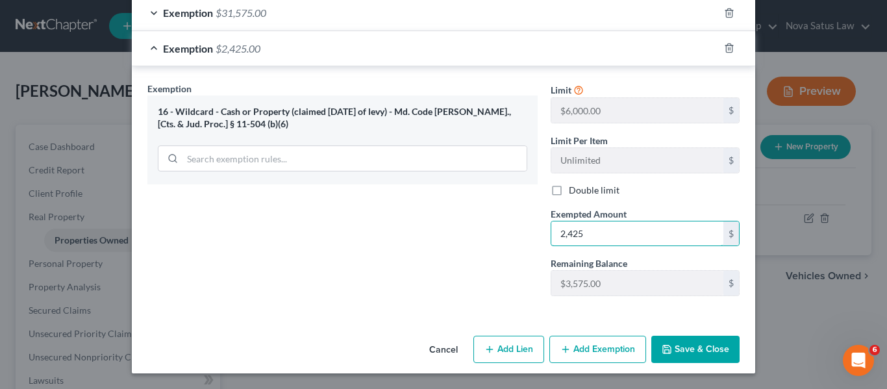
type input "2,425"
click at [659, 343] on button "Save & Close" at bounding box center [695, 349] width 88 height 27
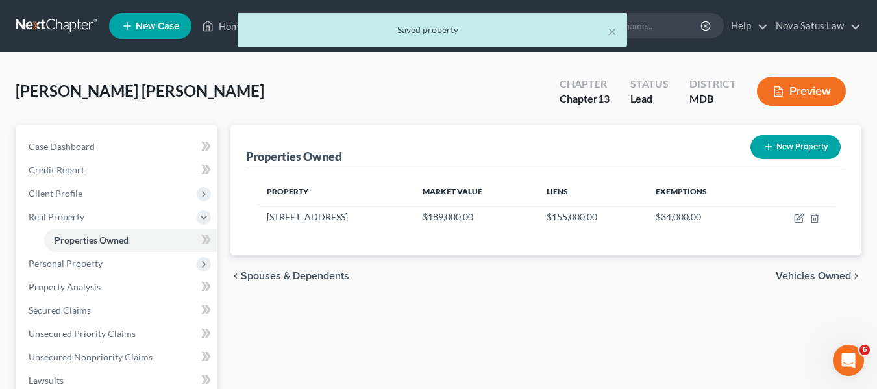
scroll to position [35, 0]
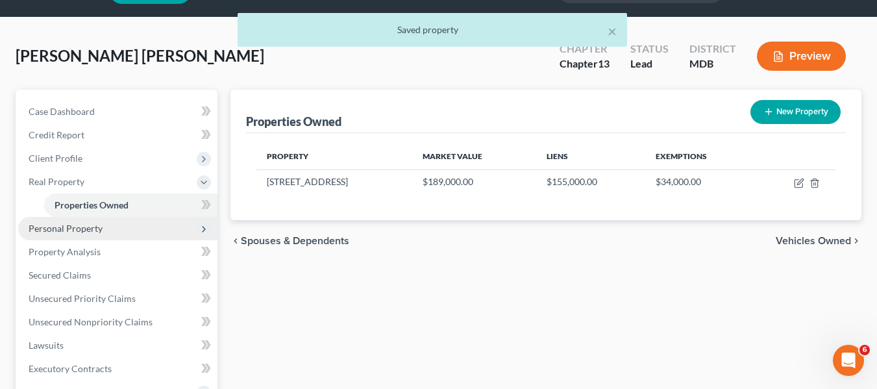
click at [111, 231] on span "Personal Property" at bounding box center [117, 228] width 199 height 23
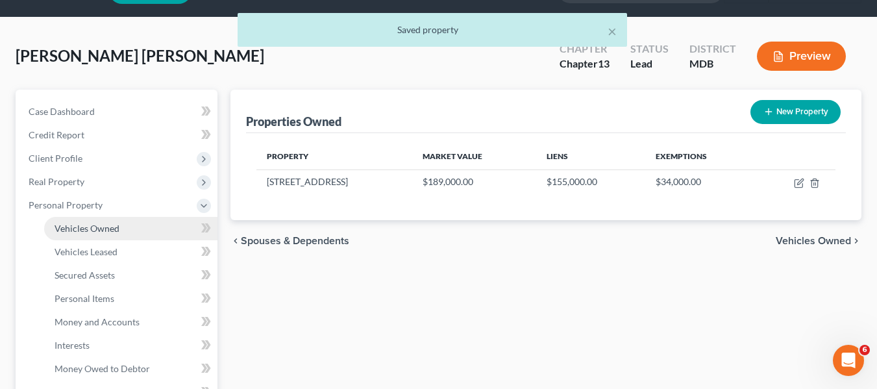
click at [109, 229] on span "Vehicles Owned" at bounding box center [87, 228] width 65 height 11
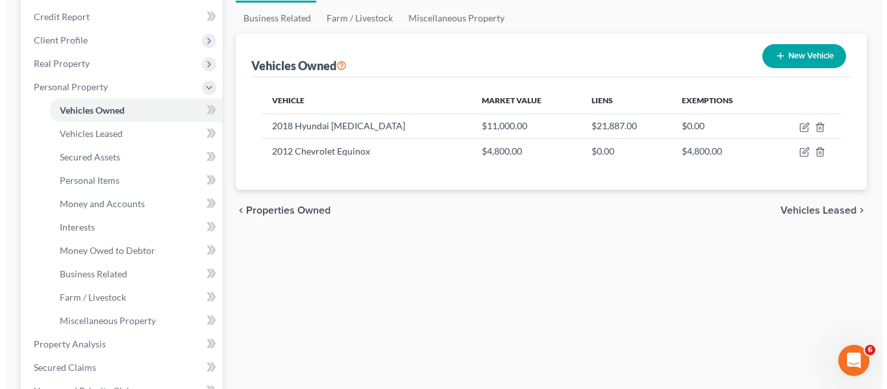
scroll to position [154, 0]
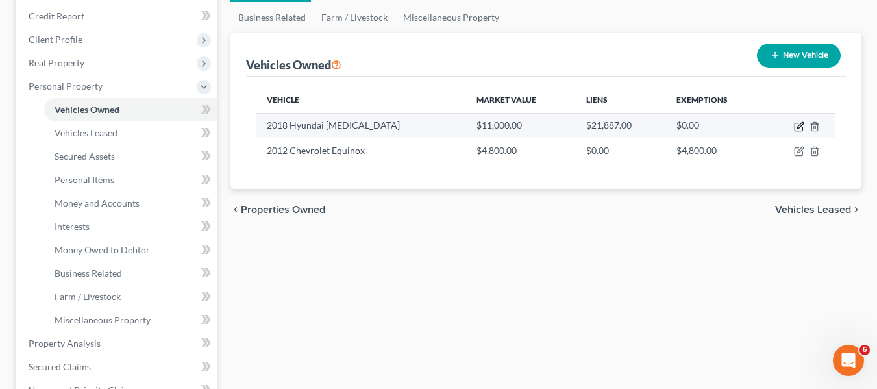
click at [795, 127] on icon "button" at bounding box center [799, 127] width 8 height 8
select select "0"
select select "8"
select select "2"
select select "0"
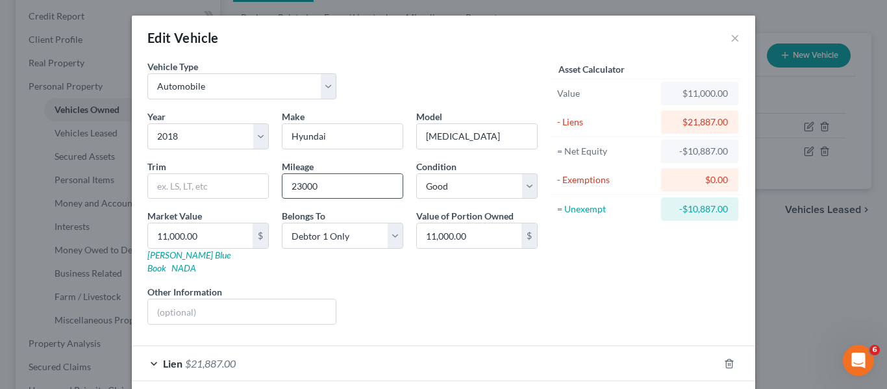
click at [323, 193] on input "23000" at bounding box center [342, 186] width 120 height 25
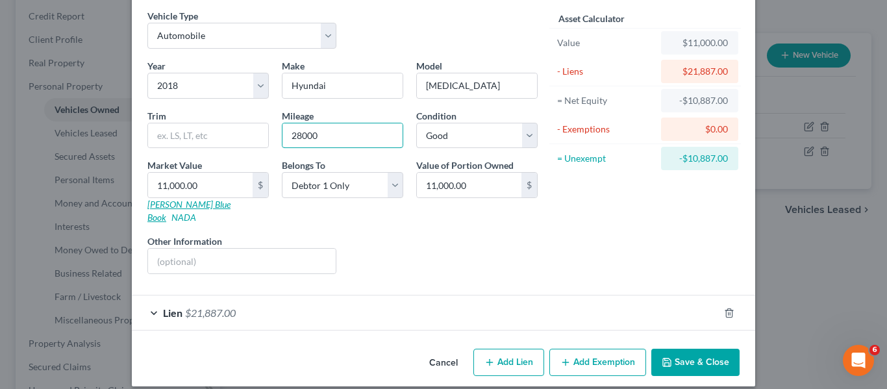
type input "28000"
click at [166, 208] on link "Kelly Blue Book" at bounding box center [188, 211] width 83 height 24
click at [662, 357] on icon "button" at bounding box center [667, 362] width 10 height 10
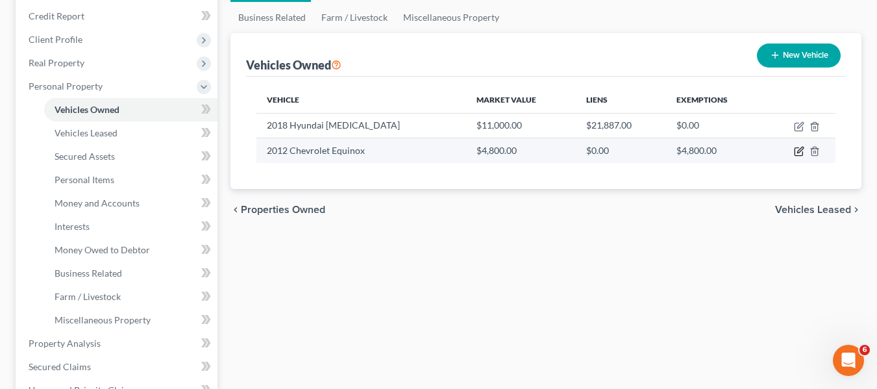
click at [797, 150] on icon "button" at bounding box center [799, 151] width 10 height 10
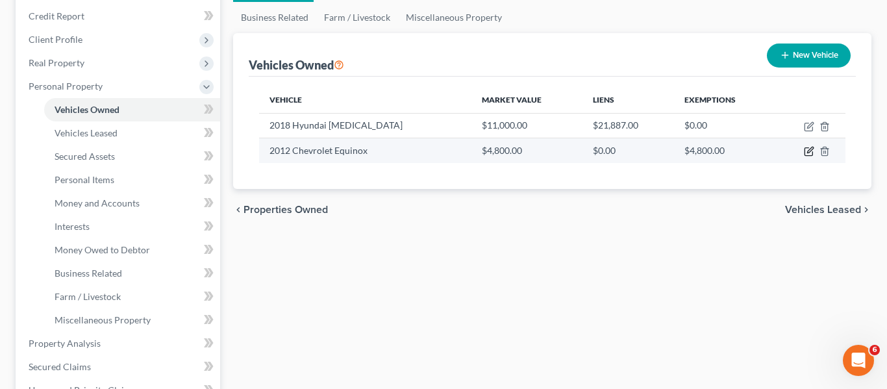
select select "0"
select select "14"
select select "2"
select select "0"
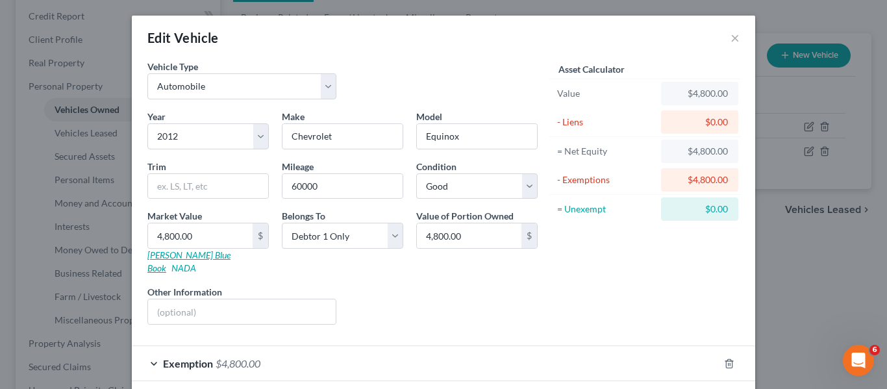
click at [176, 256] on link "Kelly Blue Book" at bounding box center [188, 261] width 83 height 24
click at [215, 234] on input "4,800.00" at bounding box center [200, 235] width 105 height 25
type input "5"
type input "5.00"
type input "55"
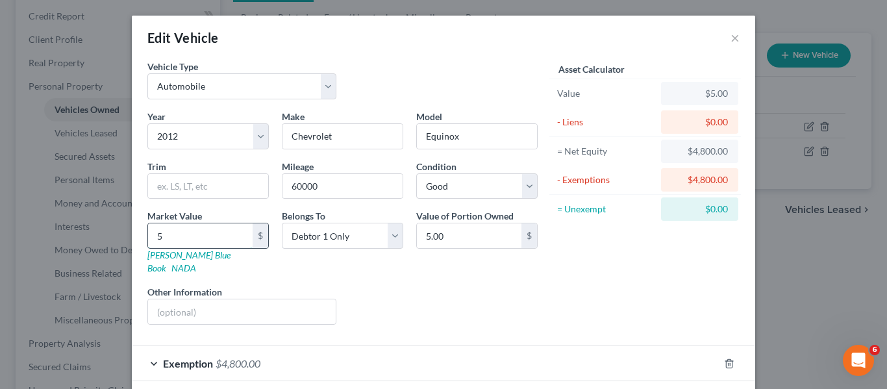
type input "55.00"
type input "550"
type input "550.00"
type input "5500"
type input "5,500.00"
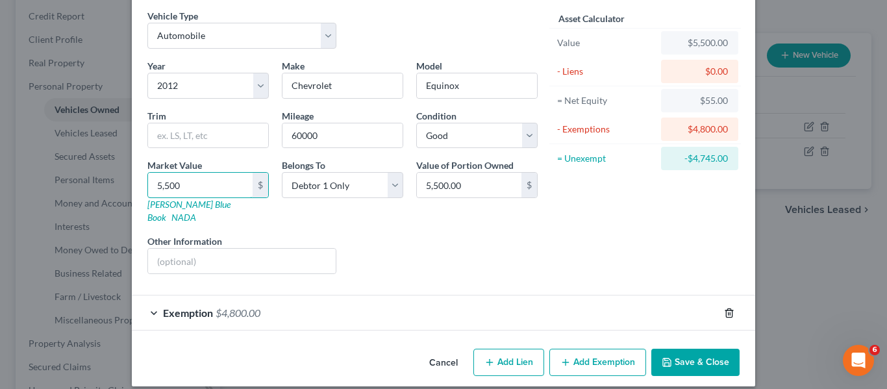
type input "5,500"
click at [724, 308] on icon "button" at bounding box center [729, 313] width 10 height 10
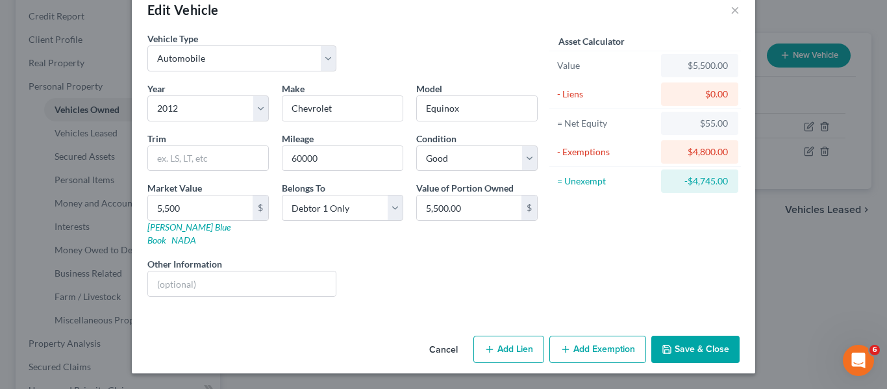
scroll to position [15, 0]
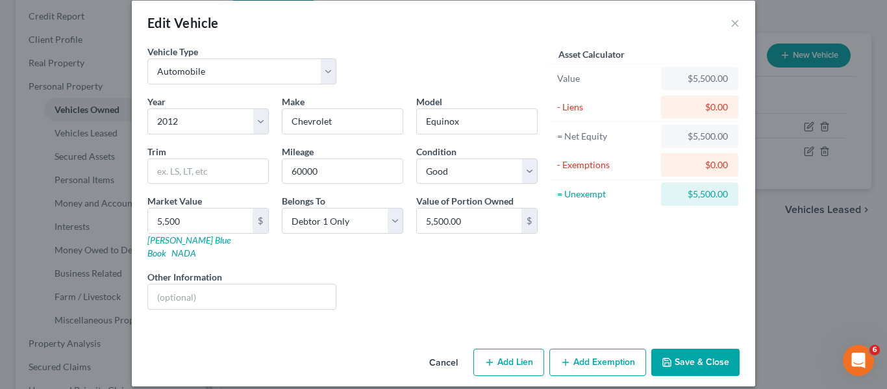
click at [677, 354] on button "Save & Close" at bounding box center [695, 362] width 88 height 27
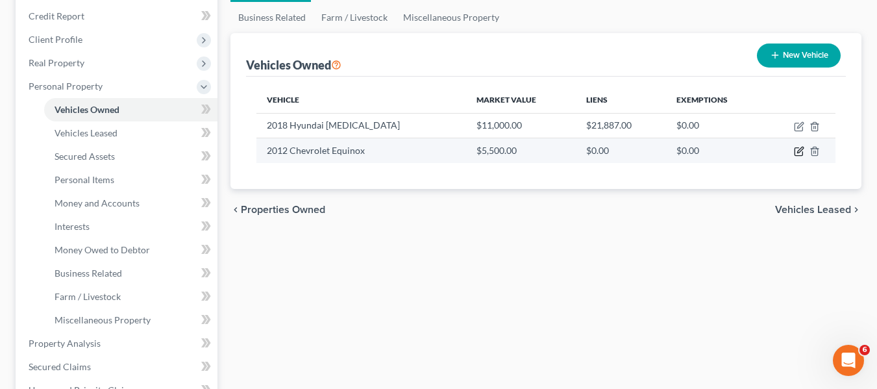
click at [798, 149] on icon "button" at bounding box center [799, 151] width 10 height 10
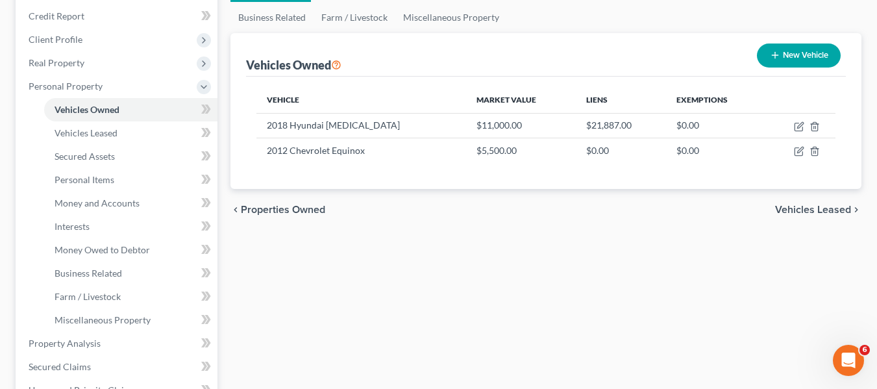
select select "0"
select select "14"
select select "2"
select select "0"
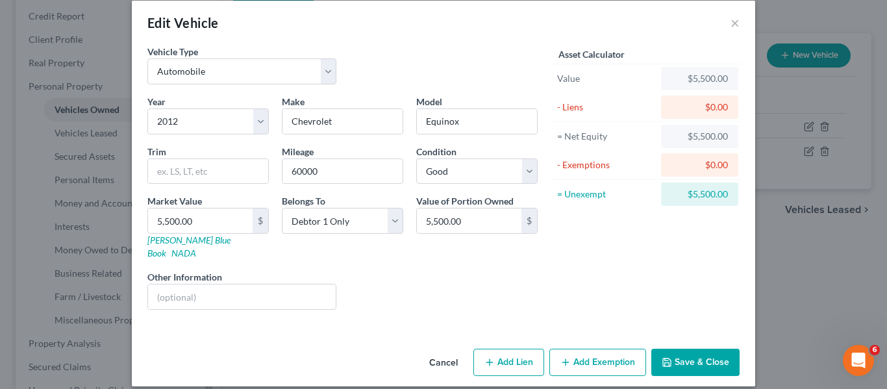
click at [571, 355] on button "Add Exemption" at bounding box center [597, 362] width 97 height 27
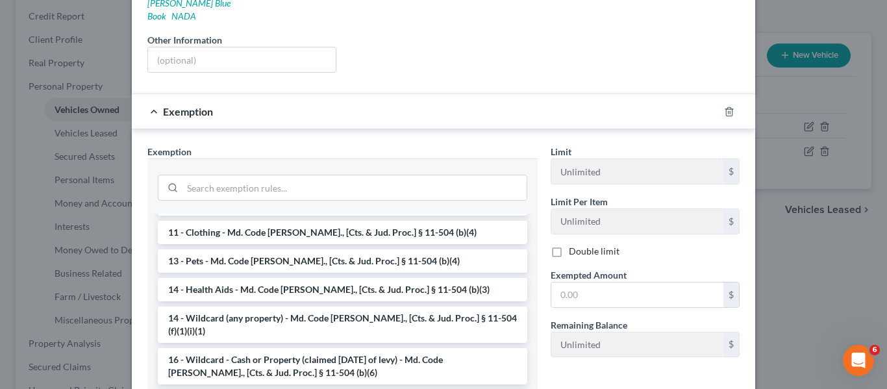
scroll to position [138, 0]
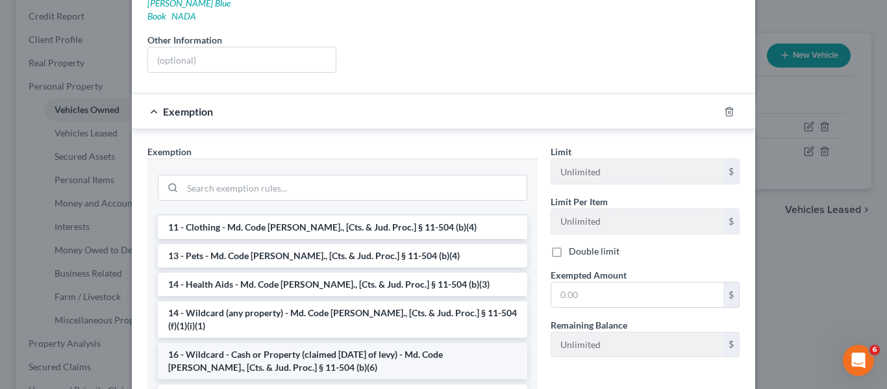
click at [291, 343] on li "16 - Wildcard - Cash or Property (claimed within Thirty Days of levy) - Md. Cod…" at bounding box center [342, 361] width 369 height 36
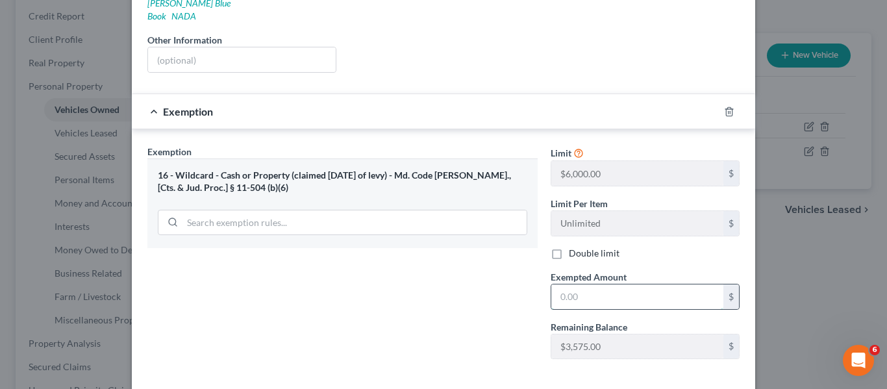
click at [634, 284] on input "text" at bounding box center [637, 296] width 172 height 25
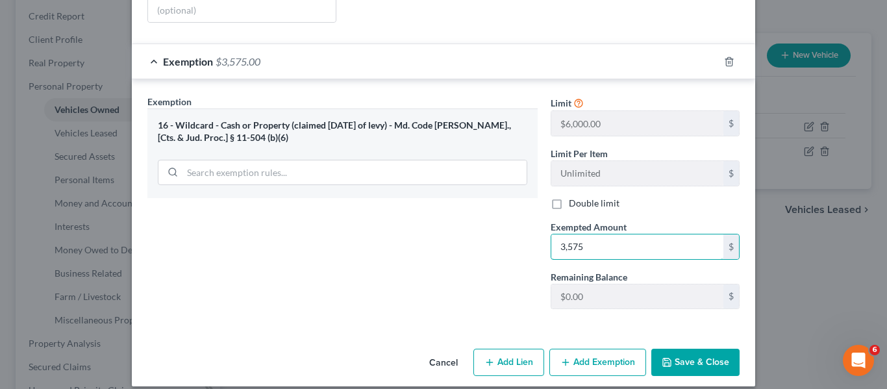
type input "3,575"
click at [707, 351] on button "Save & Close" at bounding box center [695, 362] width 88 height 27
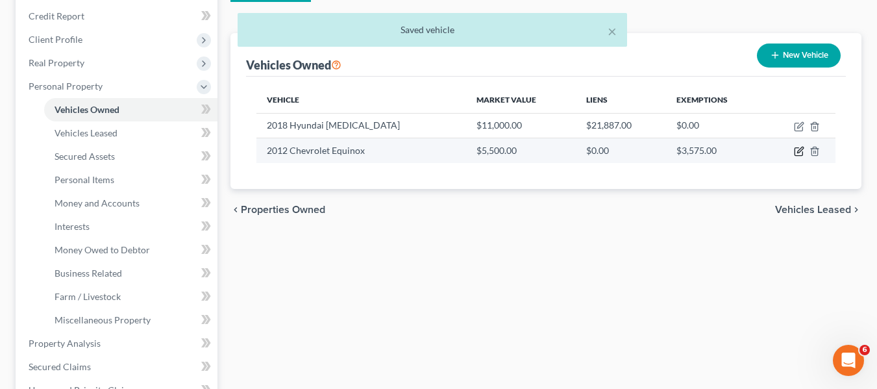
click at [798, 149] on icon "button" at bounding box center [799, 151] width 10 height 10
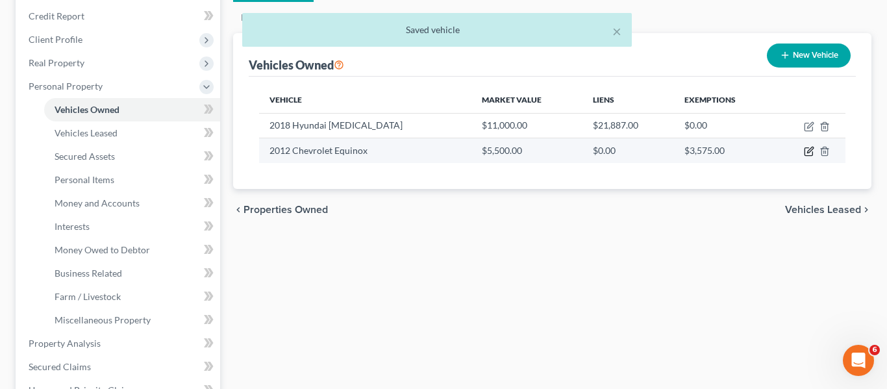
select select "0"
select select "14"
select select "2"
select select "0"
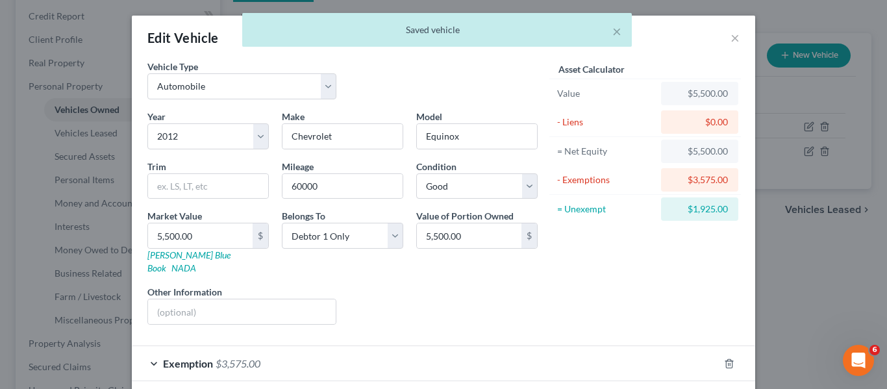
scroll to position [51, 0]
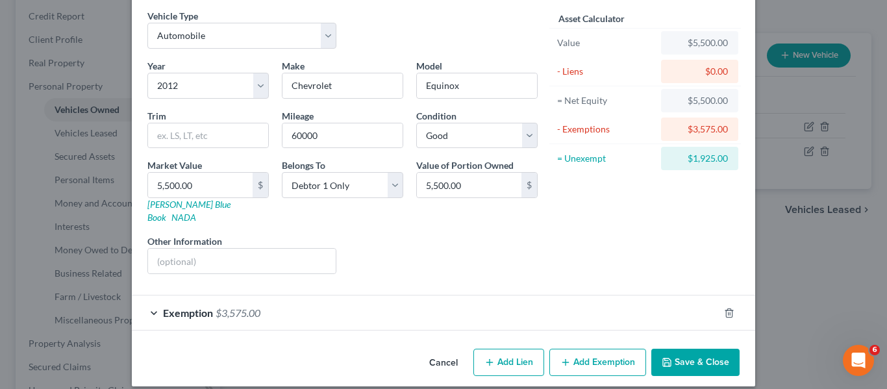
click at [660, 357] on button "Save & Close" at bounding box center [695, 362] width 88 height 27
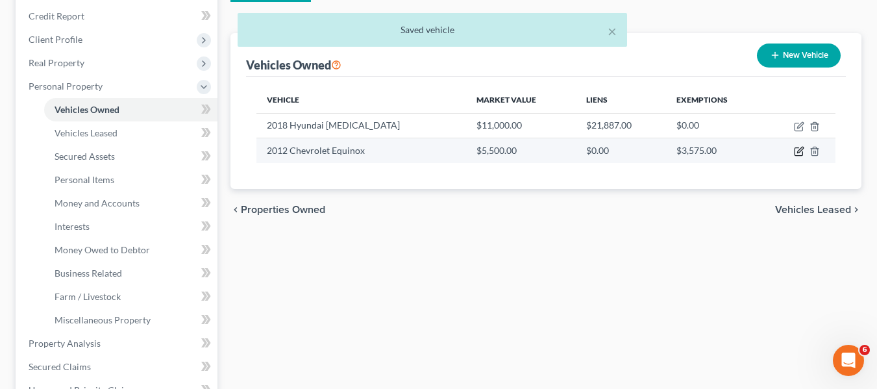
click at [796, 147] on icon "button" at bounding box center [799, 151] width 10 height 10
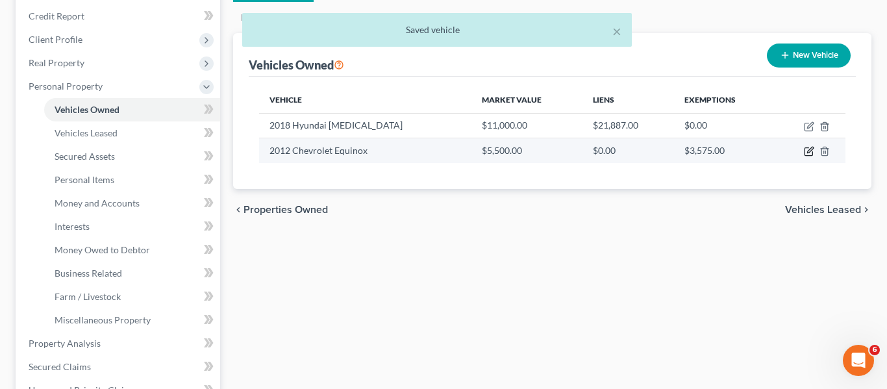
select select "0"
select select "14"
select select "2"
select select "0"
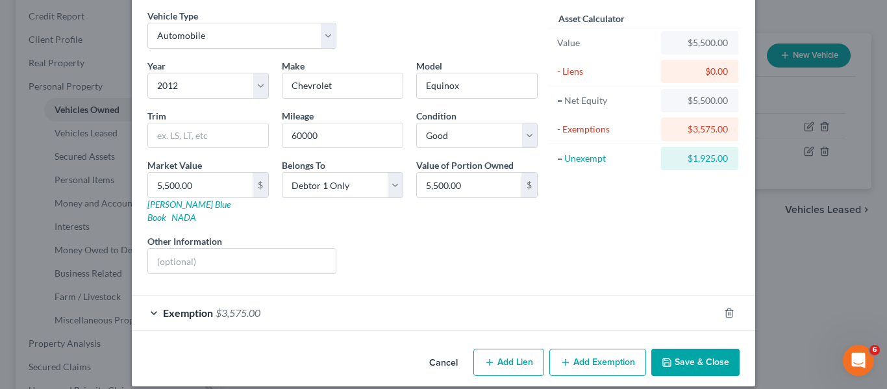
click at [567, 349] on button "Add Exemption" at bounding box center [597, 362] width 97 height 27
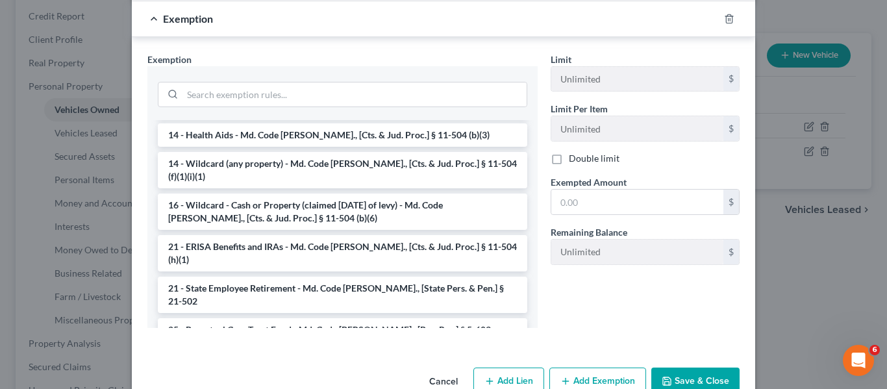
scroll to position [195, 0]
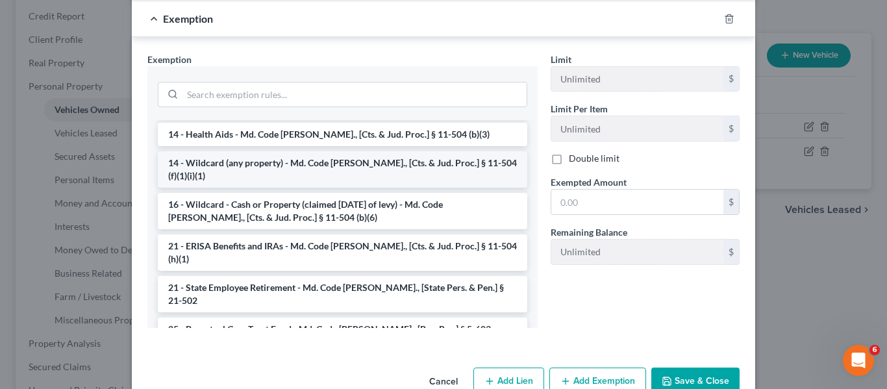
click at [295, 151] on li "14 - Wildcard (any property) - Md. Code Ann., [Cts. & Jud. Proc.] § 11-504 (f)(…" at bounding box center [342, 169] width 369 height 36
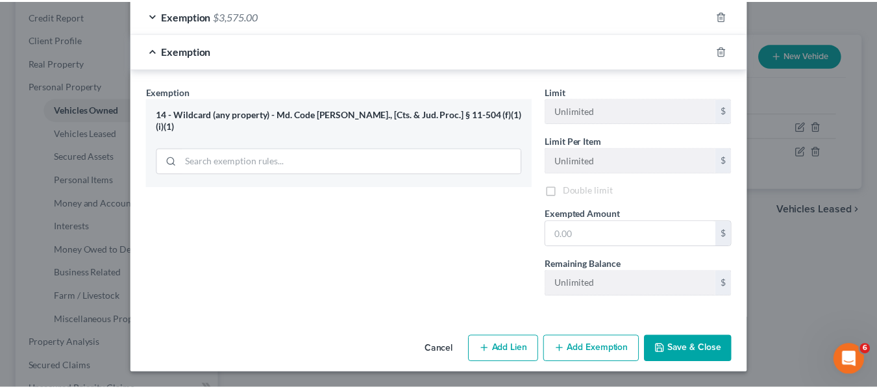
scroll to position [337, 0]
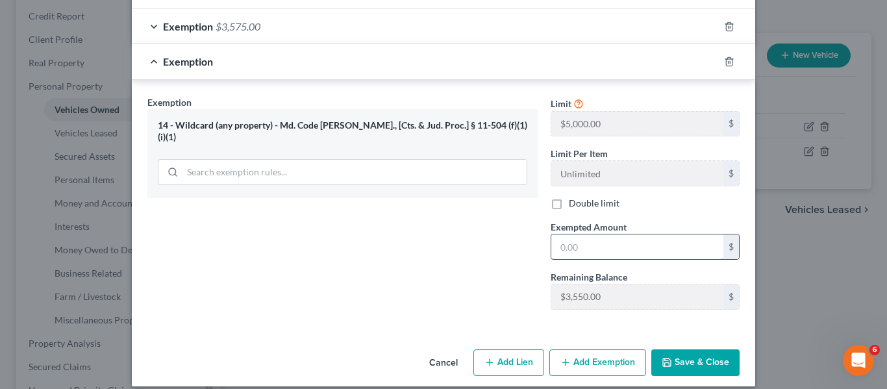
click at [580, 234] on input "text" at bounding box center [637, 246] width 172 height 25
type input "1,925"
click at [713, 349] on button "Save & Close" at bounding box center [695, 362] width 88 height 27
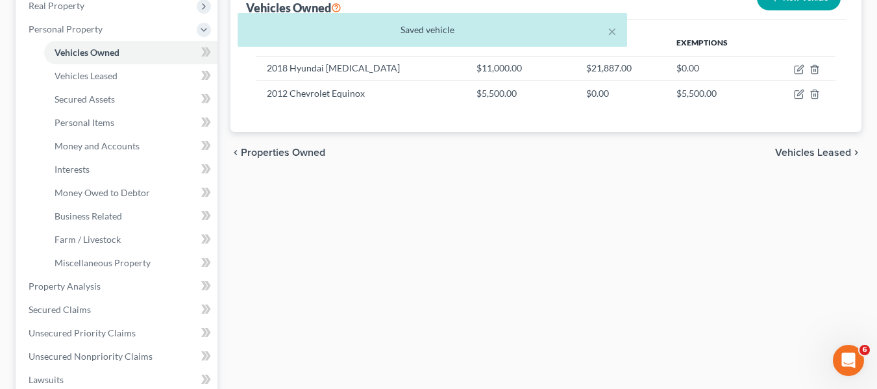
scroll to position [212, 0]
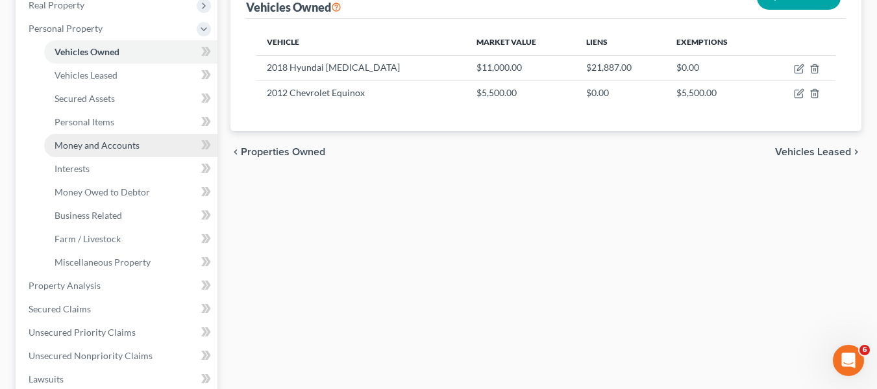
click at [122, 136] on link "Money and Accounts" at bounding box center [130, 145] width 173 height 23
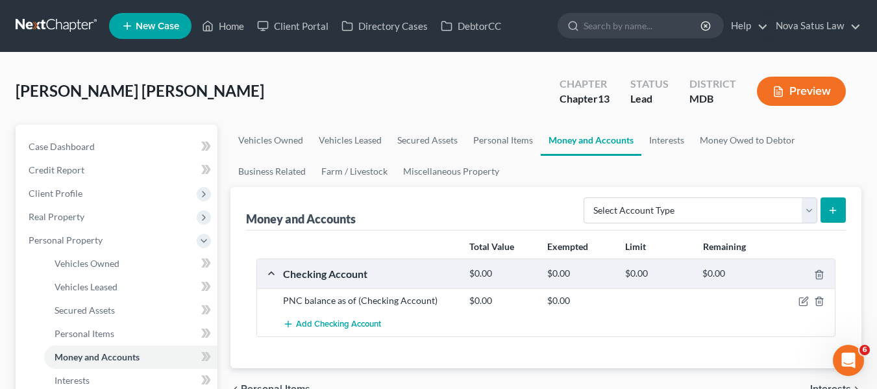
click at [810, 299] on div at bounding box center [805, 300] width 62 height 13
click at [804, 299] on icon "button" at bounding box center [805, 300] width 6 height 6
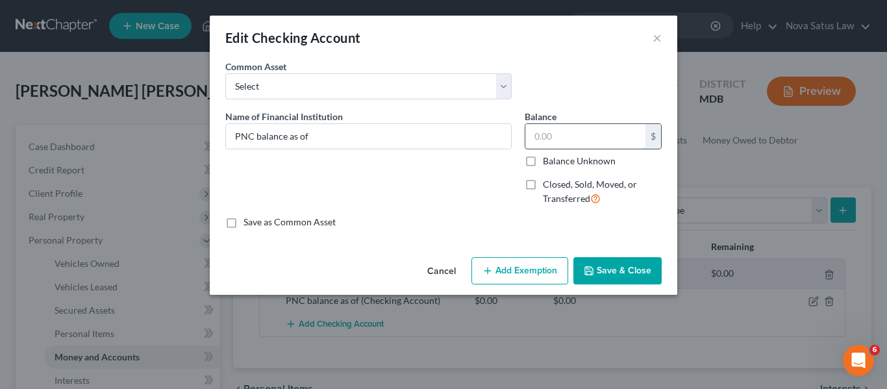
click at [577, 145] on input "text" at bounding box center [585, 136] width 120 height 25
type input "810.53"
click at [407, 139] on input "PNC balance as of" at bounding box center [368, 136] width 285 height 25
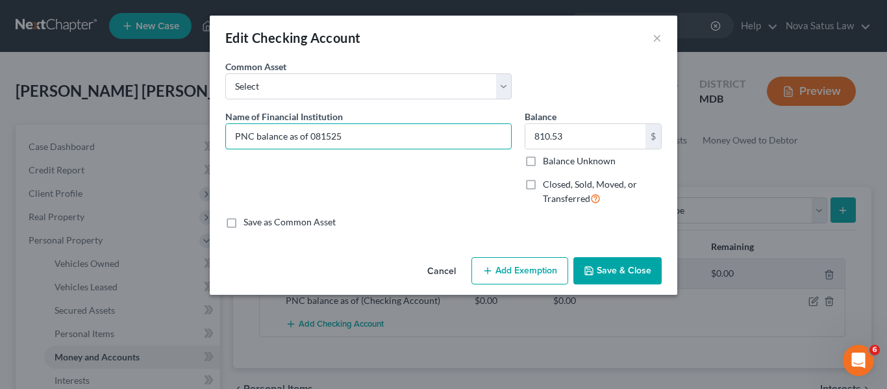
type input "PNC balance as of 081525"
click at [492, 264] on button "Add Exemption" at bounding box center [519, 270] width 97 height 27
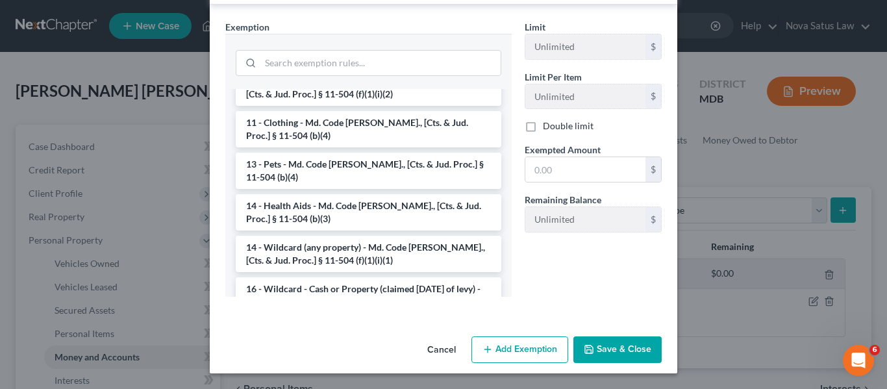
scroll to position [132, 0]
click at [289, 235] on li "14 - Wildcard (any property) - Md. Code Ann., [Cts. & Jud. Proc.] § 11-504 (f)(…" at bounding box center [369, 253] width 266 height 36
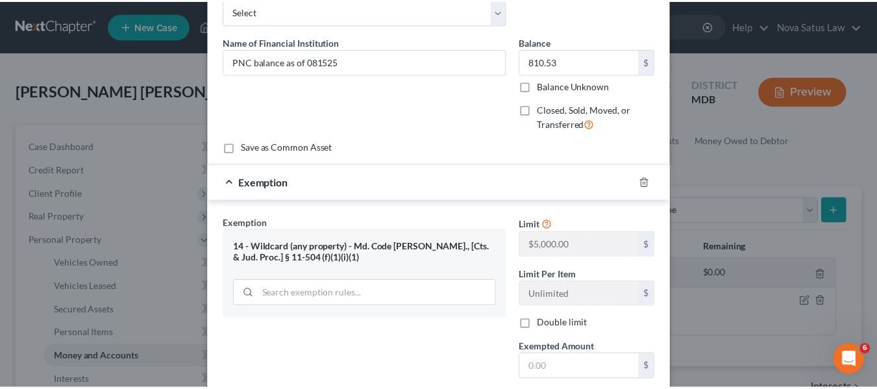
scroll to position [208, 0]
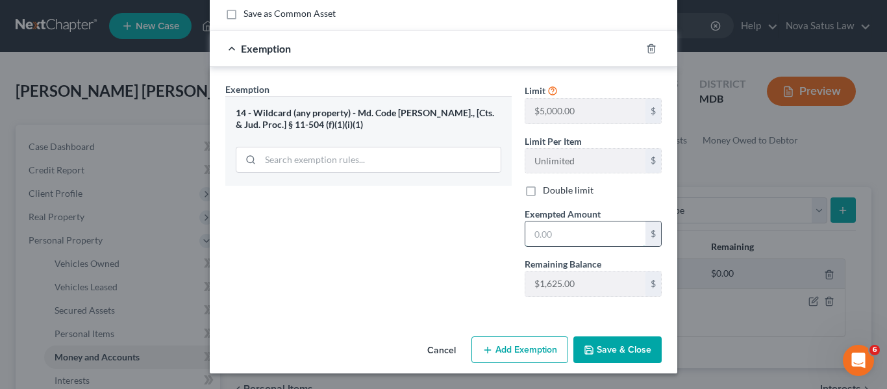
click at [558, 230] on input "text" at bounding box center [585, 233] width 120 height 25
type input "810.53"
click at [579, 350] on button "Save & Close" at bounding box center [617, 349] width 88 height 27
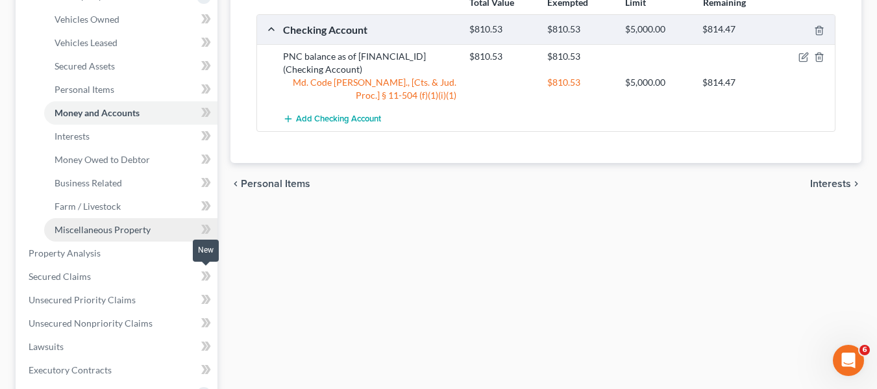
scroll to position [246, 0]
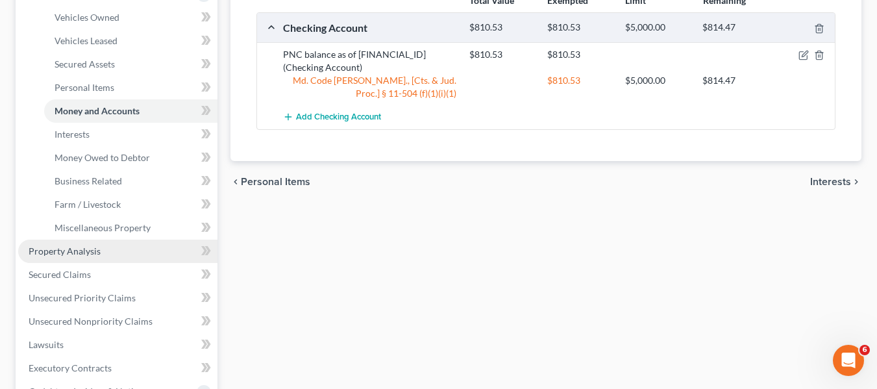
click at [70, 251] on span "Property Analysis" at bounding box center [65, 250] width 72 height 11
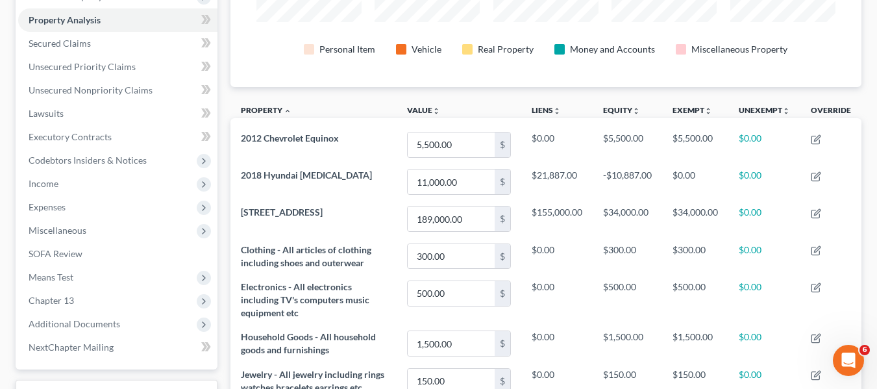
scroll to position [242, 0]
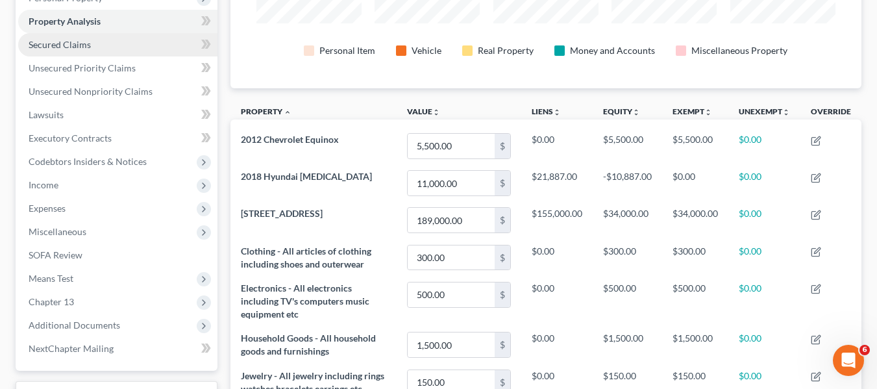
click at [77, 46] on span "Secured Claims" at bounding box center [60, 44] width 62 height 11
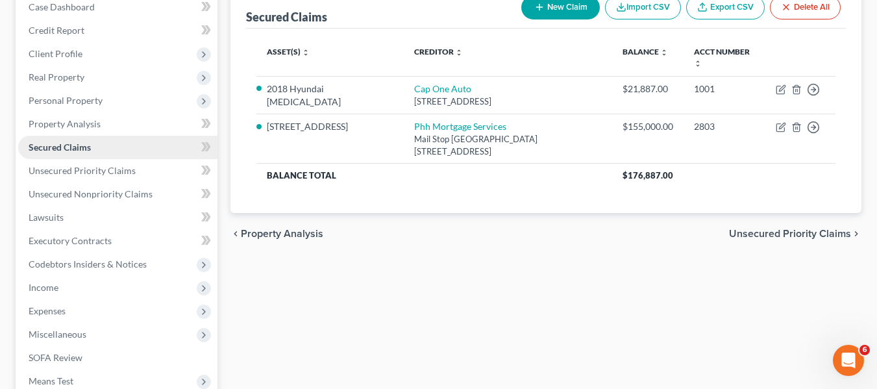
scroll to position [142, 0]
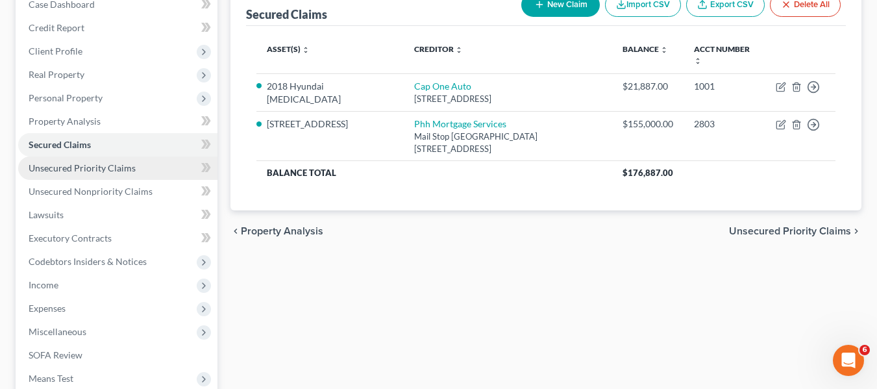
click at [91, 164] on span "Unsecured Priority Claims" at bounding box center [82, 167] width 107 height 11
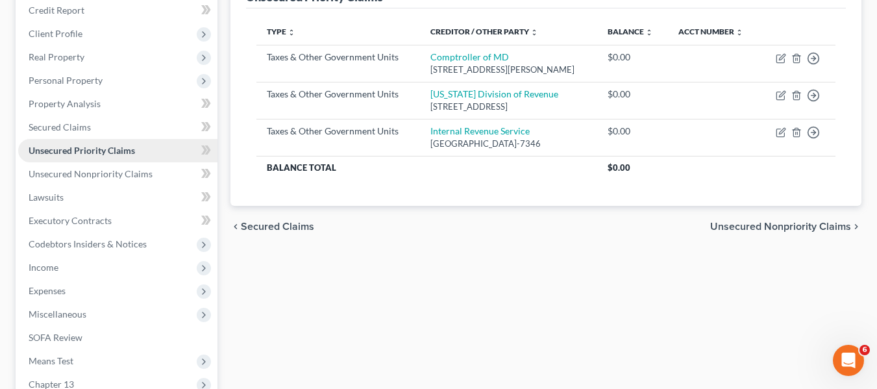
scroll to position [160, 0]
click at [96, 179] on link "Unsecured Nonpriority Claims" at bounding box center [117, 173] width 199 height 23
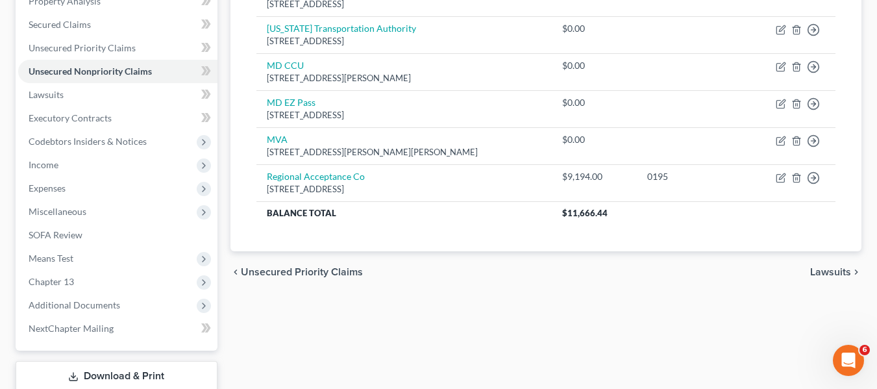
scroll to position [348, 0]
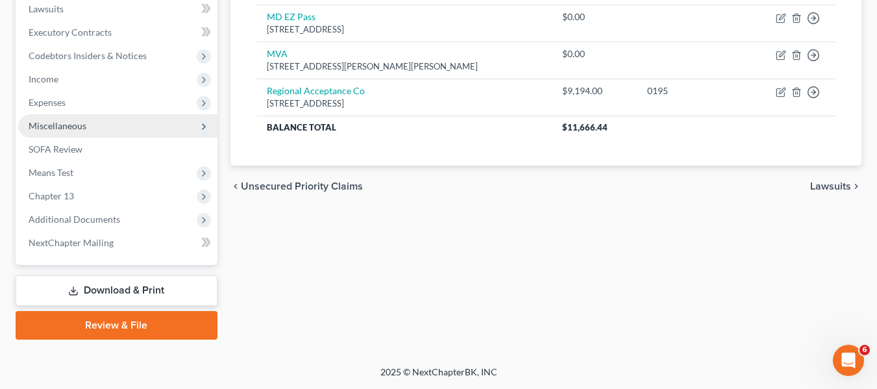
click at [96, 124] on span "Miscellaneous" at bounding box center [117, 125] width 199 height 23
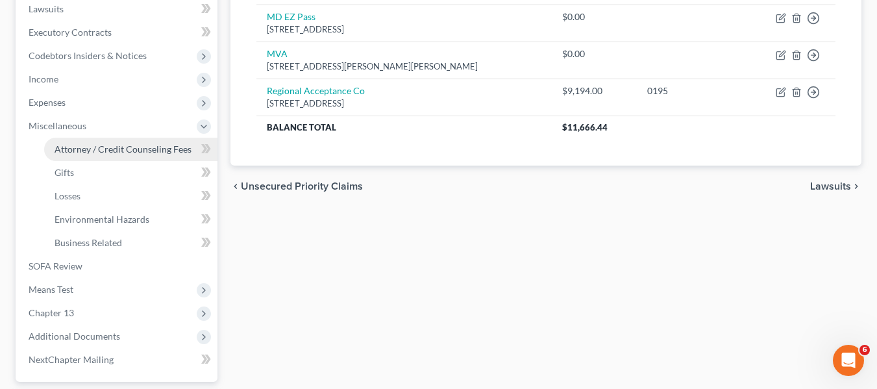
click at [106, 153] on span "Attorney / Credit Counseling Fees" at bounding box center [123, 148] width 137 height 11
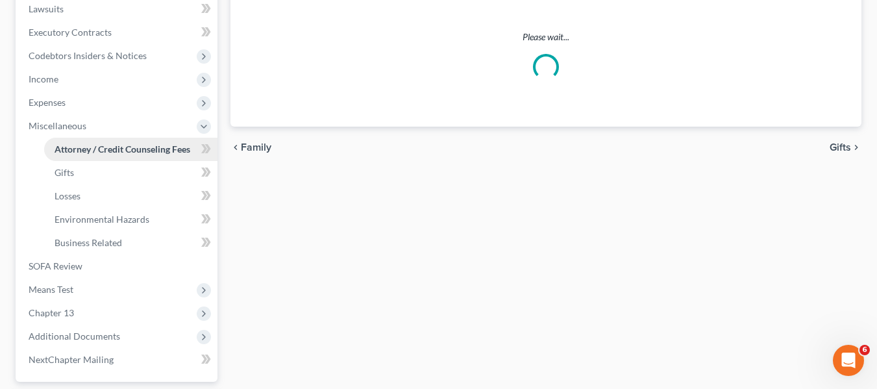
scroll to position [19, 0]
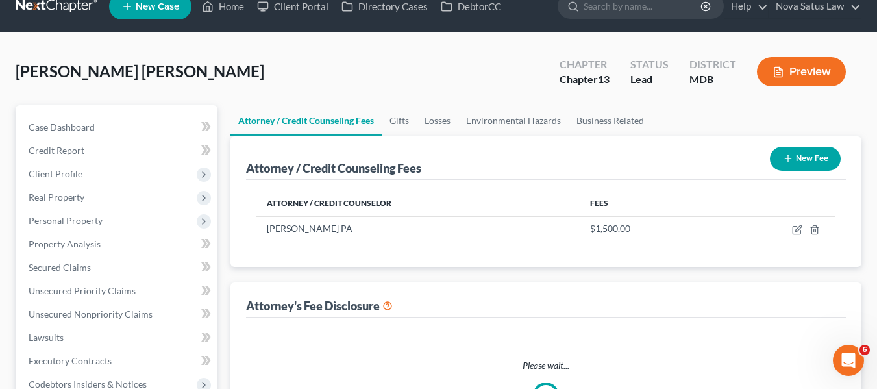
select select "2"
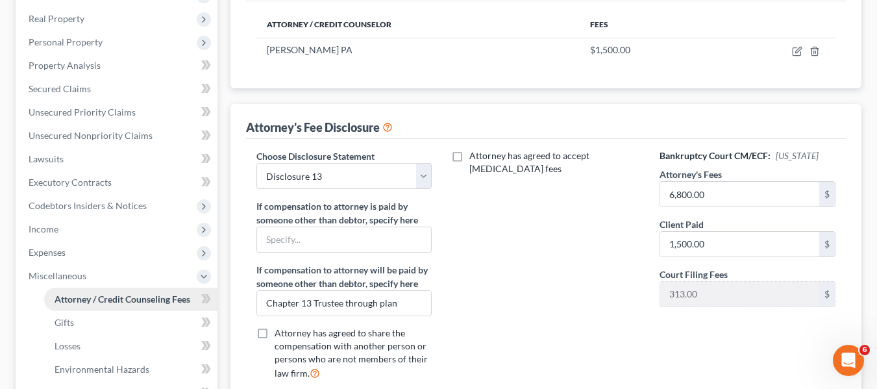
scroll to position [197, 0]
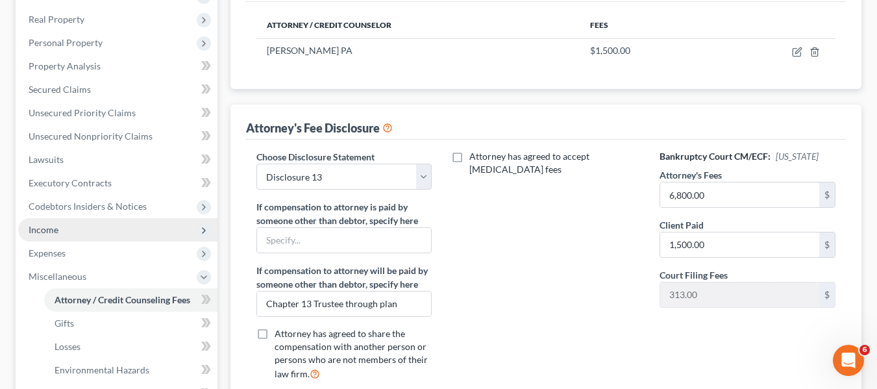
click at [60, 230] on span "Income" at bounding box center [117, 229] width 199 height 23
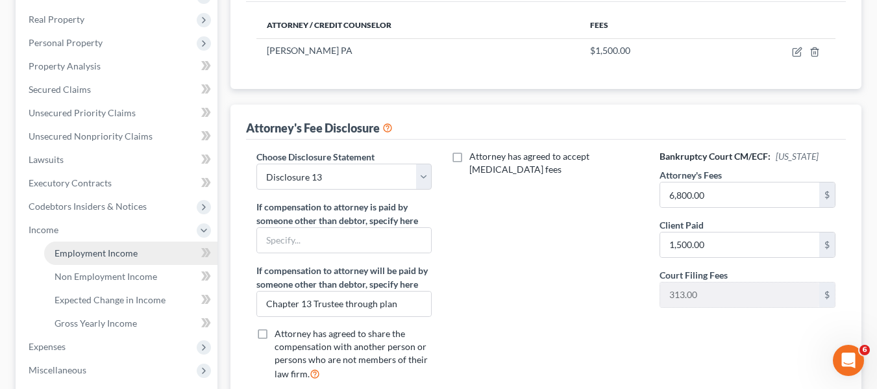
click at [77, 252] on span "Employment Income" at bounding box center [96, 252] width 83 height 11
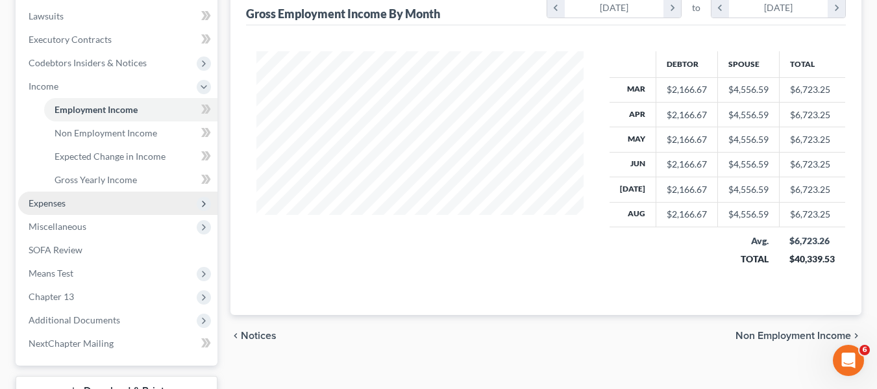
click at [65, 207] on span "Expenses" at bounding box center [47, 202] width 37 height 11
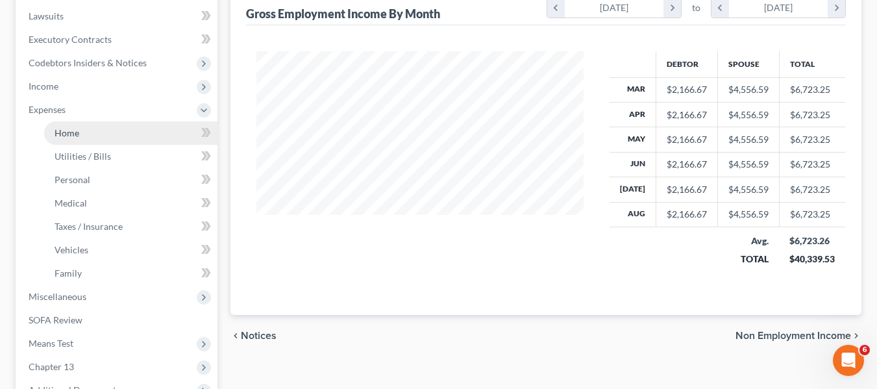
click at [62, 135] on span "Home" at bounding box center [67, 132] width 25 height 11
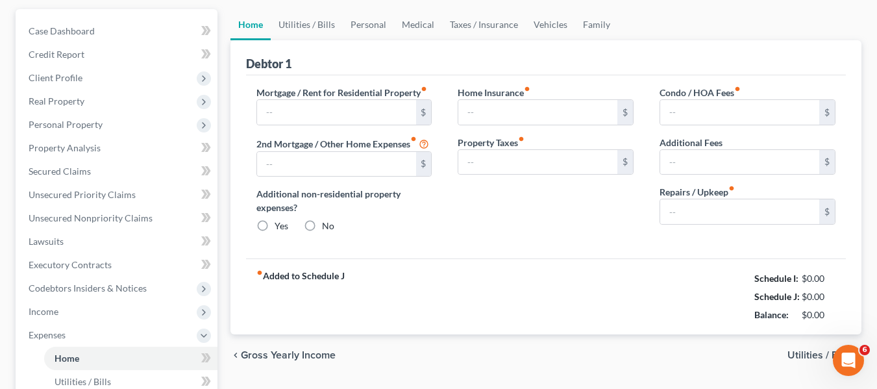
type input "800.00"
type input "0.00"
radio input "true"
type input "0.00"
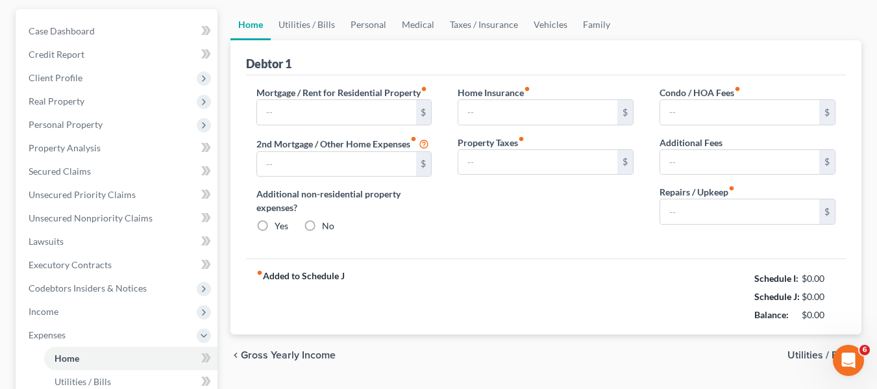
type input "0.00"
type input "150.00"
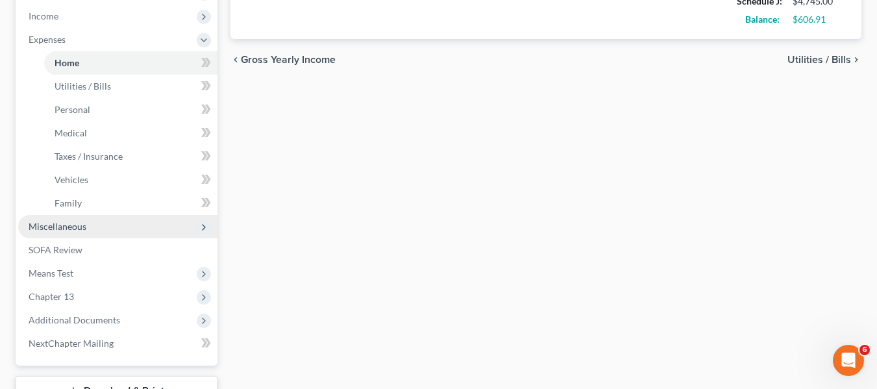
click at [53, 221] on span "Miscellaneous" at bounding box center [58, 226] width 58 height 11
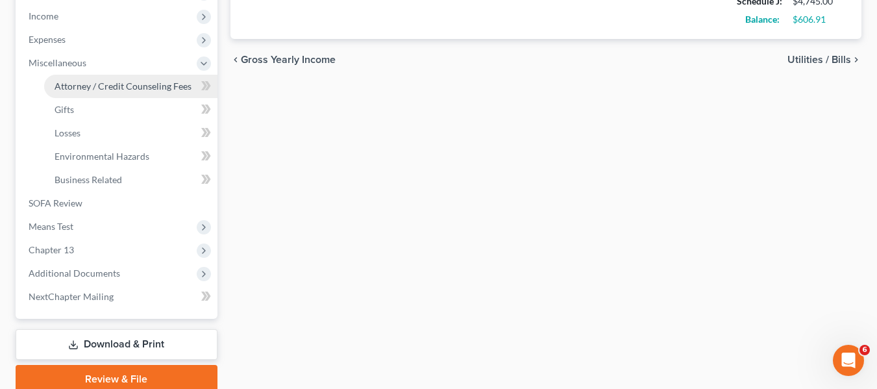
click at [114, 84] on span "Attorney / Credit Counseling Fees" at bounding box center [123, 86] width 137 height 11
select select "2"
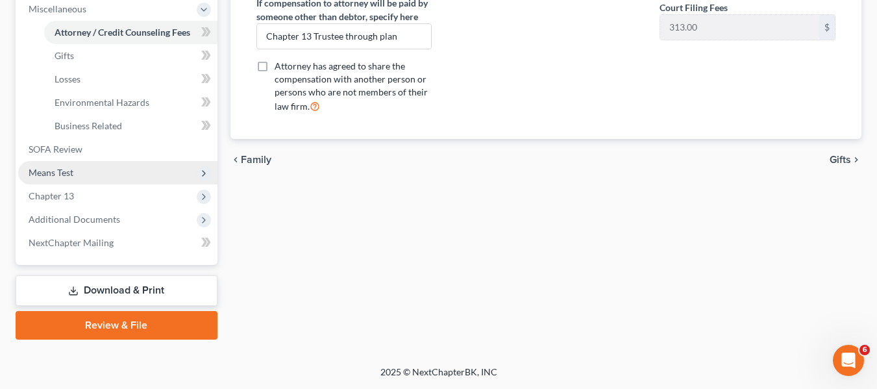
click at [46, 171] on span "Means Test" at bounding box center [51, 172] width 45 height 11
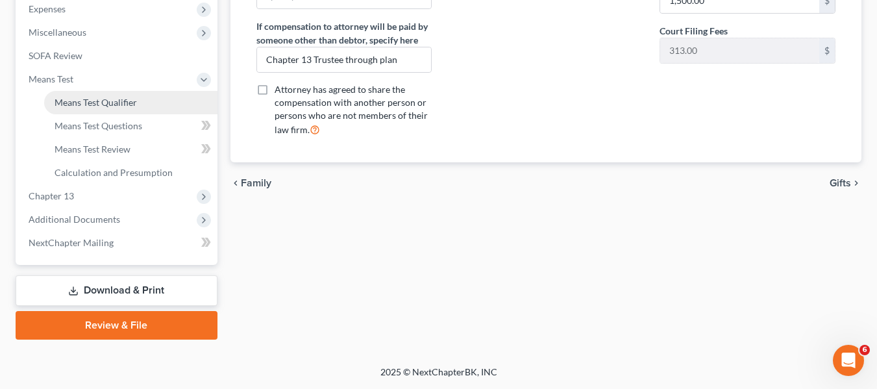
click at [125, 106] on span "Means Test Qualifier" at bounding box center [96, 102] width 82 height 11
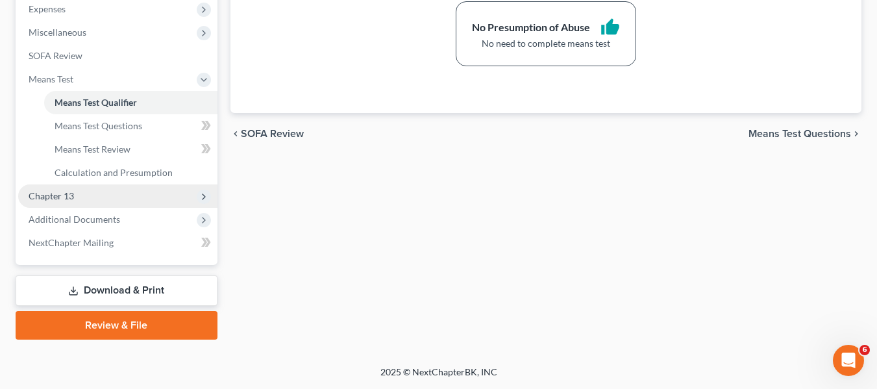
click at [75, 192] on span "Chapter 13" at bounding box center [117, 195] width 199 height 23
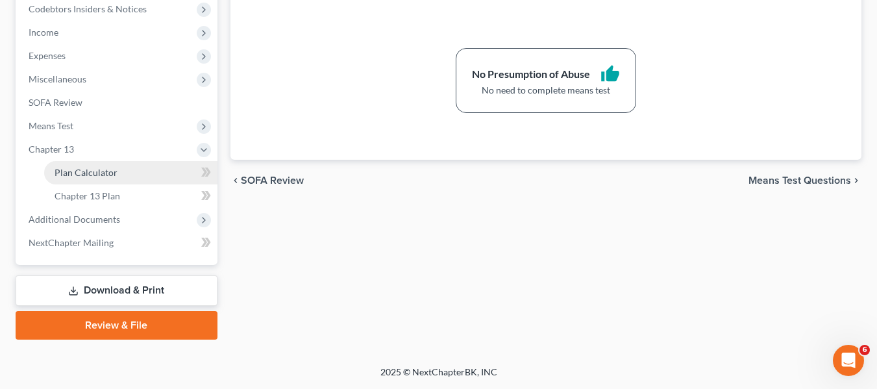
click at [76, 176] on span "Plan Calculator" at bounding box center [86, 172] width 63 height 11
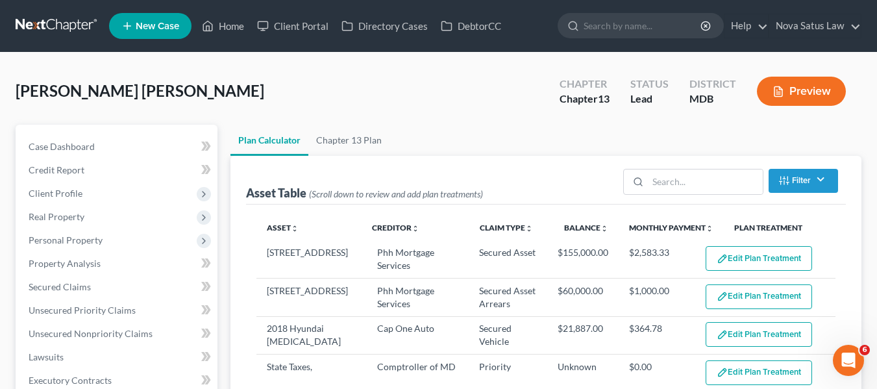
select select "59"
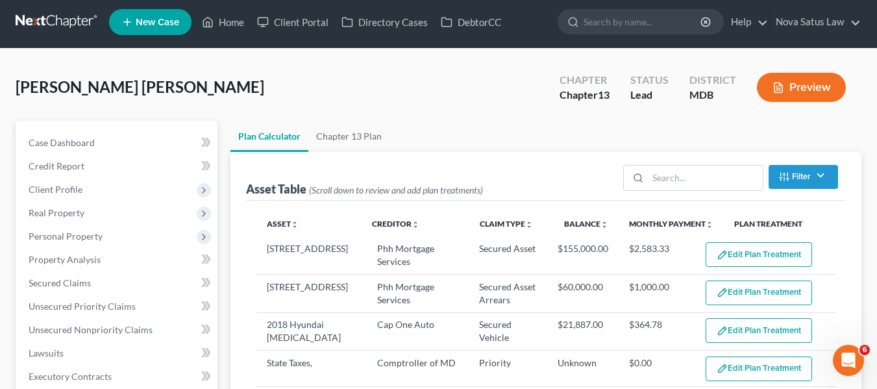
scroll to position [3, 0]
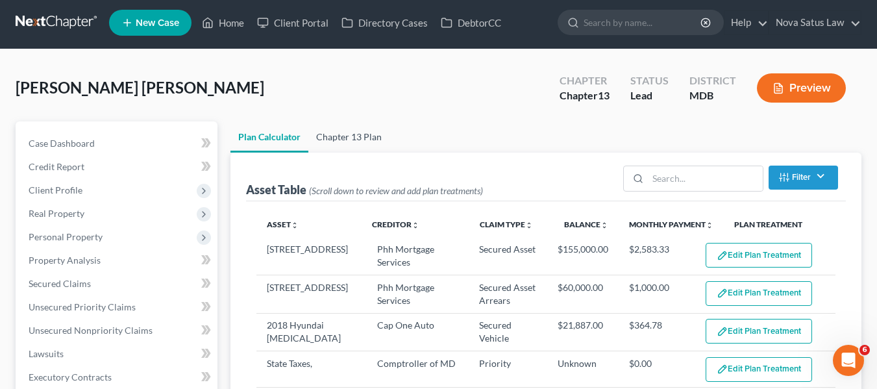
click at [349, 133] on link "Chapter 13 Plan" at bounding box center [348, 136] width 81 height 31
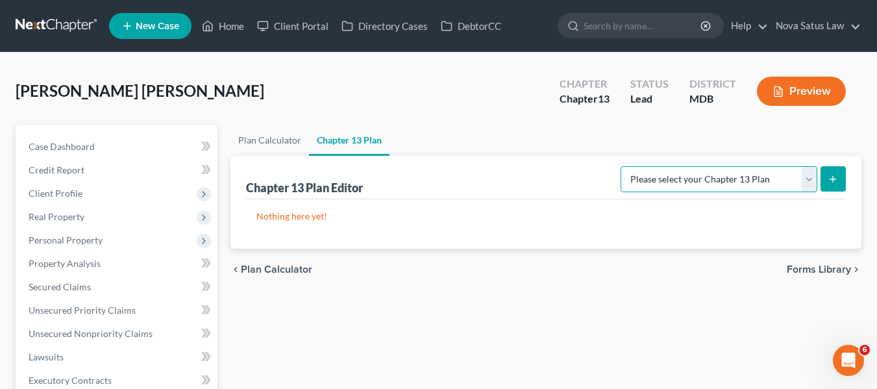
click at [756, 175] on select "Please select your Chapter 13 Plan District of Maryland District of Maryland - …" at bounding box center [719, 179] width 197 height 26
select select "1"
click at [625, 166] on select "Please select your Chapter 13 Plan District of Maryland District of Maryland - …" at bounding box center [719, 179] width 197 height 26
click at [832, 182] on icon "submit" at bounding box center [833, 179] width 10 height 10
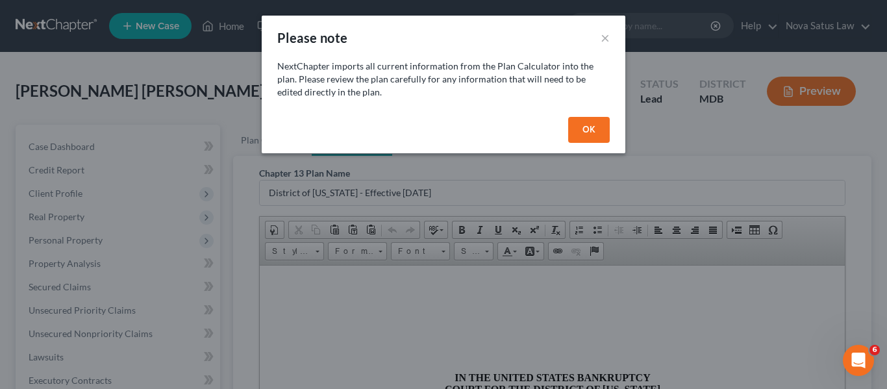
click at [588, 133] on button "OK" at bounding box center [589, 130] width 42 height 26
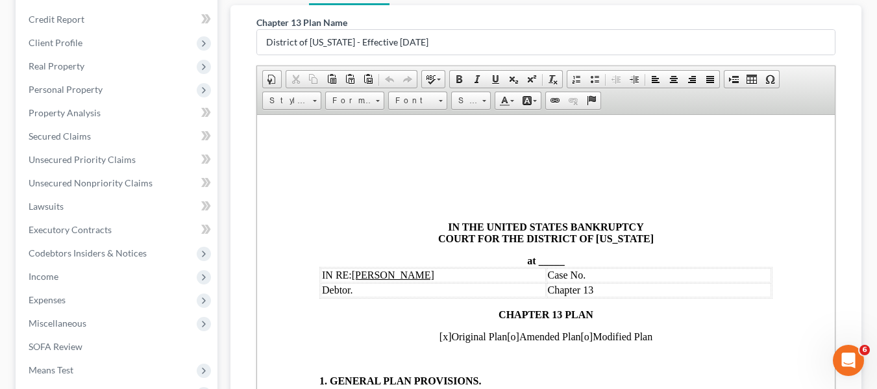
scroll to position [156, 0]
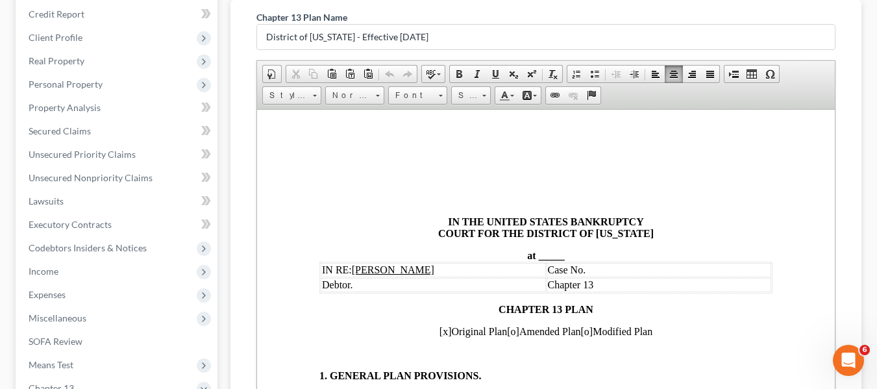
click at [538, 251] on span "_____" at bounding box center [551, 254] width 26 height 11
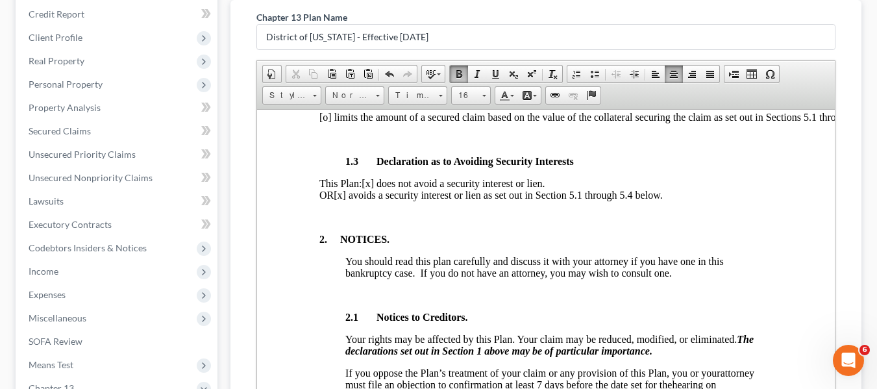
scroll to position [484, 0]
click at [379, 199] on span "[x] avoids a security interest or lien as set out in Section 5.1 through 5.4 be…" at bounding box center [497, 193] width 329 height 11
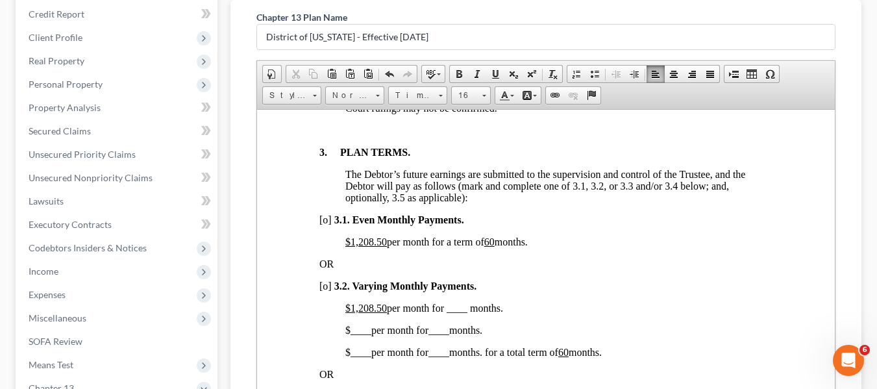
scroll to position [892, 0]
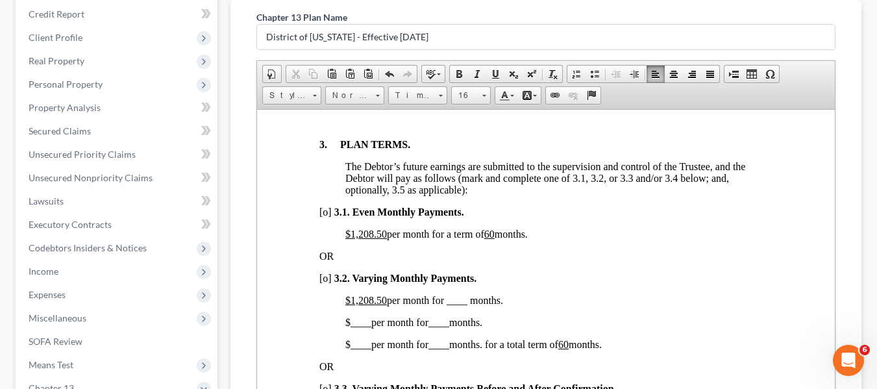
click at [351, 239] on u "$1,208.50" at bounding box center [366, 233] width 42 height 11
click at [458, 239] on u "60" at bounding box center [452, 233] width 10 height 11
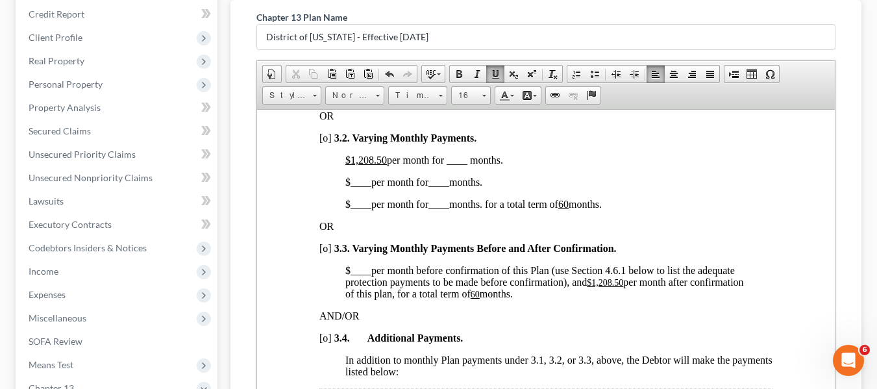
scroll to position [1034, 0]
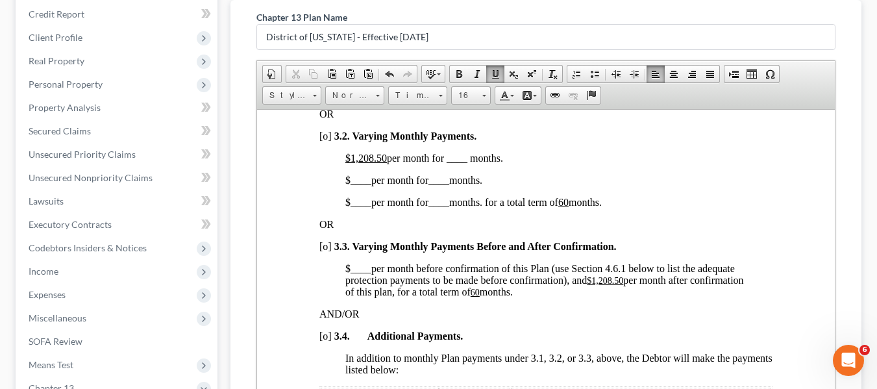
click at [323, 141] on span "[o]" at bounding box center [325, 135] width 12 height 11
click at [349, 163] on u "$1,208.50" at bounding box center [366, 157] width 42 height 11
click at [439, 163] on span "$500.00 per month for ____ months." at bounding box center [420, 157] width 150 height 11
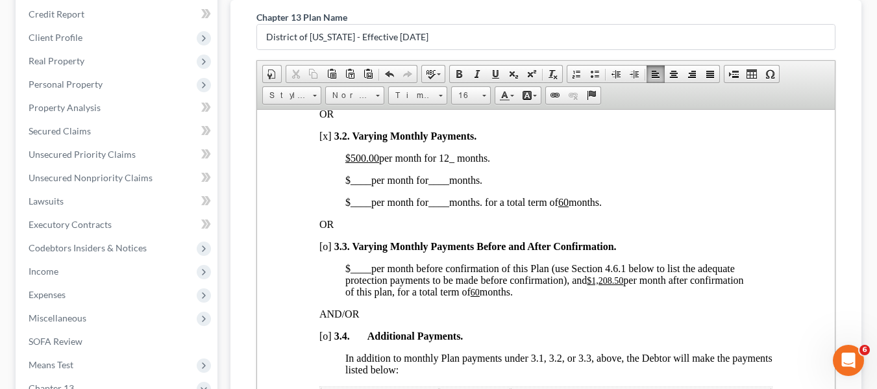
click at [350, 185] on span "____" at bounding box center [360, 179] width 21 height 11
click at [448, 185] on span "____" at bounding box center [453, 179] width 21 height 11
click at [346, 207] on span "$ ____ per month for ____ months. for a total term of 60 months." at bounding box center [473, 201] width 256 height 11
click at [592, 285] on u "$1,208.50" at bounding box center [604, 280] width 36 height 10
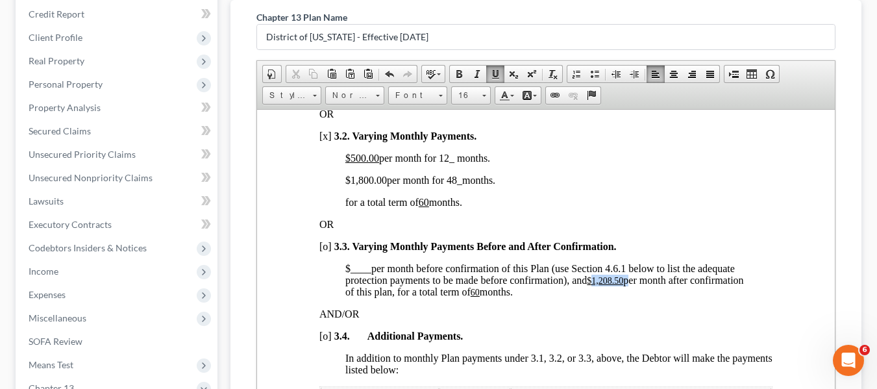
click at [592, 285] on u "$1,208.50" at bounding box center [604, 280] width 36 height 10
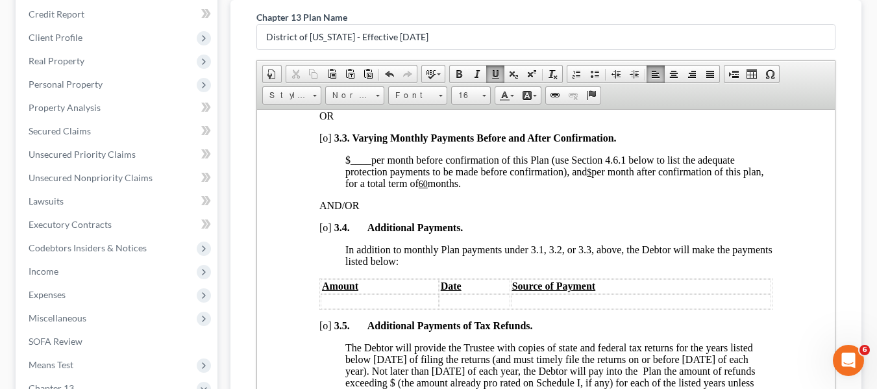
scroll to position [1147, 0]
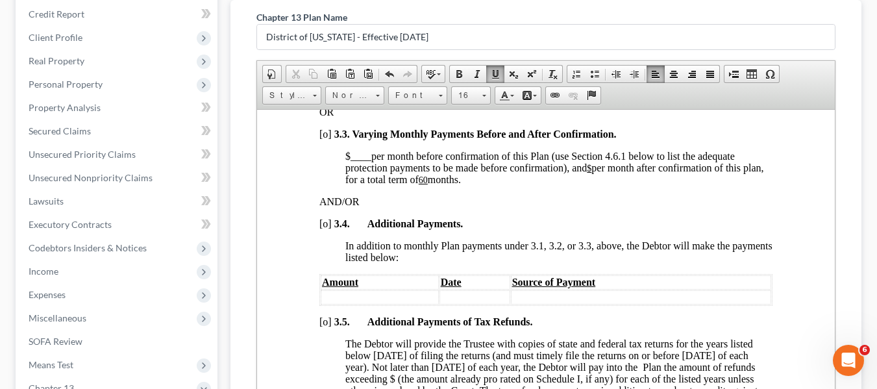
click at [427, 184] on u "60" at bounding box center [422, 180] width 9 height 10
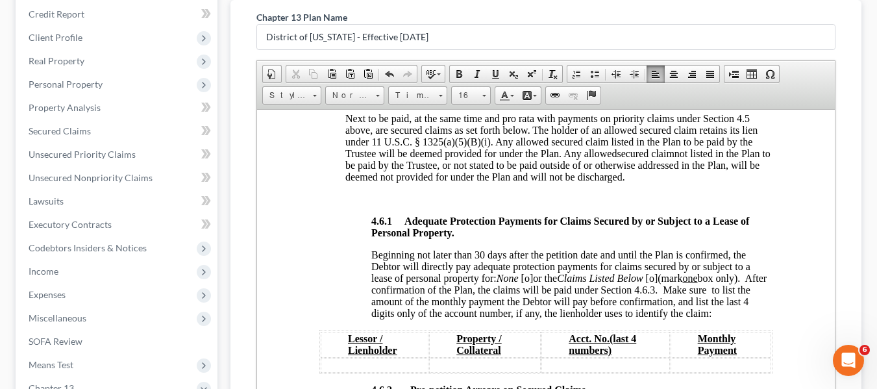
scroll to position [2162, 0]
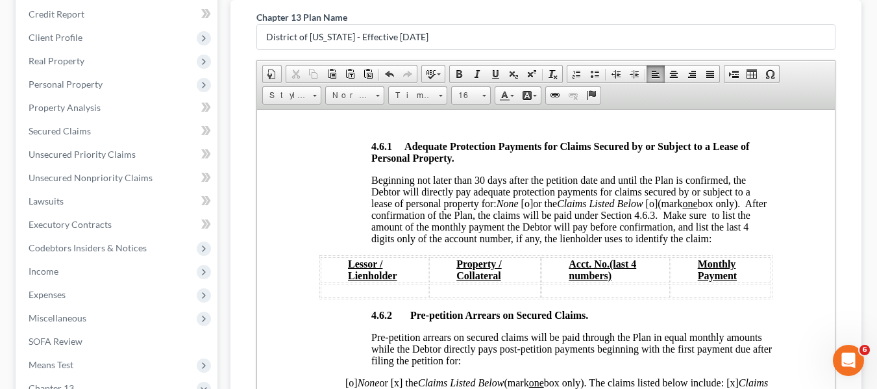
click at [527, 208] on span "[o]" at bounding box center [527, 202] width 12 height 11
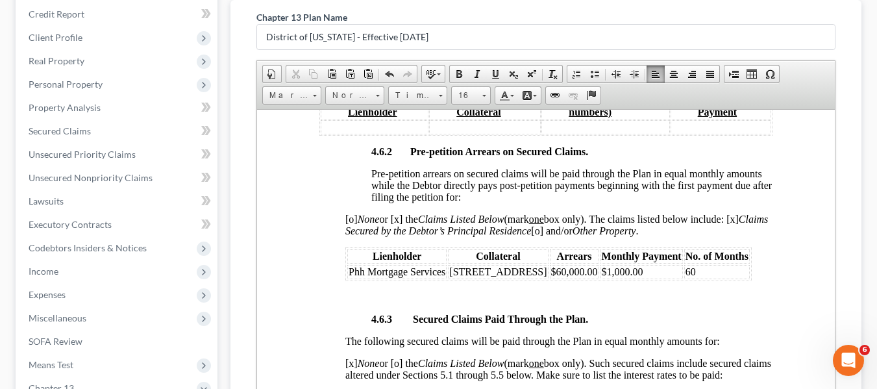
scroll to position [2326, 0]
click at [626, 278] on td "$1,000.00" at bounding box center [641, 271] width 82 height 14
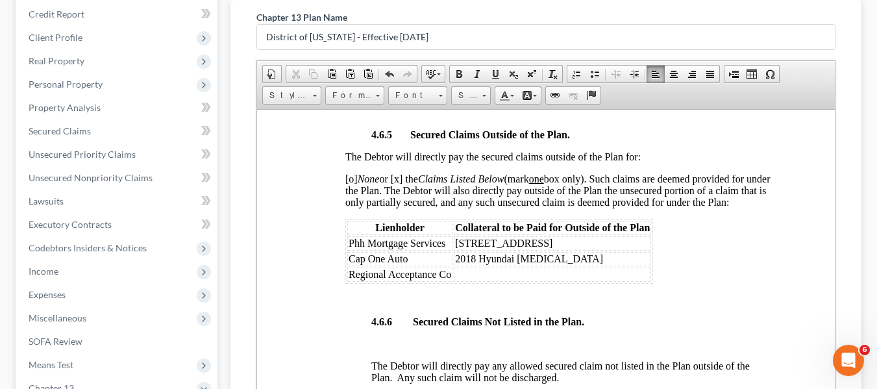
scroll to position [2881, 0]
click at [350, 279] on span "Regional Acceptance Co" at bounding box center [399, 273] width 103 height 11
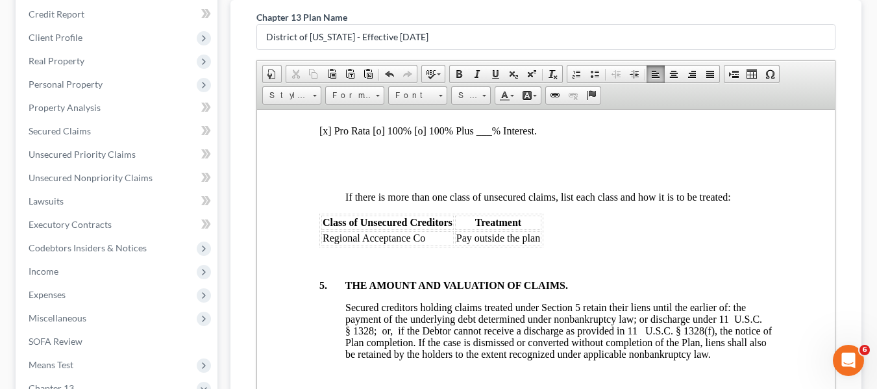
scroll to position [3306, 0]
click at [324, 242] on span "Regional Acceptance Co" at bounding box center [373, 236] width 103 height 11
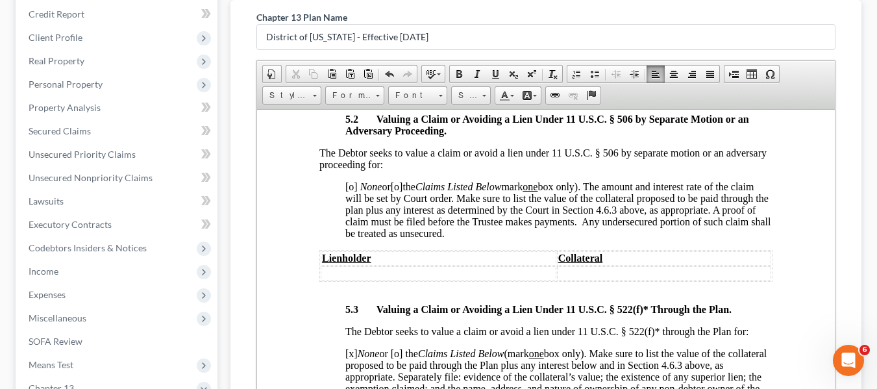
scroll to position [3800, 0]
click at [349, 191] on span "[o]" at bounding box center [351, 185] width 12 height 11
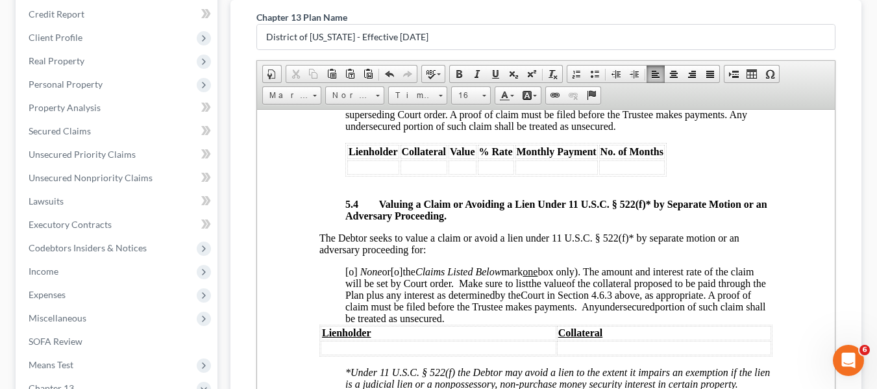
scroll to position [4109, 0]
click at [348, 276] on span "[o]" at bounding box center [351, 270] width 12 height 11
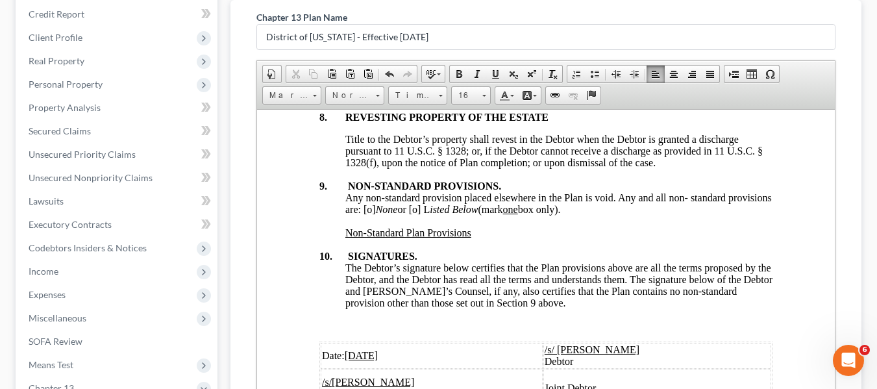
scroll to position [4927, 0]
click at [415, 214] on span "Any non-standard provision placed elsewhere in the Plan is void. Any and all no…" at bounding box center [558, 202] width 427 height 23
click at [411, 214] on span "Any non-standard provision placed elsewhere in the Plan is void. Any and all no…" at bounding box center [558, 202] width 427 height 23
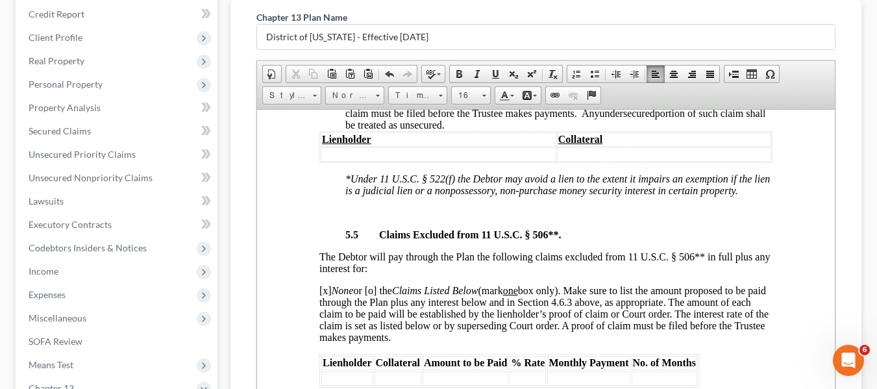
scroll to position [4302, 0]
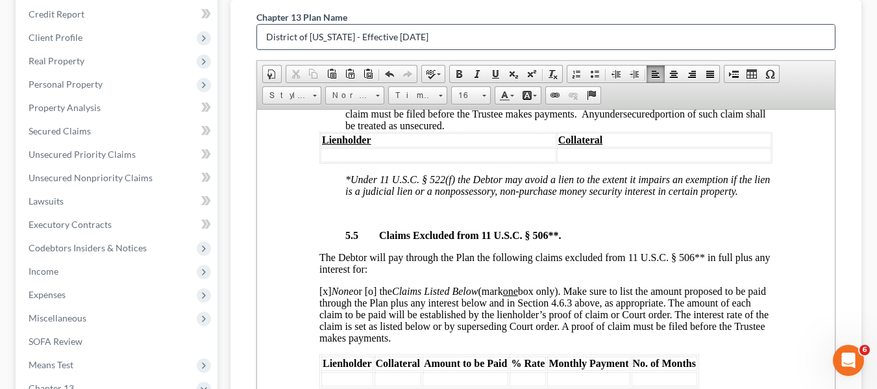
click at [435, 42] on input "District of Maryland - Effective 12/1/17" at bounding box center [546, 37] width 578 height 25
type input "D"
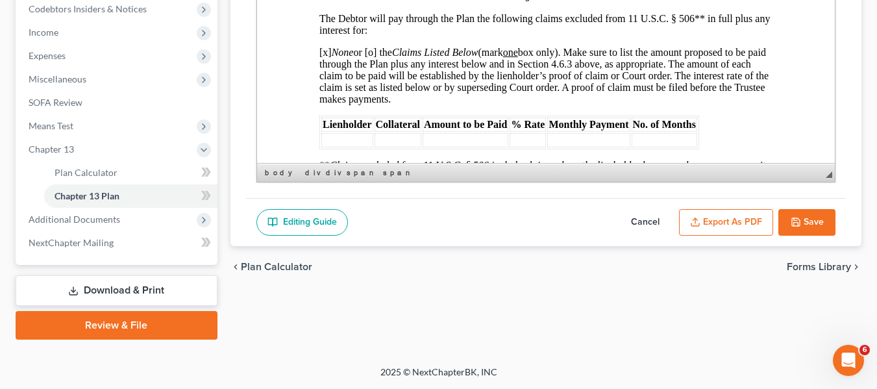
type input "original plan"
click at [712, 221] on button "Export as PDF" at bounding box center [726, 222] width 94 height 27
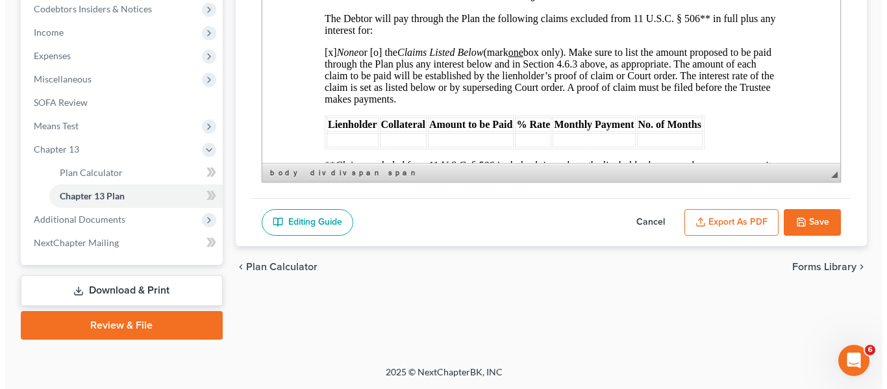
scroll to position [4266, 0]
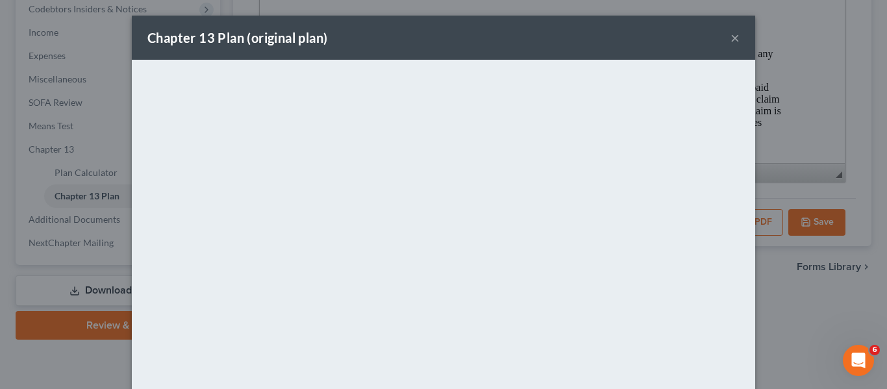
click at [429, 42] on div "Chapter 13 Plan (original plan) ×" at bounding box center [443, 38] width 623 height 44
click at [730, 39] on button "×" at bounding box center [734, 38] width 9 height 16
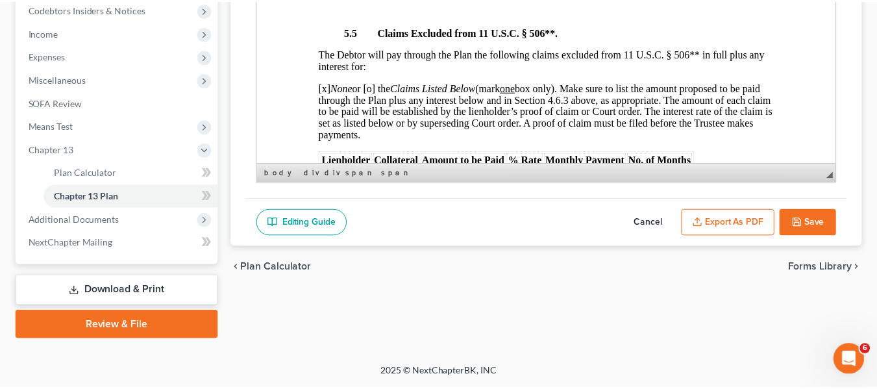
scroll to position [4302, 0]
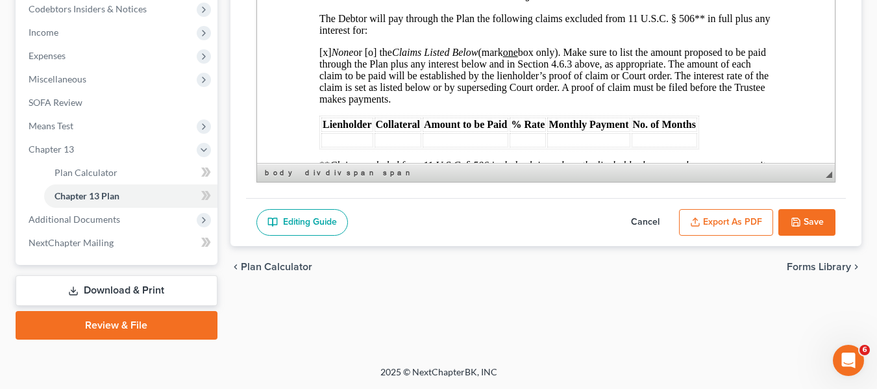
click at [791, 220] on icon "button" at bounding box center [796, 222] width 10 height 10
select select "1"
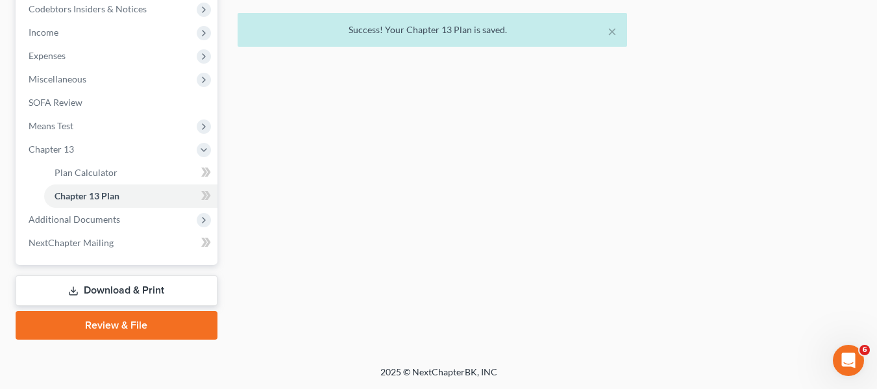
click at [120, 288] on link "Download & Print" at bounding box center [117, 290] width 202 height 31
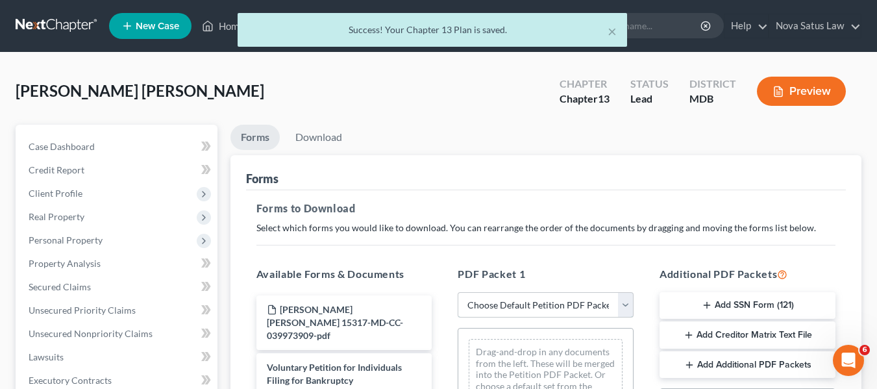
click at [527, 299] on select "Choose Default Petition PDF Packet Complete Bankruptcy Petition (all forms and …" at bounding box center [546, 305] width 176 height 26
select select "0"
click at [458, 292] on select "Choose Default Petition PDF Packet Complete Bankruptcy Petition (all forms and …" at bounding box center [546, 305] width 176 height 26
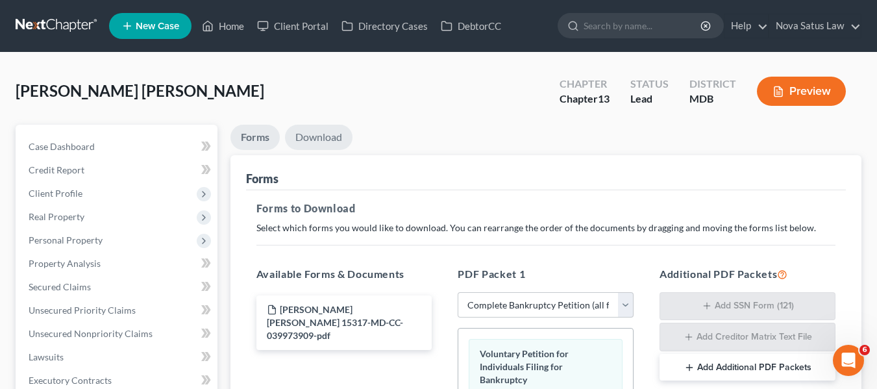
click at [327, 136] on link "Download" at bounding box center [319, 137] width 68 height 25
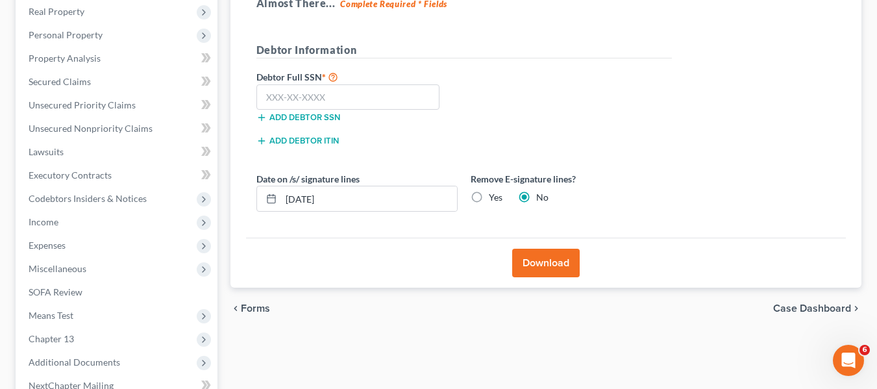
scroll to position [206, 0]
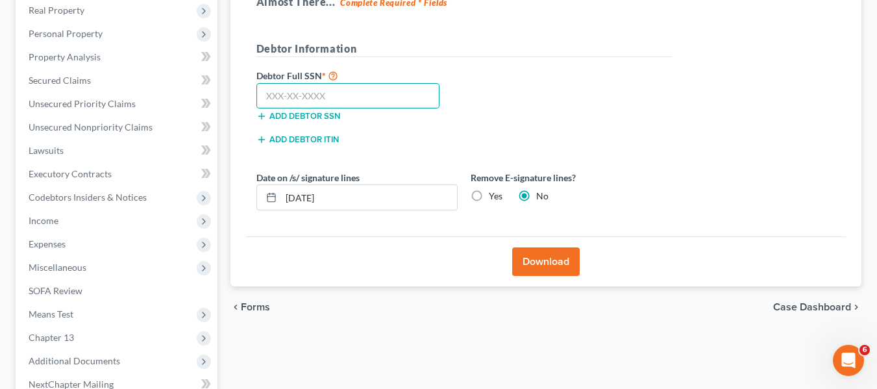
click at [270, 103] on input "text" at bounding box center [348, 96] width 184 height 26
type input "221-62-6269"
click at [549, 256] on button "Download" at bounding box center [546, 261] width 68 height 29
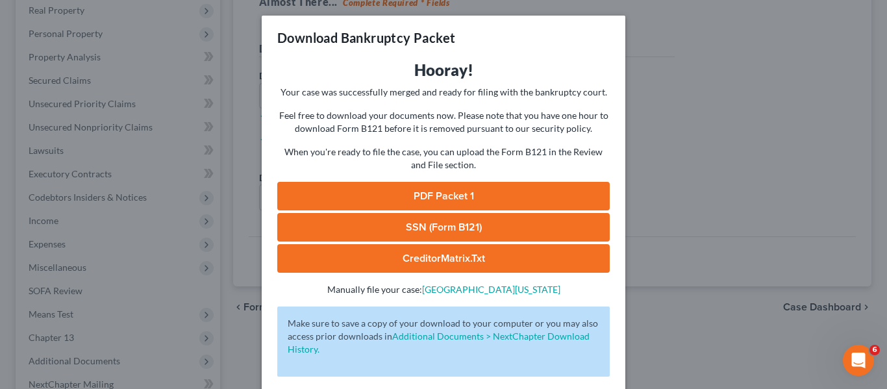
click at [457, 195] on link "PDF Packet 1" at bounding box center [443, 196] width 332 height 29
click at [699, 180] on div "Download Bankruptcy Packet Hooray! Your case was successfully merged and ready …" at bounding box center [443, 194] width 887 height 389
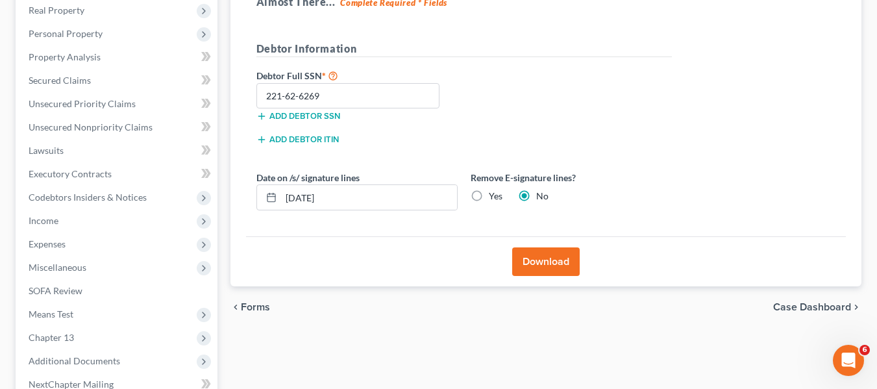
scroll to position [348, 0]
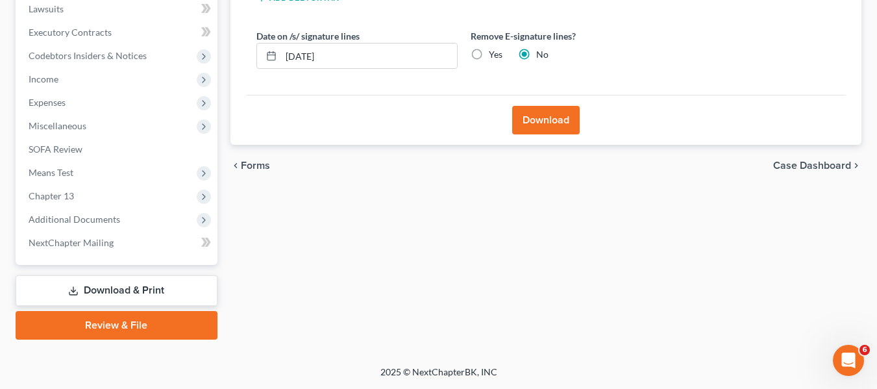
click at [87, 330] on link "Review & File" at bounding box center [117, 325] width 202 height 29
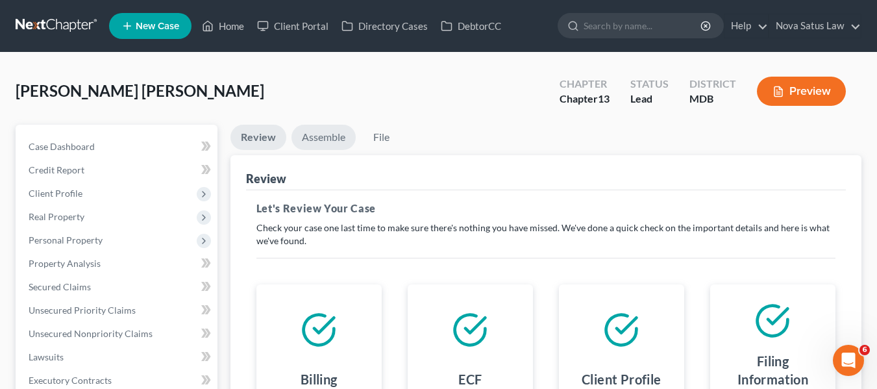
click at [312, 132] on link "Assemble" at bounding box center [324, 137] width 64 height 25
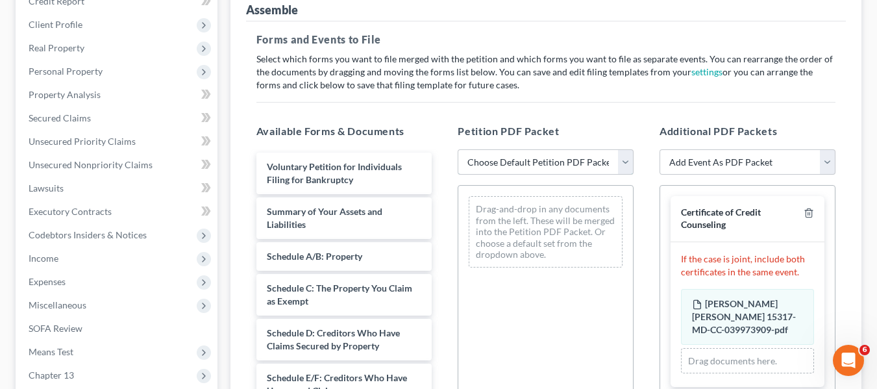
scroll to position [169, 0]
click at [506, 157] on select "Choose Default Petition PDF Packet Emergency Filing (Voluntary Petition and Cre…" at bounding box center [546, 162] width 176 height 26
select select "1"
click at [458, 149] on select "Choose Default Petition PDF Packet Emergency Filing (Voluntary Petition and Cre…" at bounding box center [546, 162] width 176 height 26
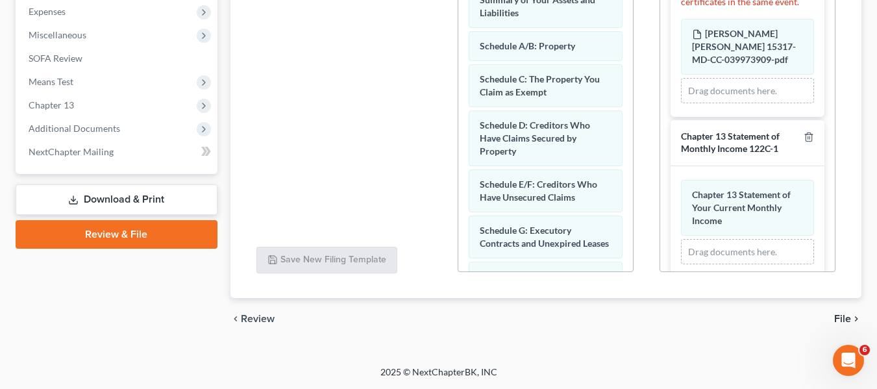
scroll to position [279, 0]
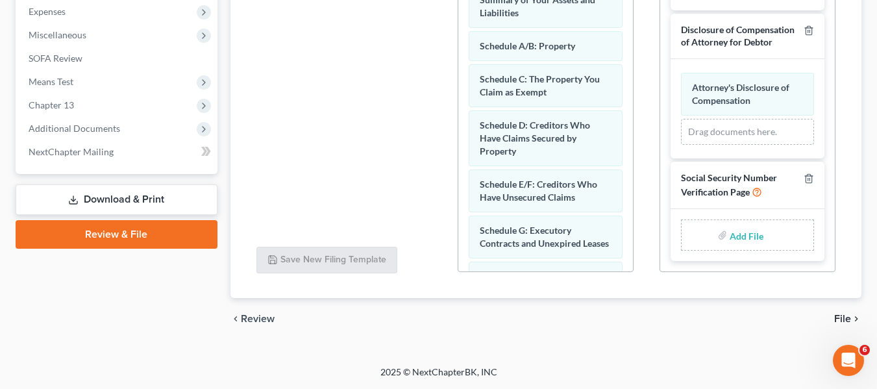
click at [730, 236] on input "file" at bounding box center [745, 234] width 31 height 23
type input "C:\fakepath\SSN.pdf"
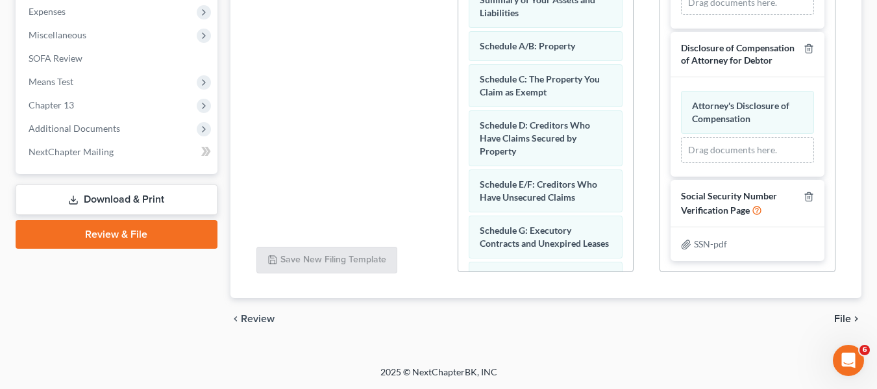
scroll to position [99, 0]
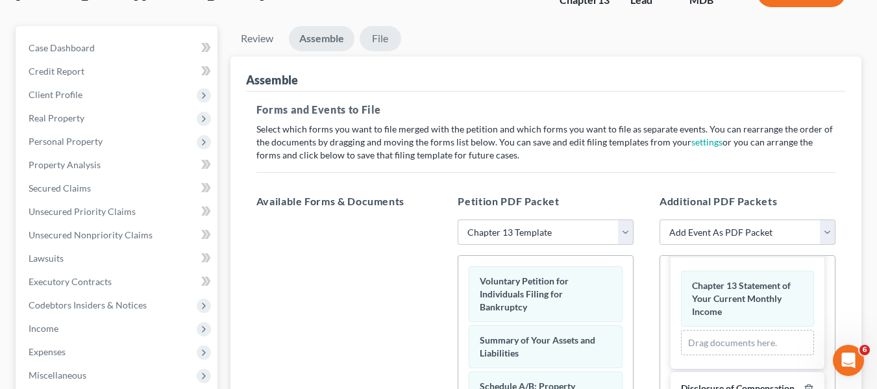
click at [371, 36] on link "File" at bounding box center [381, 38] width 42 height 25
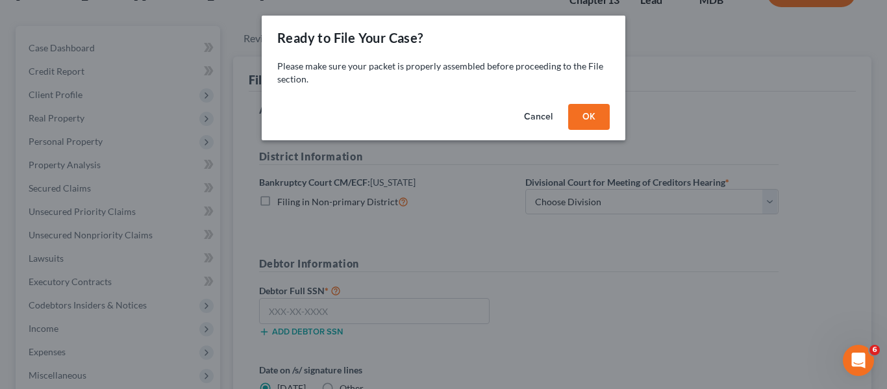
click at [593, 122] on button "OK" at bounding box center [589, 117] width 42 height 26
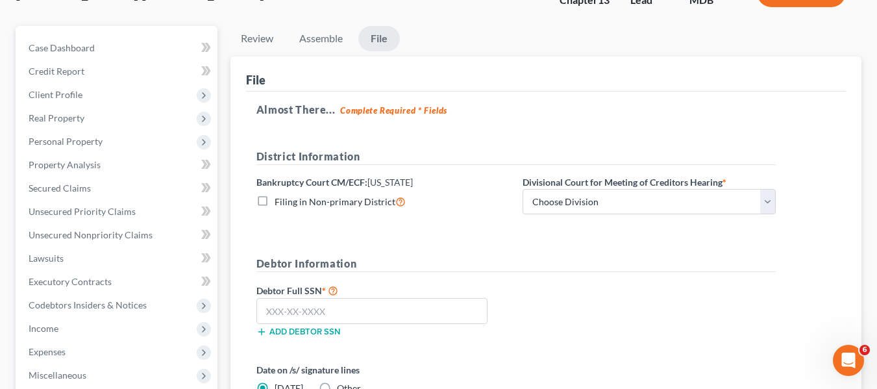
scroll to position [184, 0]
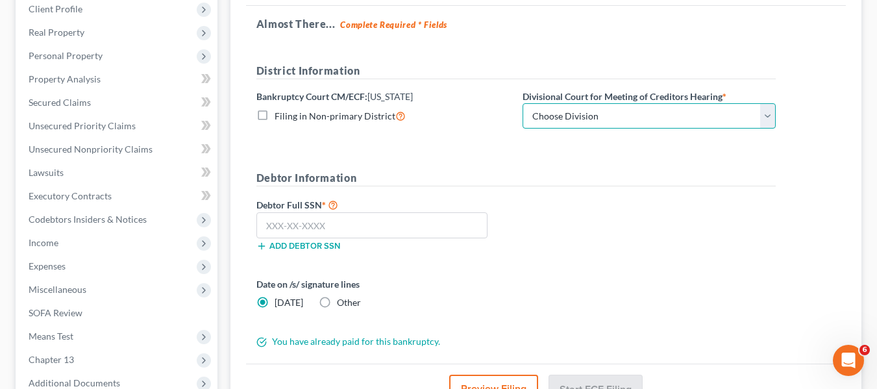
click at [593, 122] on select "Choose Division Baltimore Greenbelt" at bounding box center [649, 116] width 253 height 26
select select "0"
click at [523, 103] on select "Choose Division Baltimore Greenbelt" at bounding box center [649, 116] width 253 height 26
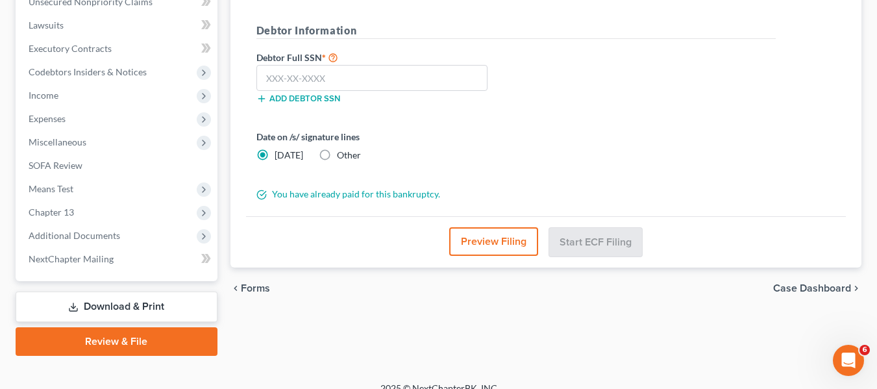
scroll to position [336, 0]
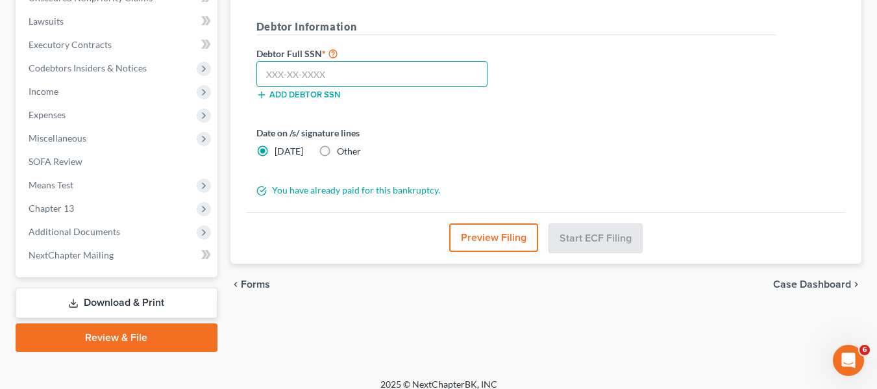
click at [271, 79] on input "text" at bounding box center [371, 74] width 231 height 26
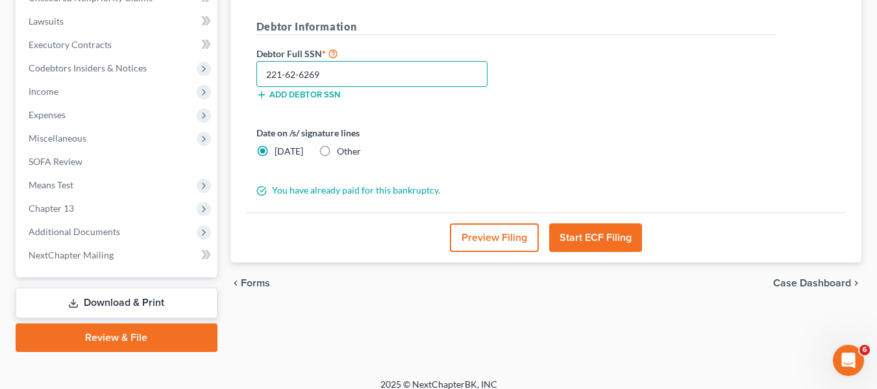
type input "221-62-6269"
click at [564, 236] on button "Start ECF Filing" at bounding box center [595, 237] width 93 height 29
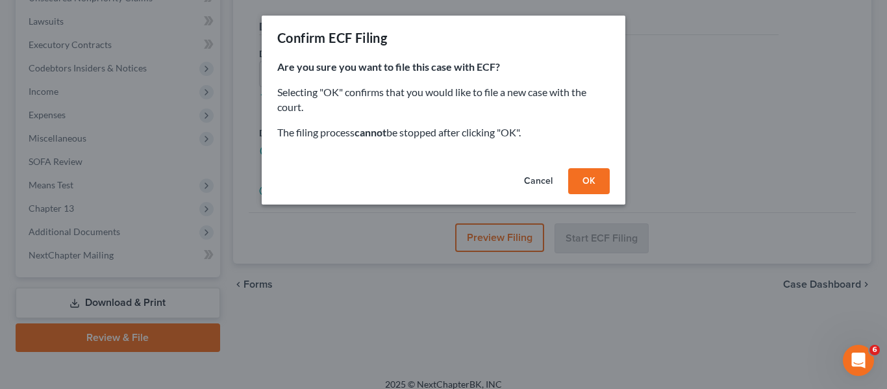
click at [588, 185] on button "OK" at bounding box center [589, 181] width 42 height 26
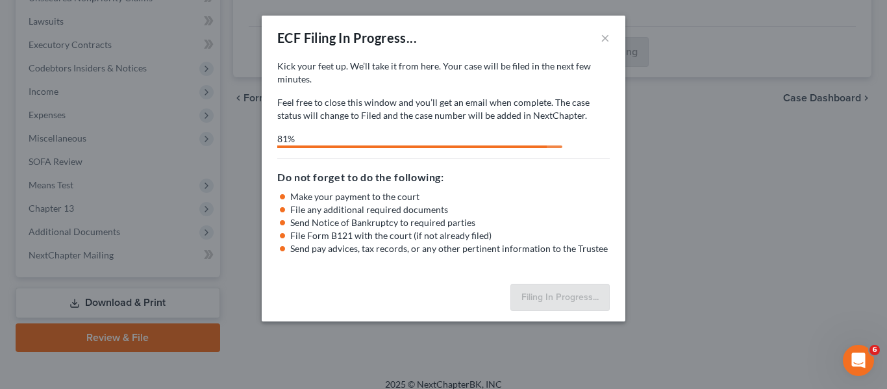
select select "0"
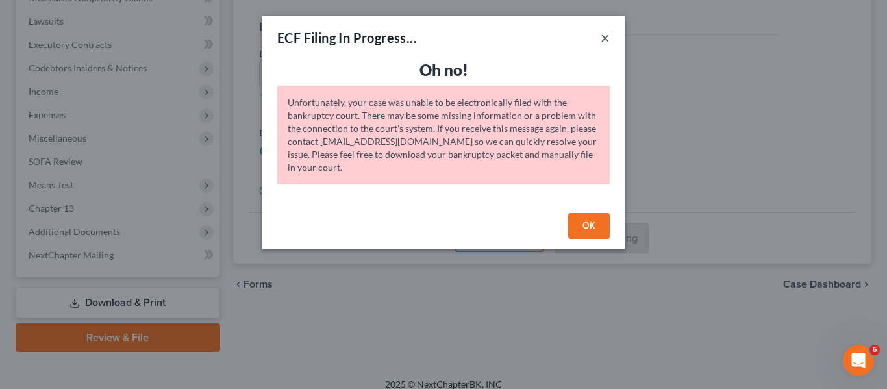
click at [606, 38] on button "×" at bounding box center [605, 38] width 9 height 16
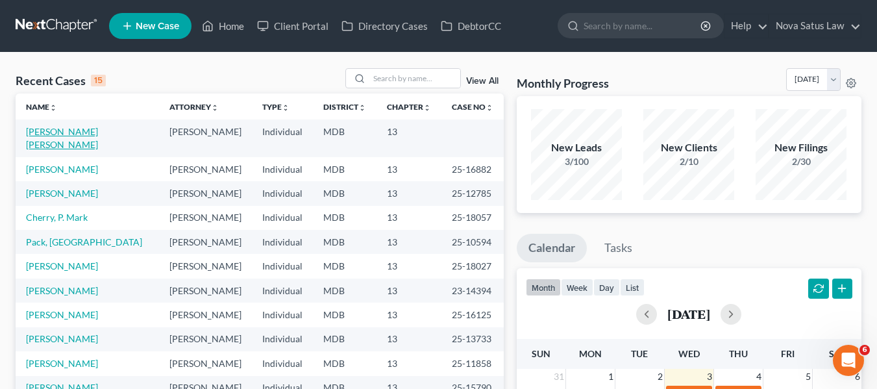
click at [45, 133] on link "[PERSON_NAME] [PERSON_NAME]" at bounding box center [62, 138] width 72 height 24
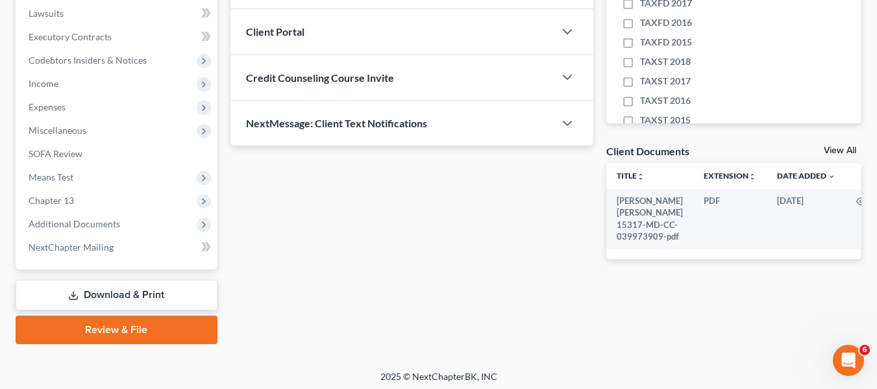
scroll to position [348, 0]
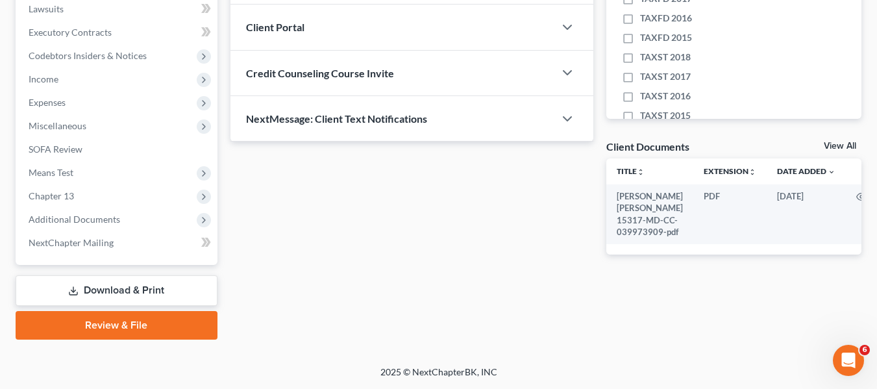
click at [106, 320] on link "Review & File" at bounding box center [117, 325] width 202 height 29
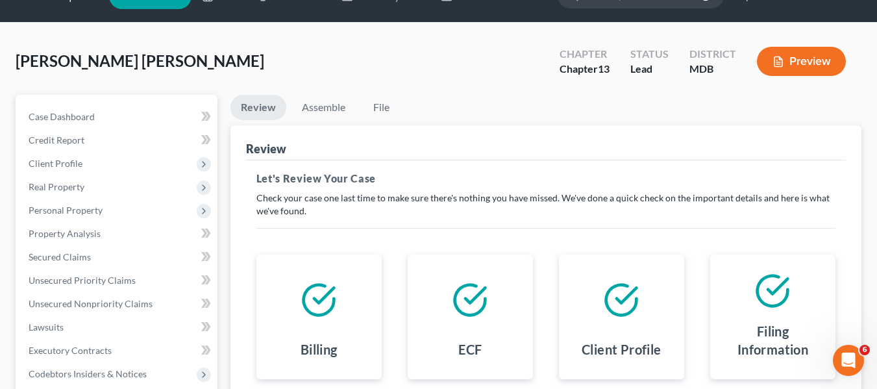
scroll to position [26, 0]
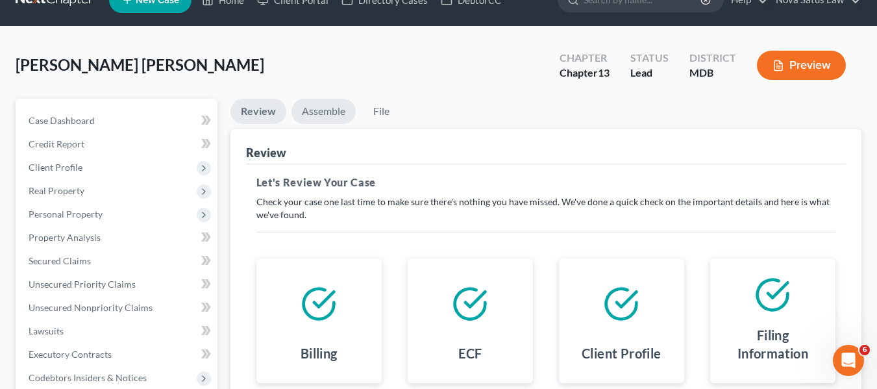
click at [310, 103] on link "Assemble" at bounding box center [324, 111] width 64 height 25
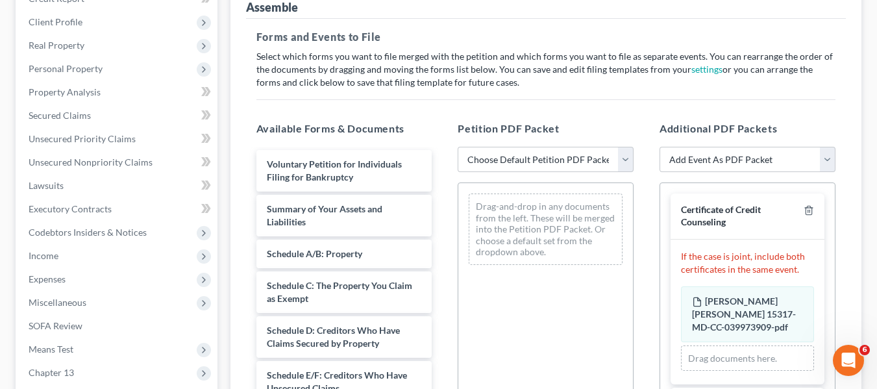
scroll to position [173, 0]
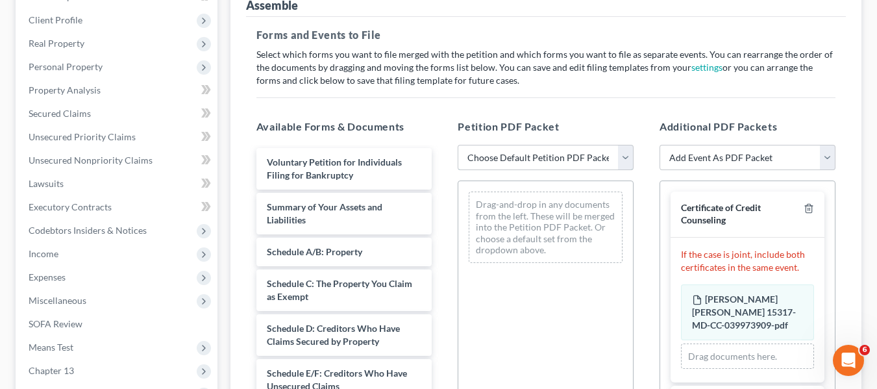
click at [513, 158] on select "Choose Default Petition PDF Packet Emergency Filing (Voluntary Petition and Cre…" at bounding box center [546, 158] width 176 height 26
select select "1"
click at [458, 145] on select "Choose Default Petition PDF Packet Emergency Filing (Voluntary Petition and Cre…" at bounding box center [546, 158] width 176 height 26
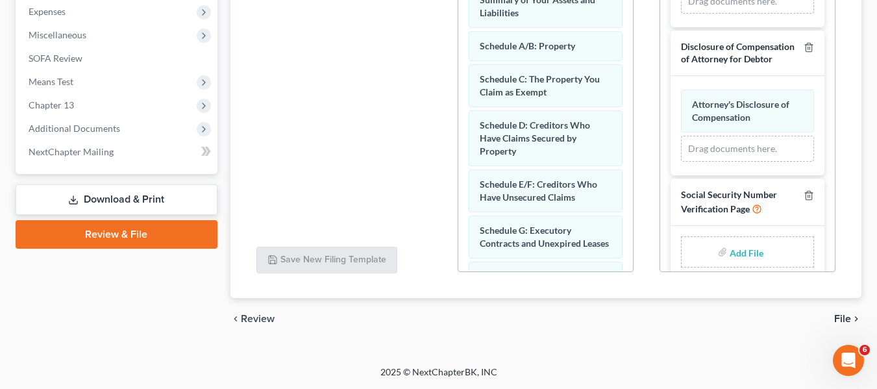
scroll to position [279, 0]
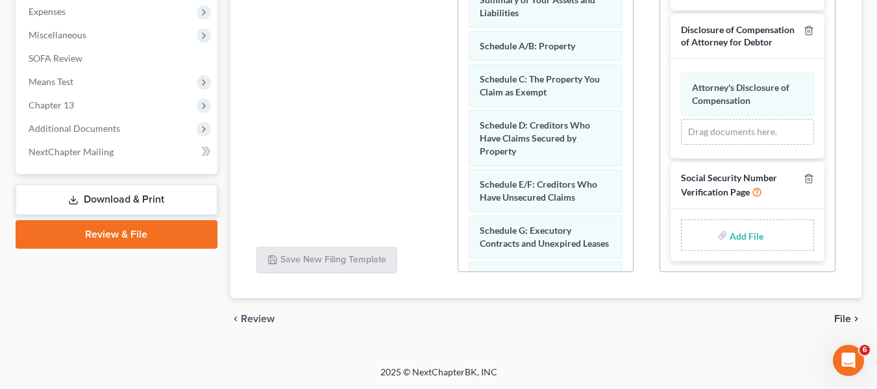
click at [731, 233] on input "file" at bounding box center [745, 234] width 31 height 23
type input "C:\fakepath\SSN.pdf"
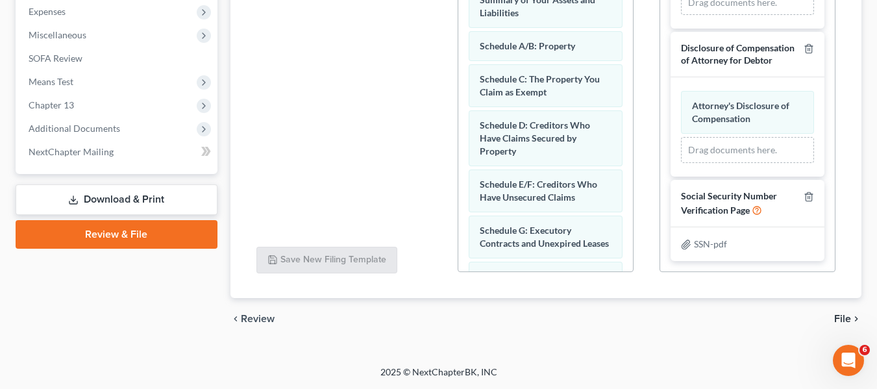
scroll to position [99, 0]
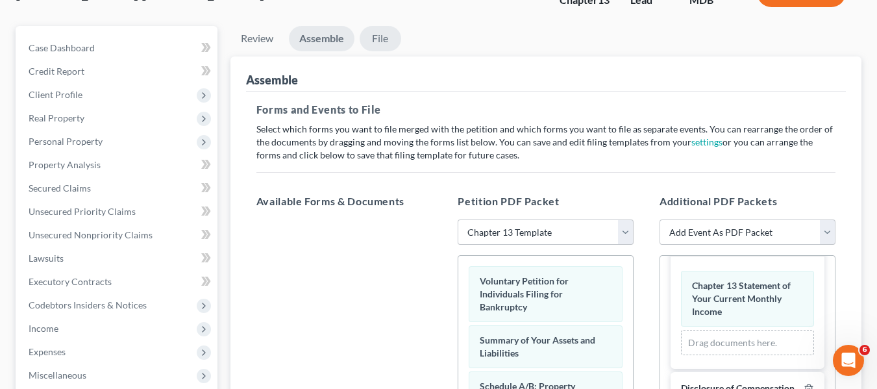
click at [377, 35] on link "File" at bounding box center [381, 38] width 42 height 25
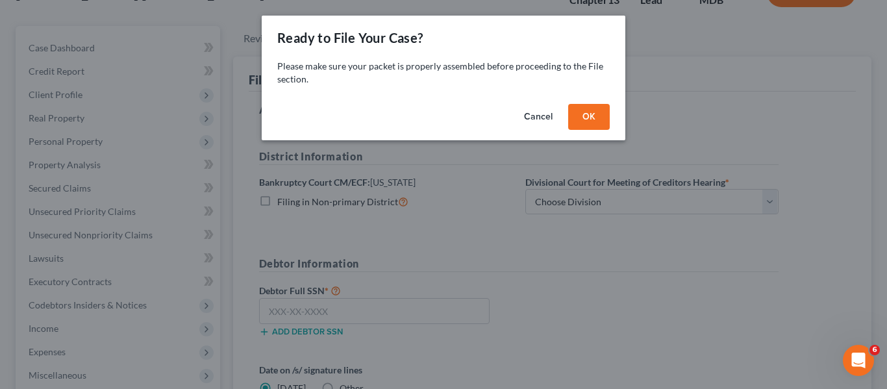
click at [588, 109] on button "OK" at bounding box center [589, 117] width 42 height 26
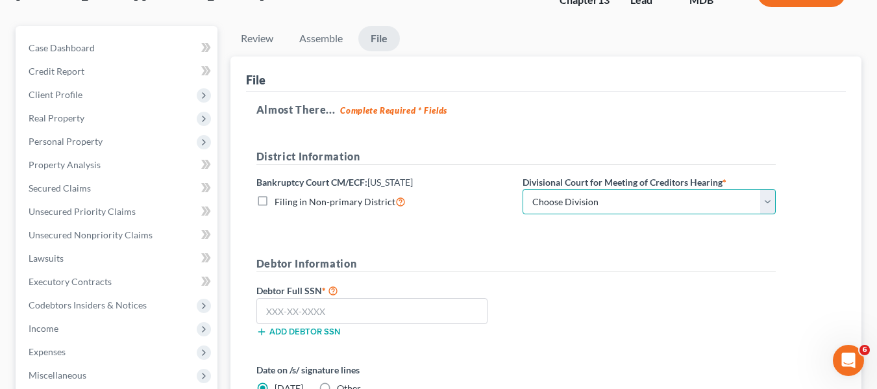
click at [606, 205] on select "Choose Division Baltimore Greenbelt" at bounding box center [649, 202] width 253 height 26
select select "0"
click at [523, 189] on select "Choose Division Baltimore Greenbelt" at bounding box center [649, 202] width 253 height 26
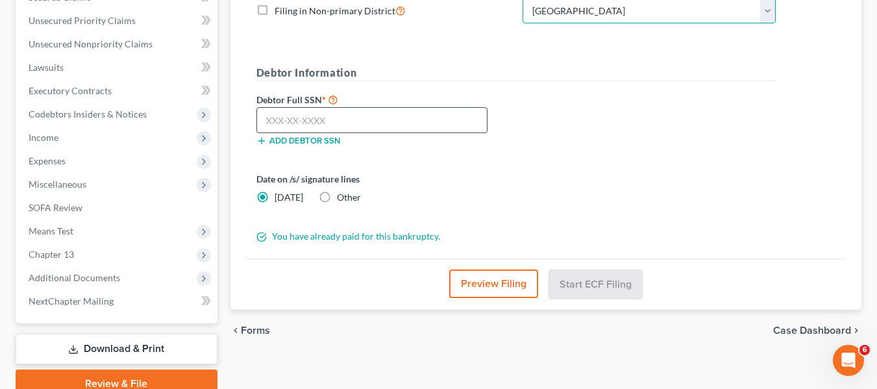
scroll to position [290, 0]
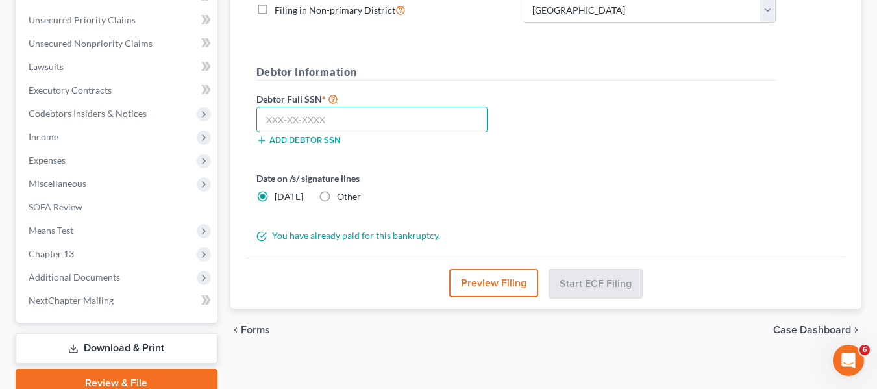
click at [294, 126] on input "text" at bounding box center [371, 119] width 231 height 26
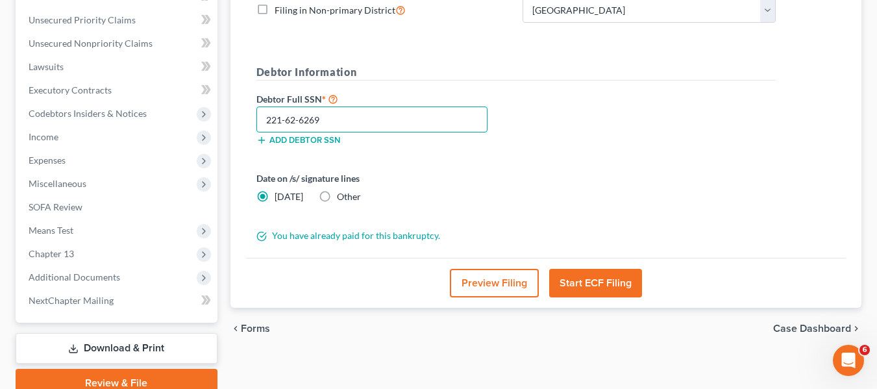
type input "221-62-6269"
click at [576, 279] on button "Start ECF Filing" at bounding box center [595, 283] width 93 height 29
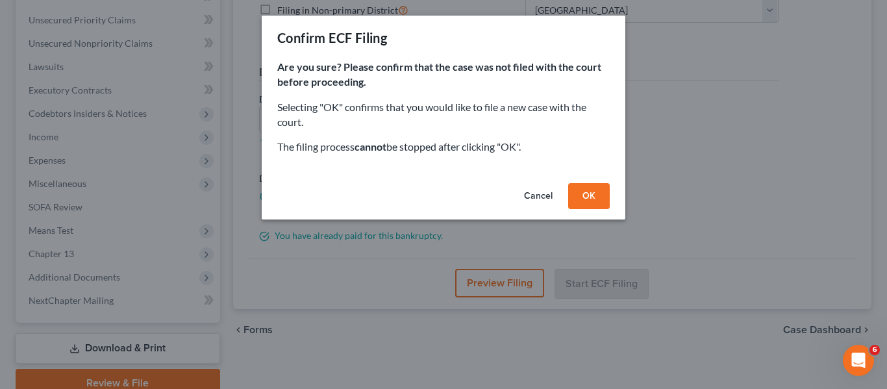
click at [580, 201] on button "OK" at bounding box center [589, 196] width 42 height 26
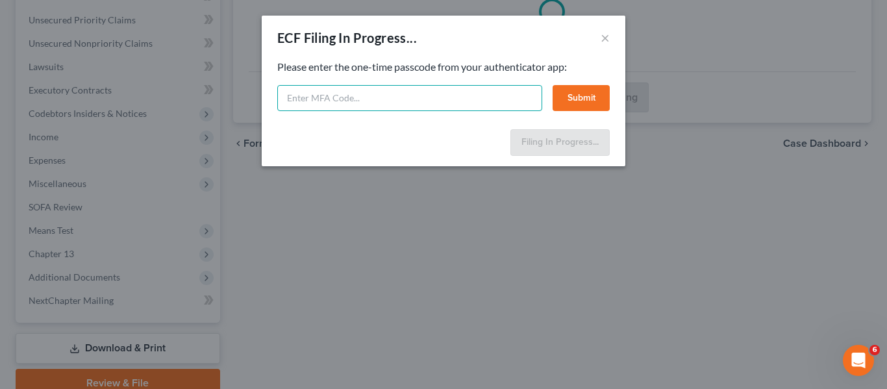
click at [331, 100] on input "text" at bounding box center [409, 98] width 265 height 26
type input "210236"
click at [566, 101] on button "Submit" at bounding box center [581, 98] width 57 height 26
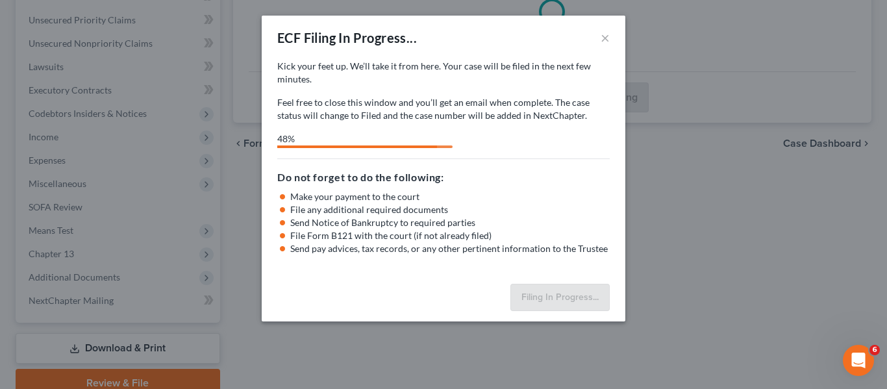
select select "0"
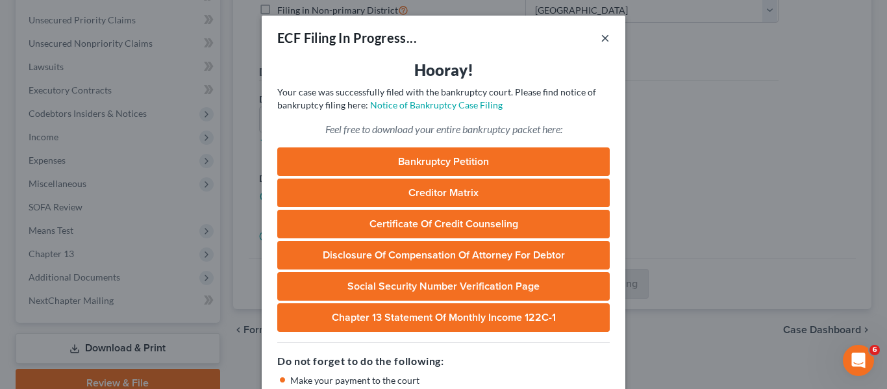
click at [601, 41] on button "×" at bounding box center [605, 38] width 9 height 16
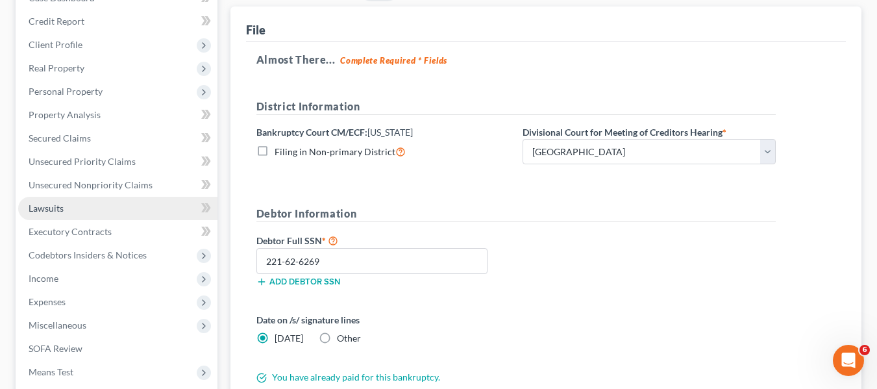
scroll to position [123, 0]
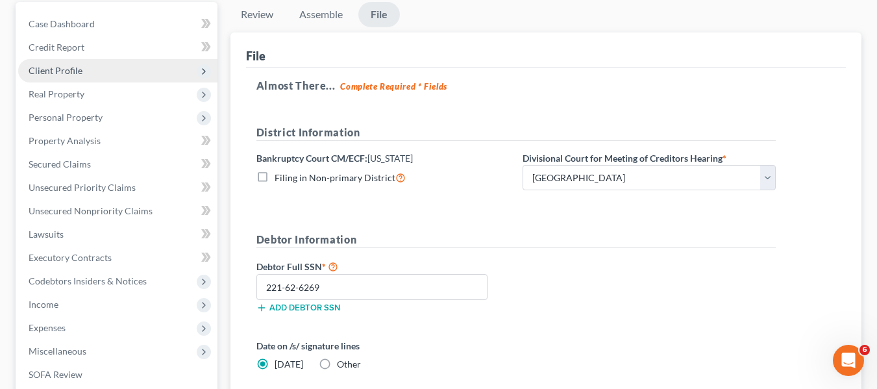
click at [106, 64] on span "Client Profile" at bounding box center [117, 70] width 199 height 23
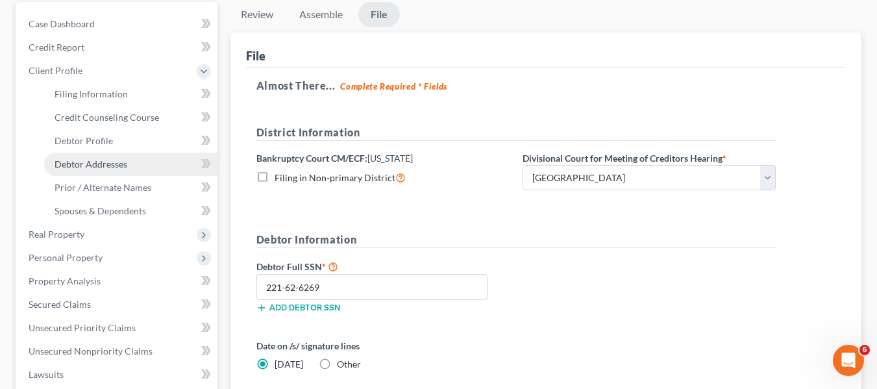
click at [110, 160] on span "Debtor Addresses" at bounding box center [91, 163] width 73 height 11
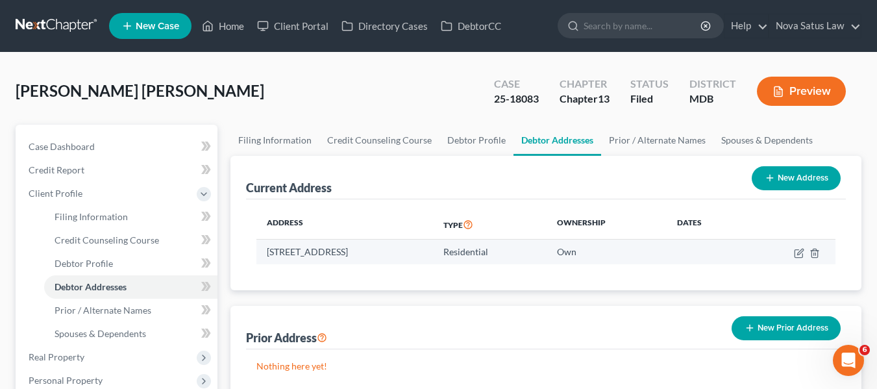
click at [266, 251] on td "[STREET_ADDRESS]" at bounding box center [344, 252] width 177 height 25
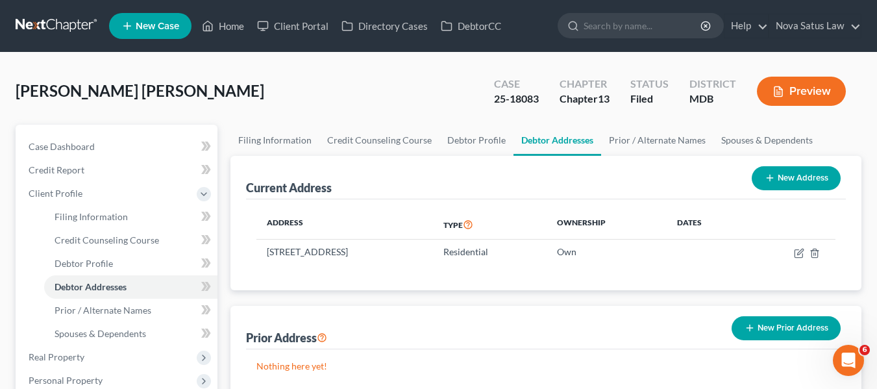
drag, startPoint x: 268, startPoint y: 251, endPoint x: 429, endPoint y: 264, distance: 162.2
click at [429, 264] on div "Address Type Ownership Dates [STREET_ADDRESS] Residential Own" at bounding box center [546, 244] width 600 height 91
copy thead "Address Type Ownership Dates"
click at [429, 264] on div "Address Type Ownership Dates [STREET_ADDRESS] Residential Own" at bounding box center [546, 244] width 600 height 91
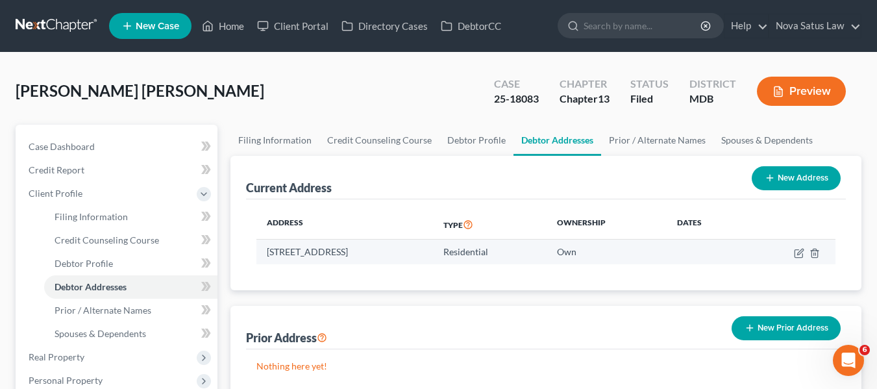
click at [268, 249] on td "[STREET_ADDRESS]" at bounding box center [344, 252] width 177 height 25
copy td "[STREET_ADDRESS]"
